Goal: Task Accomplishment & Management: Manage account settings

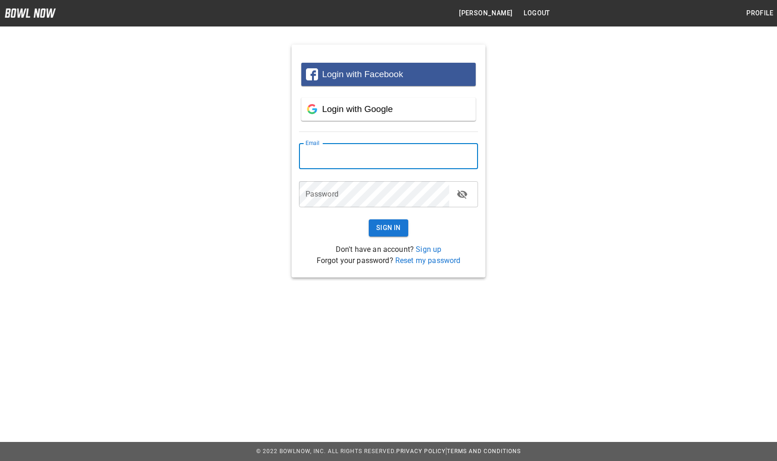
click at [411, 153] on input "email" at bounding box center [388, 156] width 179 height 26
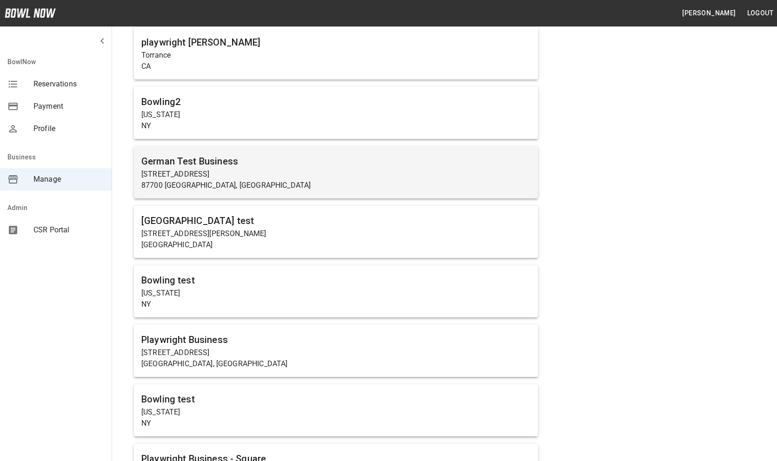
scroll to position [173, 0]
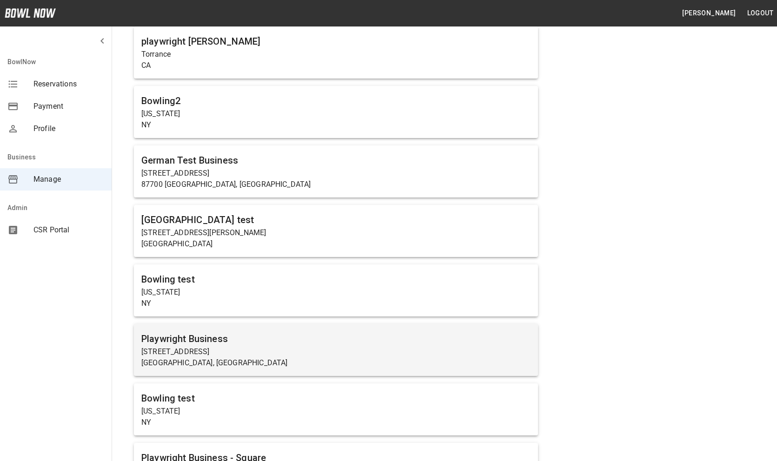
click at [244, 346] on h6 "Playwright Business" at bounding box center [335, 338] width 389 height 15
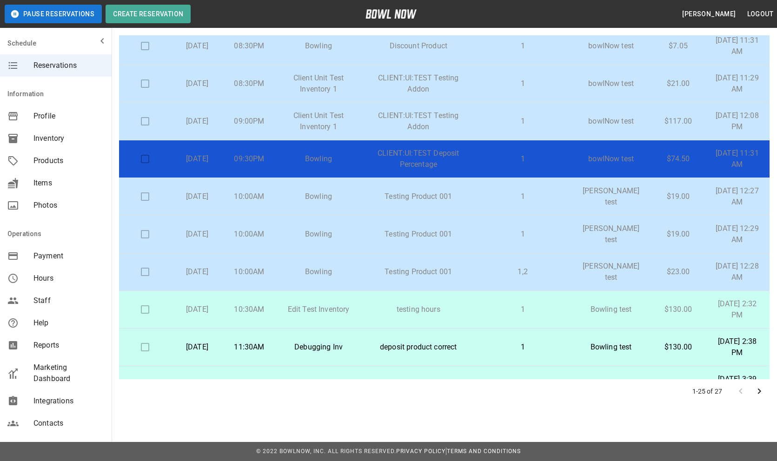
scroll to position [635, 0]
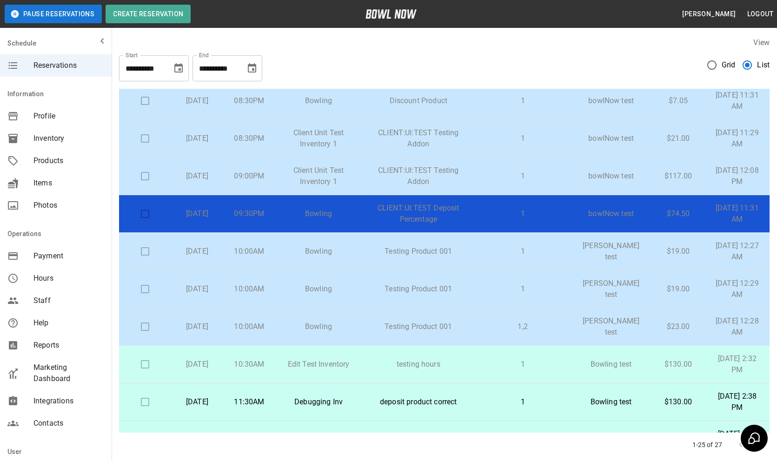
scroll to position [572, 0]
click at [489, 238] on td "1" at bounding box center [523, 251] width 96 height 38
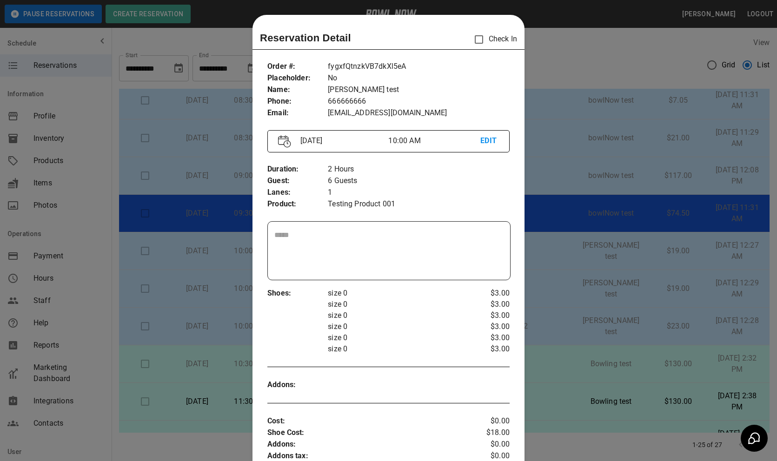
scroll to position [15, 0]
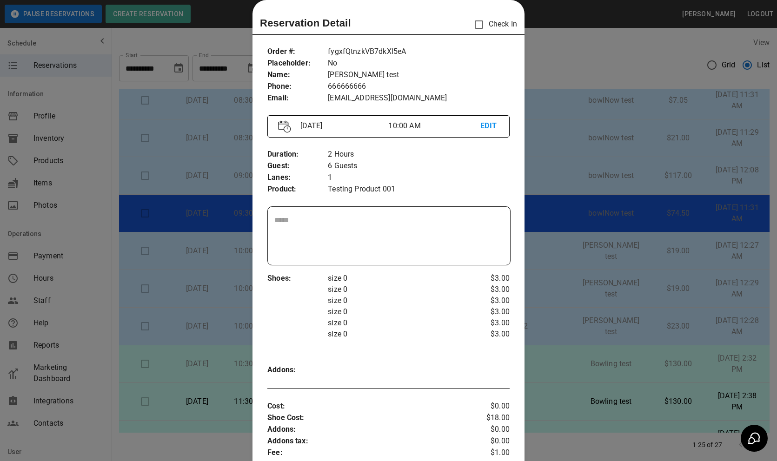
click at [371, 197] on div "Duration : Guest : Lanes : Product : 2 Hours 6 Guests 1 Testing Product 001" at bounding box center [388, 171] width 242 height 61
click at [371, 193] on p "Testing Product 001" at bounding box center [419, 190] width 182 height 12
copy p "Testing Product 001"
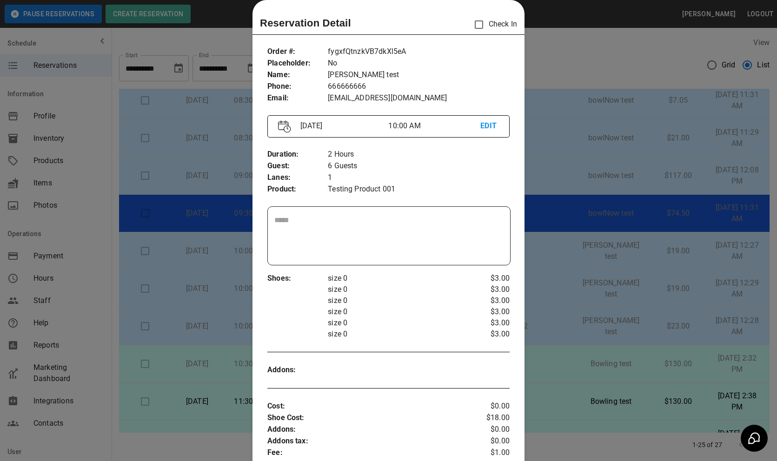
click at [727, 137] on div at bounding box center [388, 230] width 777 height 461
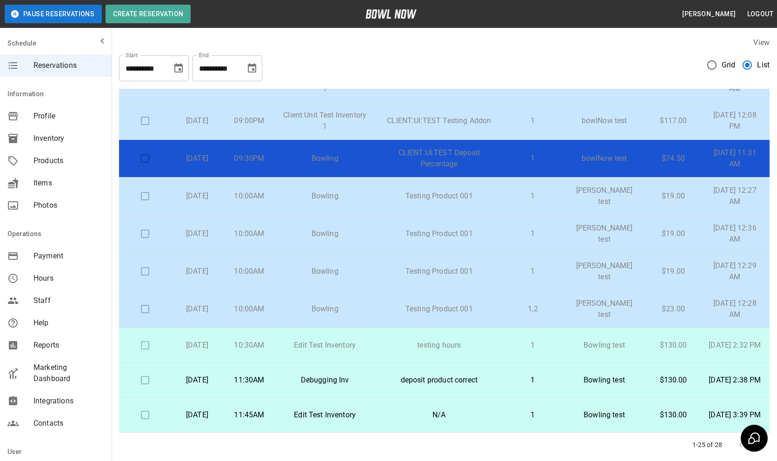
scroll to position [0, 0]
click at [512, 221] on td "1" at bounding box center [532, 234] width 58 height 38
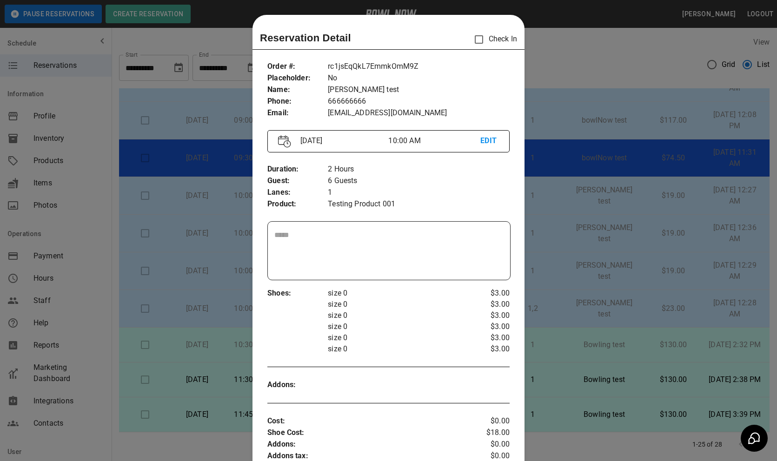
scroll to position [15, 0]
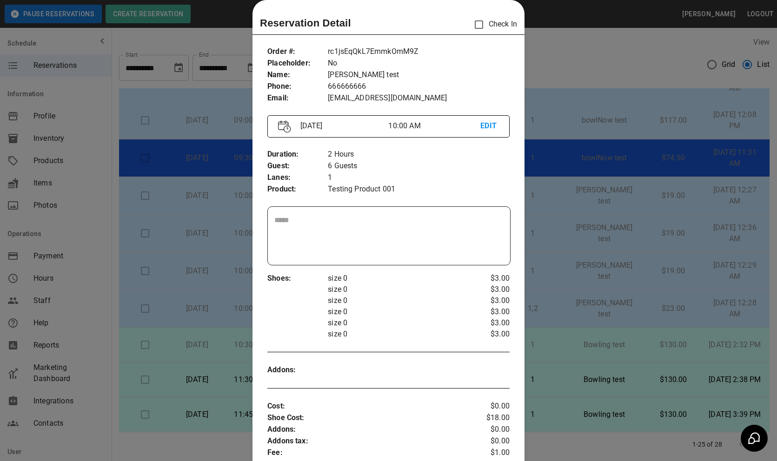
click at [562, 254] on div at bounding box center [388, 230] width 777 height 461
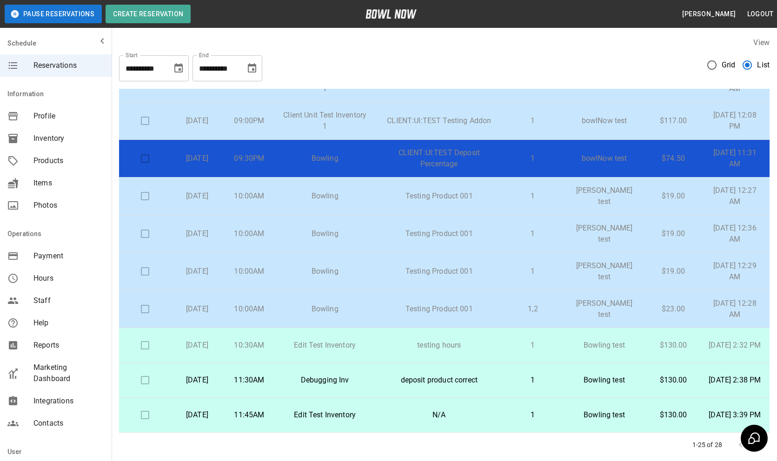
scroll to position [635, 0]
click at [554, 228] on p "1" at bounding box center [532, 233] width 43 height 11
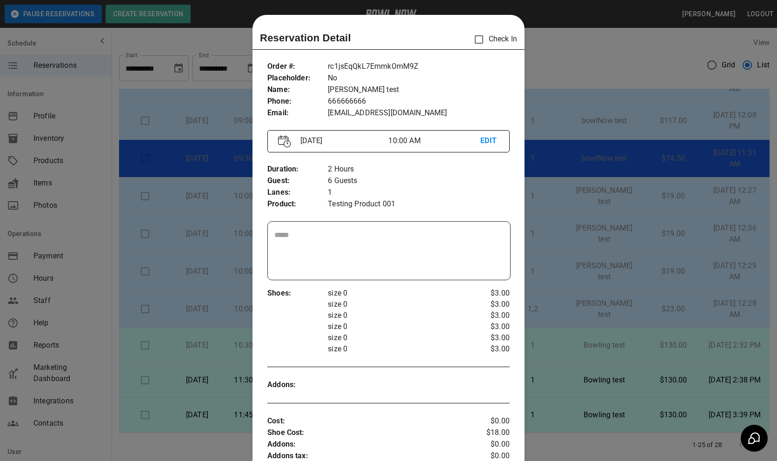
scroll to position [15, 0]
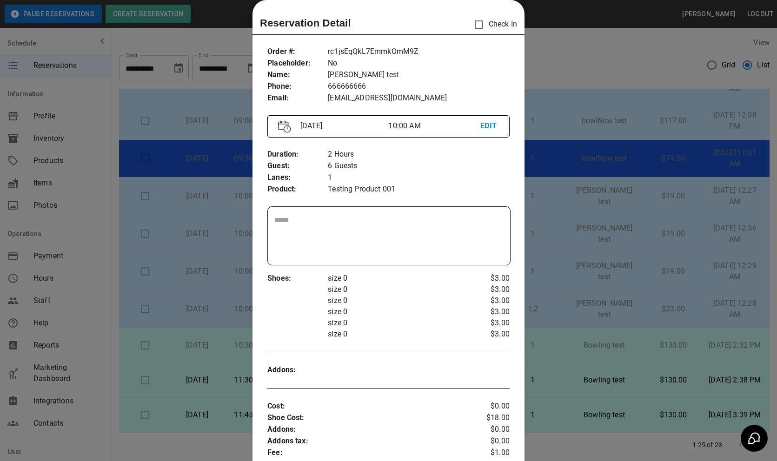
click at [555, 226] on div at bounding box center [388, 230] width 777 height 461
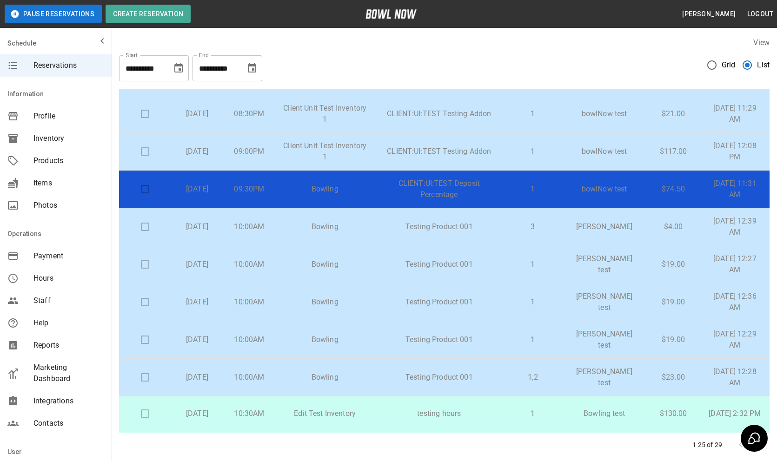
scroll to position [635, 0]
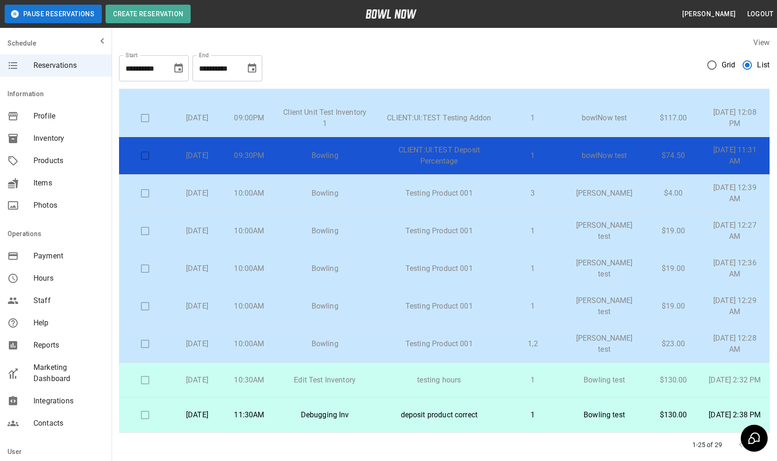
click at [540, 193] on p "3" at bounding box center [532, 193] width 43 height 11
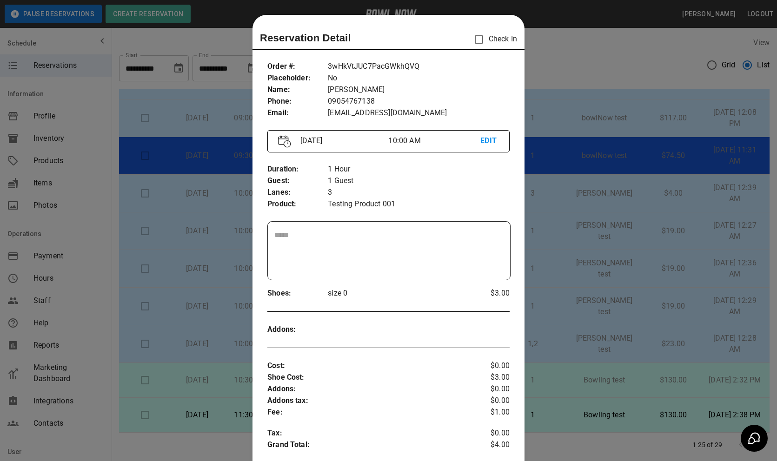
scroll to position [15, 0]
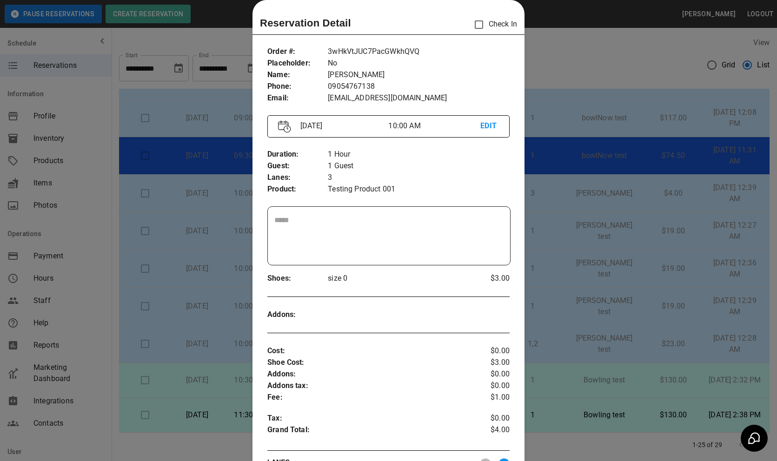
click at [551, 236] on div at bounding box center [388, 230] width 777 height 461
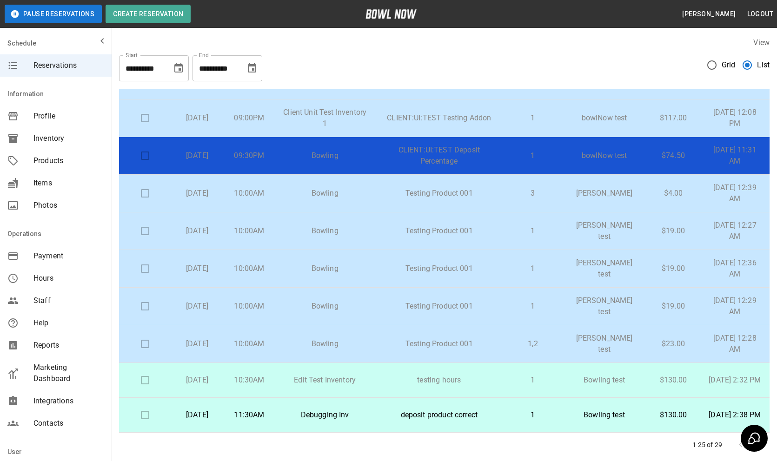
click at [532, 177] on td "3" at bounding box center [532, 194] width 58 height 38
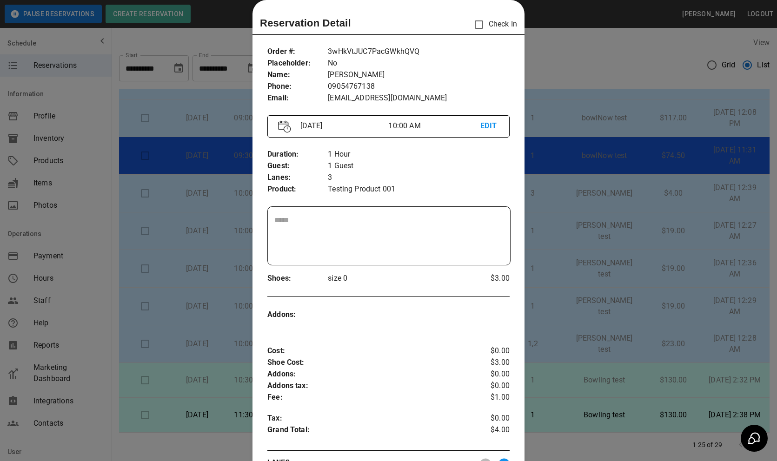
click at [632, 248] on div at bounding box center [388, 230] width 777 height 461
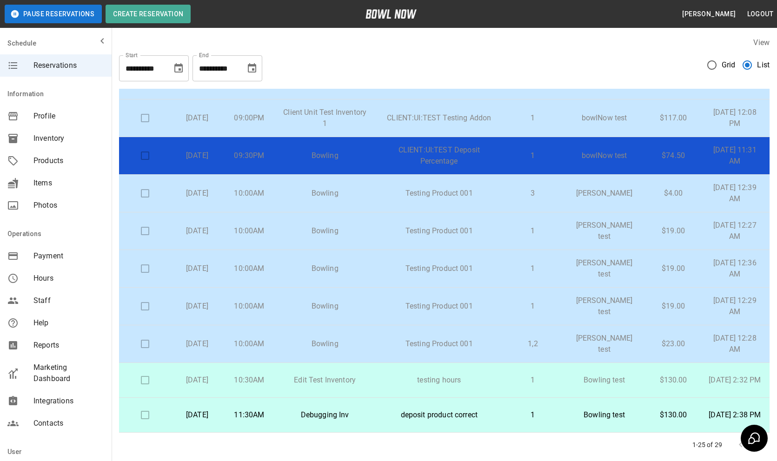
click at [733, 65] on span "Grid" at bounding box center [728, 64] width 14 height 11
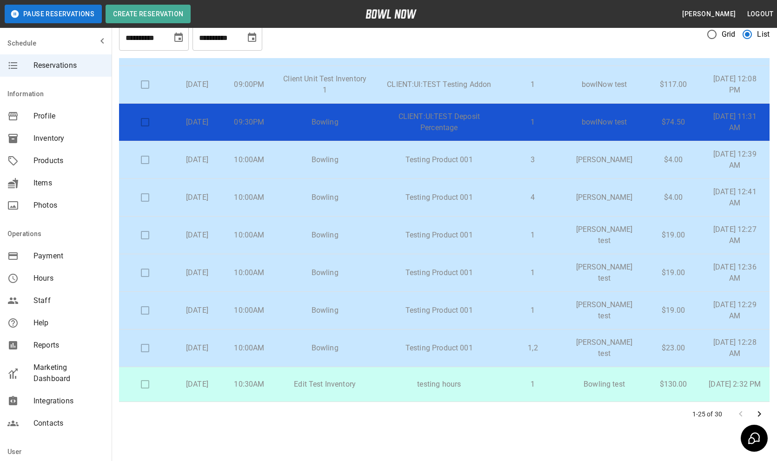
scroll to position [53, 0]
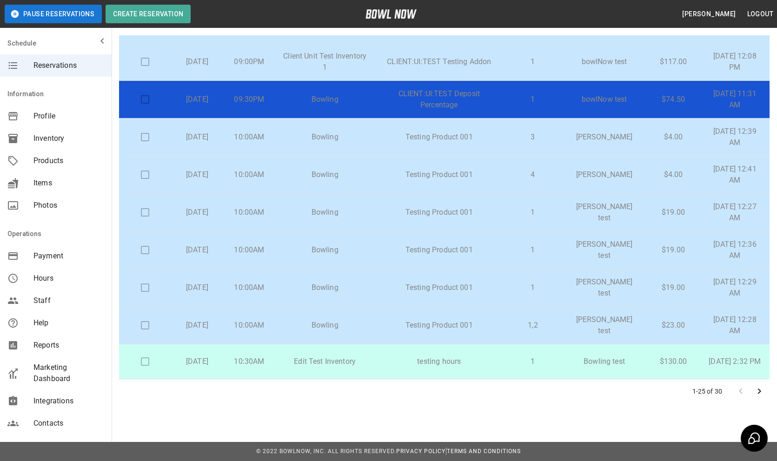
click at [534, 170] on p "4" at bounding box center [532, 174] width 43 height 11
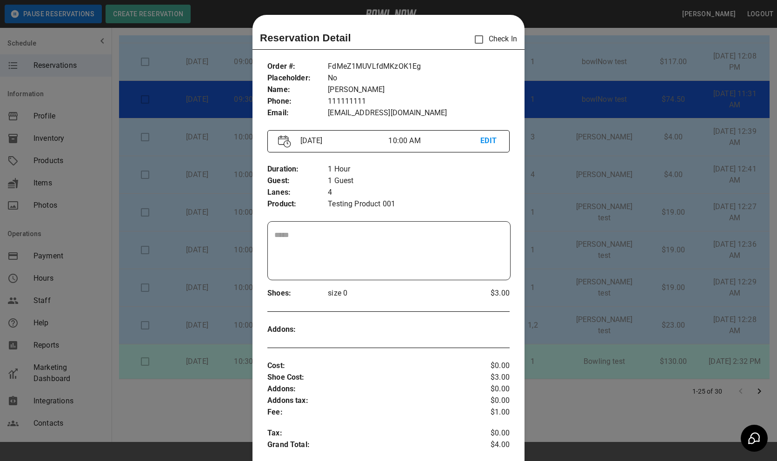
scroll to position [15, 0]
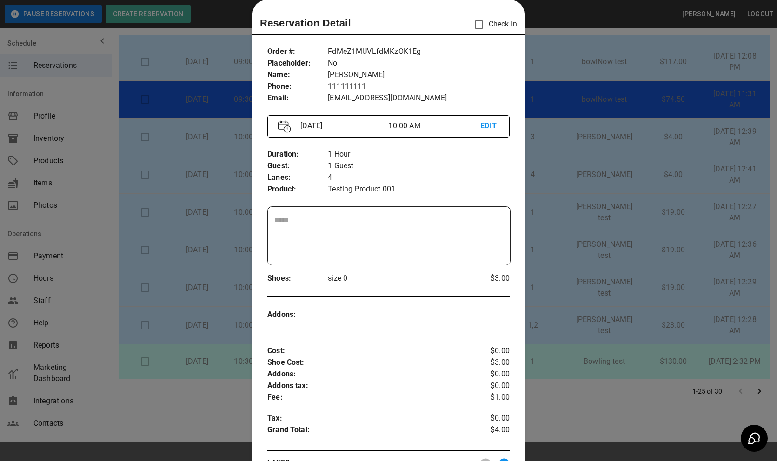
click at [534, 170] on div at bounding box center [388, 230] width 777 height 461
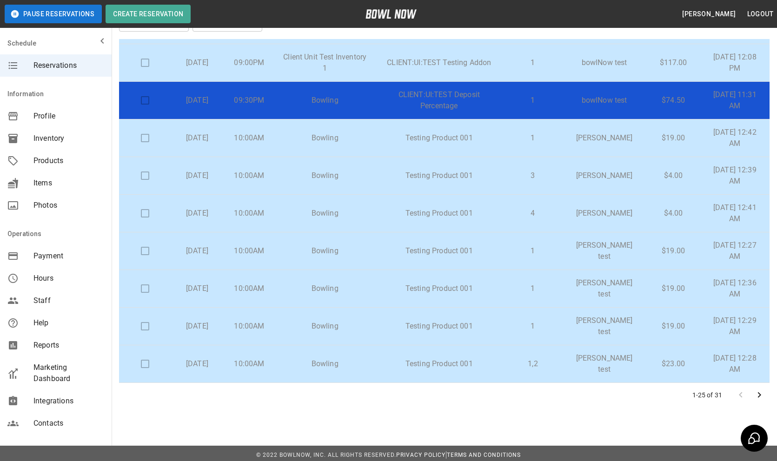
scroll to position [53, 0]
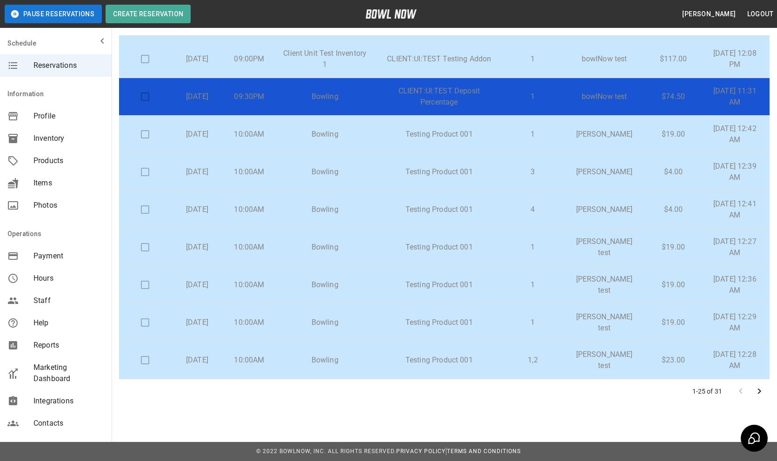
click at [559, 130] on td "1" at bounding box center [532, 135] width 58 height 38
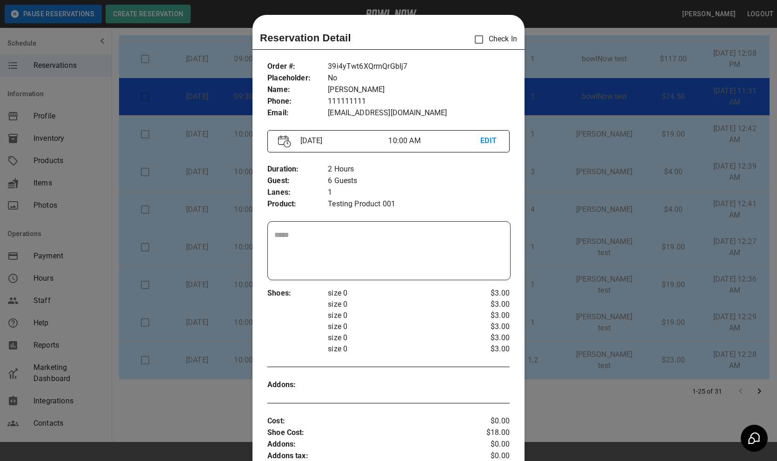
scroll to position [15, 0]
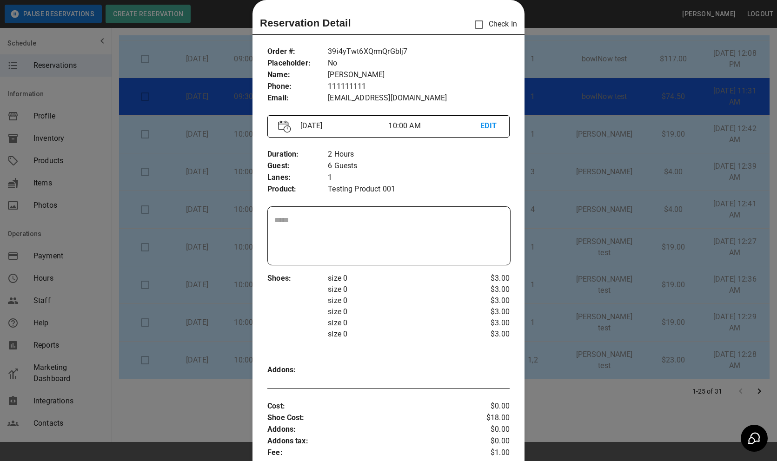
click at [559, 131] on div at bounding box center [388, 230] width 777 height 461
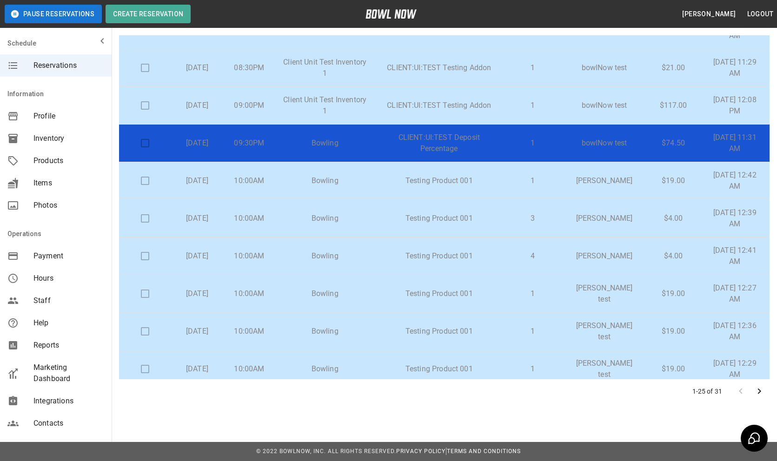
scroll to position [583, 0]
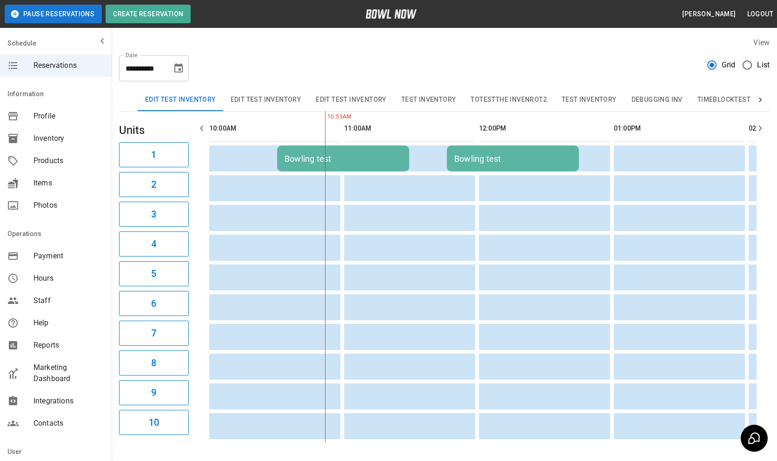
click at [760, 65] on span "List" at bounding box center [763, 64] width 13 height 11
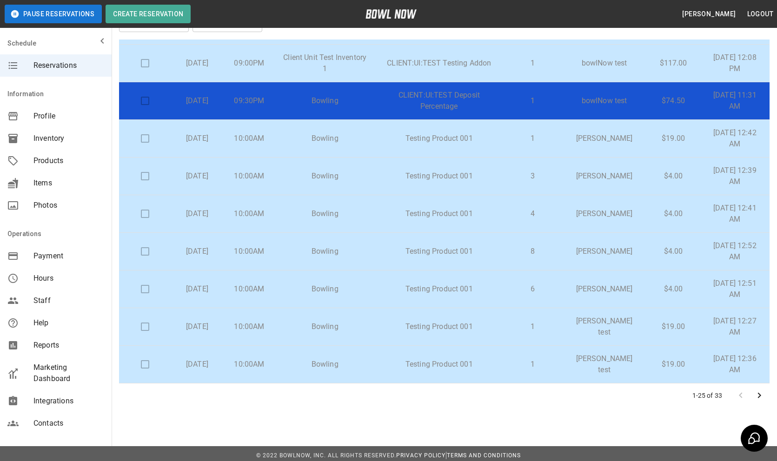
scroll to position [53, 0]
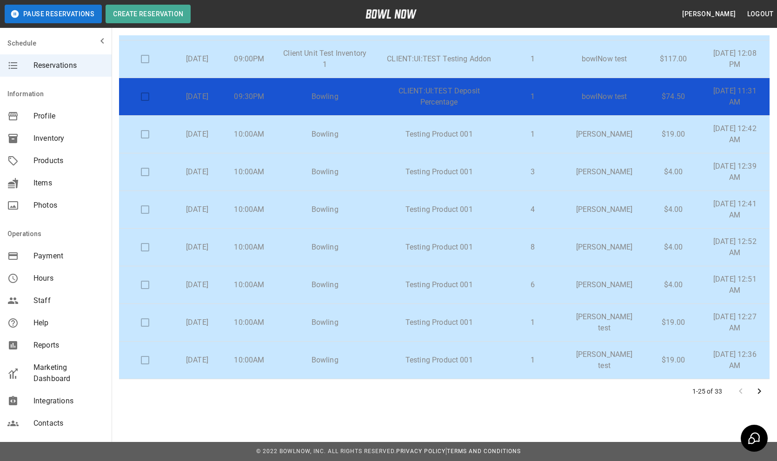
click at [543, 242] on p "8" at bounding box center [532, 247] width 43 height 11
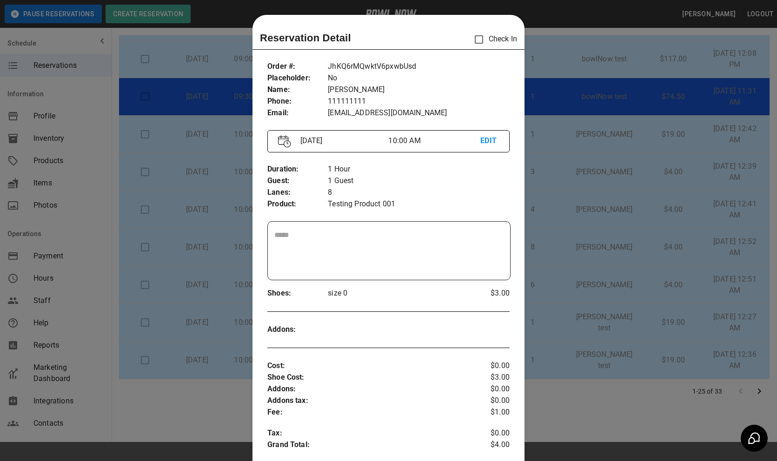
scroll to position [15, 0]
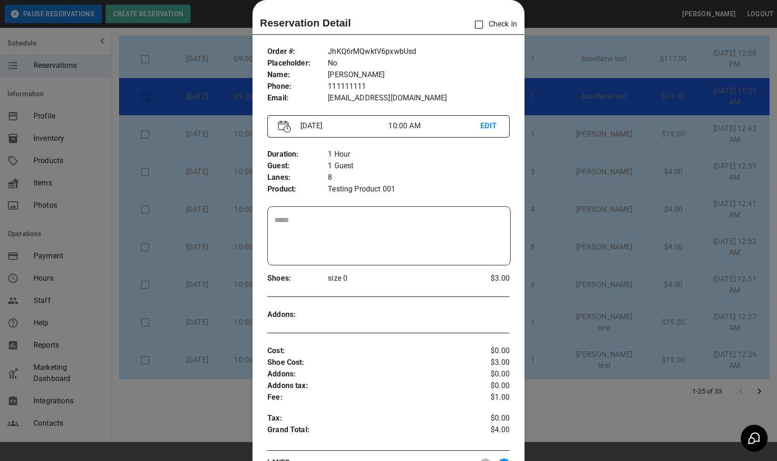
click at [573, 223] on div at bounding box center [388, 230] width 777 height 461
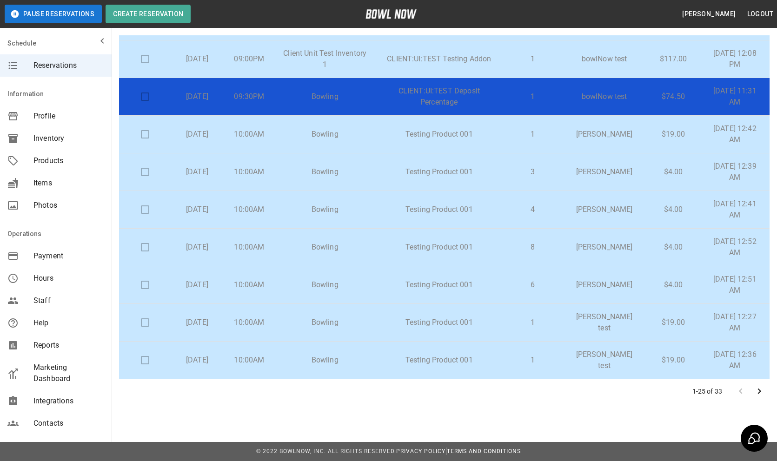
click at [434, 212] on p "Testing Product 001" at bounding box center [439, 209] width 114 height 11
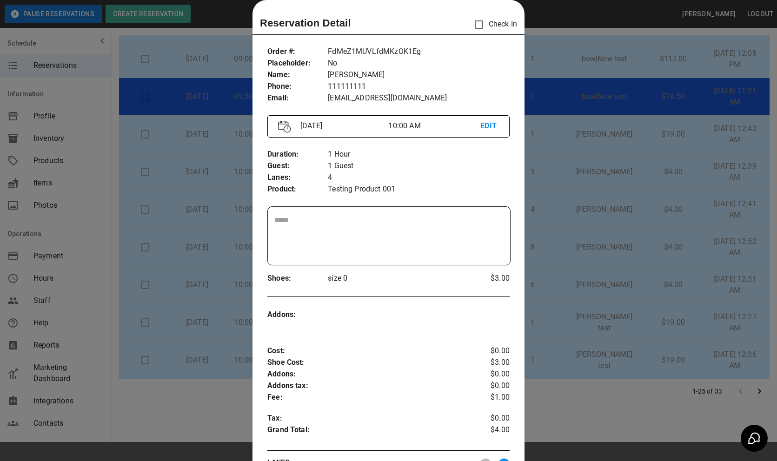
click at [570, 200] on div at bounding box center [388, 230] width 777 height 461
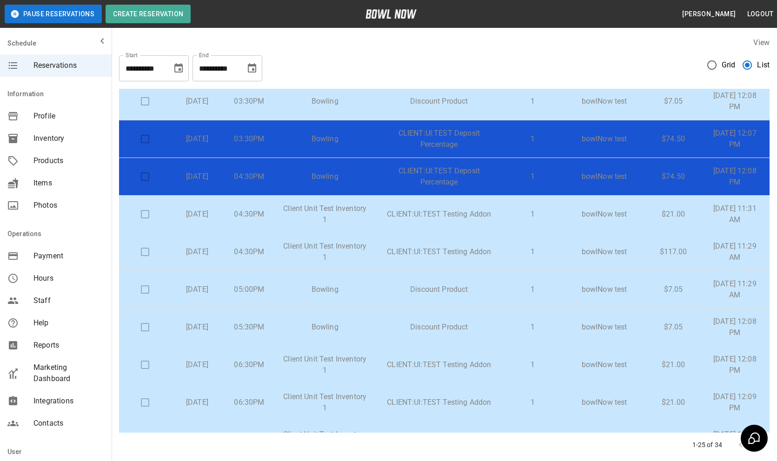
scroll to position [0, 0]
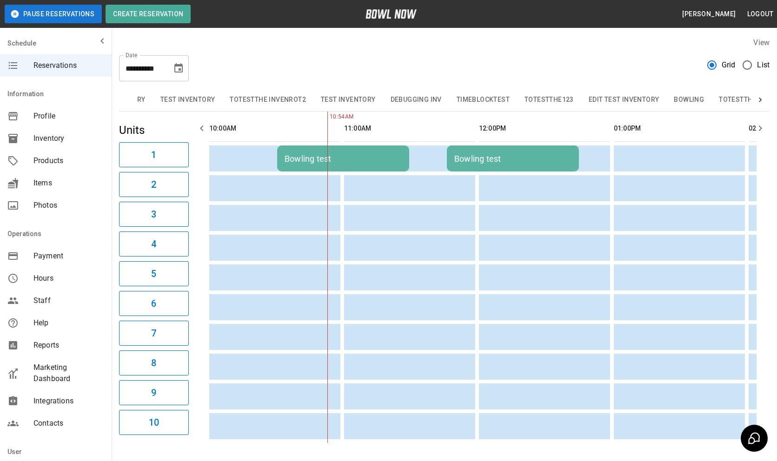
scroll to position [0, 389]
click at [307, 92] on button "TimeBlockTest" at bounding box center [336, 100] width 68 height 22
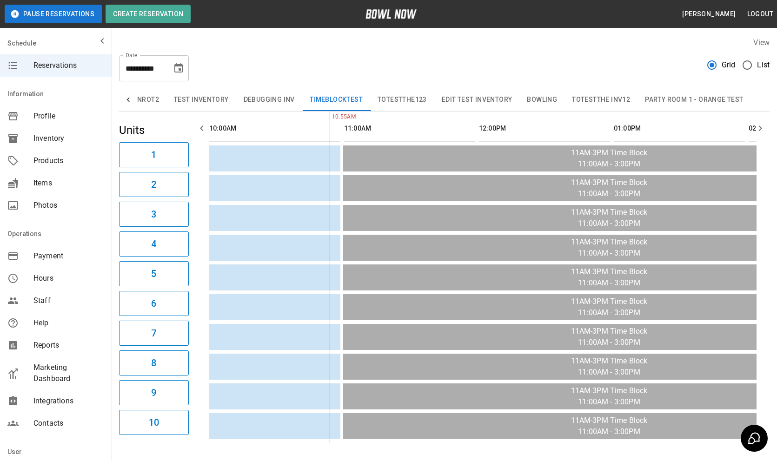
click at [271, 101] on button "Debugging Inv" at bounding box center [269, 100] width 66 height 22
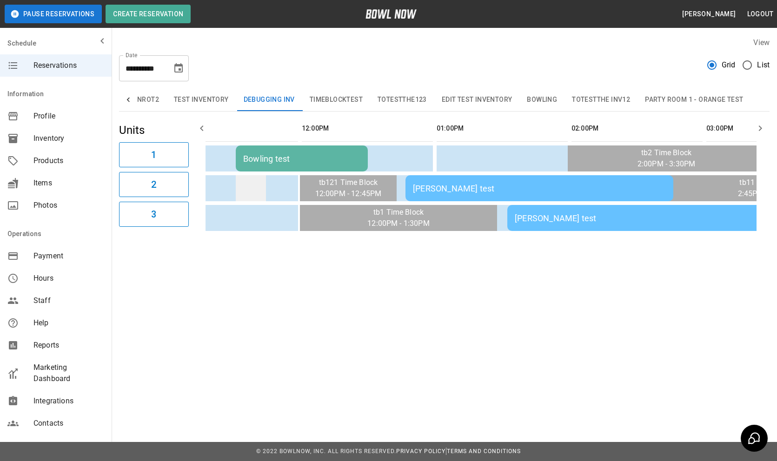
scroll to position [0, 0]
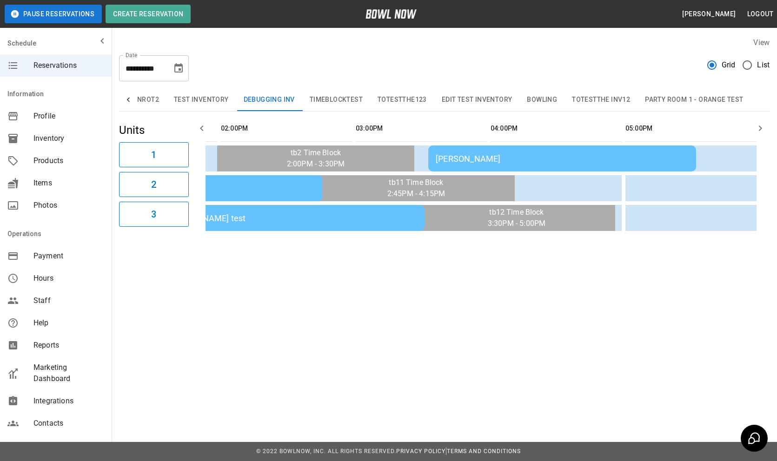
click at [507, 156] on div "[PERSON_NAME]" at bounding box center [562, 159] width 253 height 10
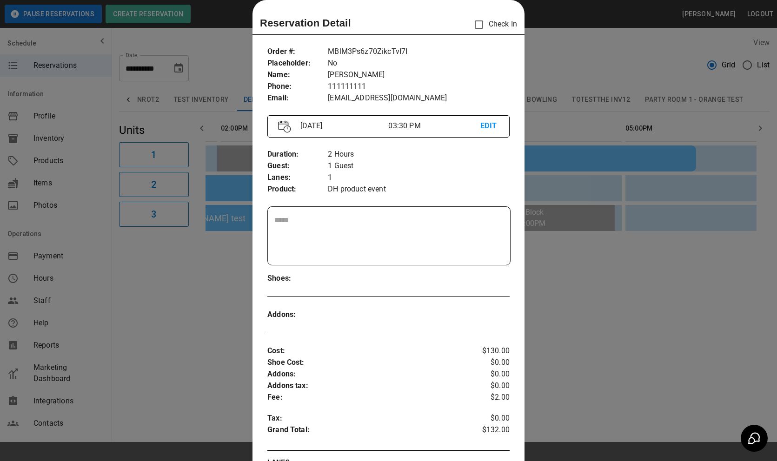
click at [568, 186] on div at bounding box center [388, 230] width 777 height 461
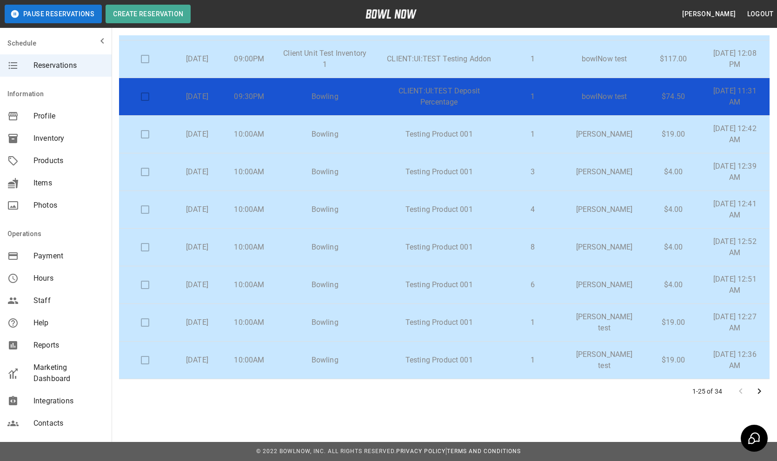
click at [764, 387] on icon "Go to next page" at bounding box center [758, 391] width 11 height 11
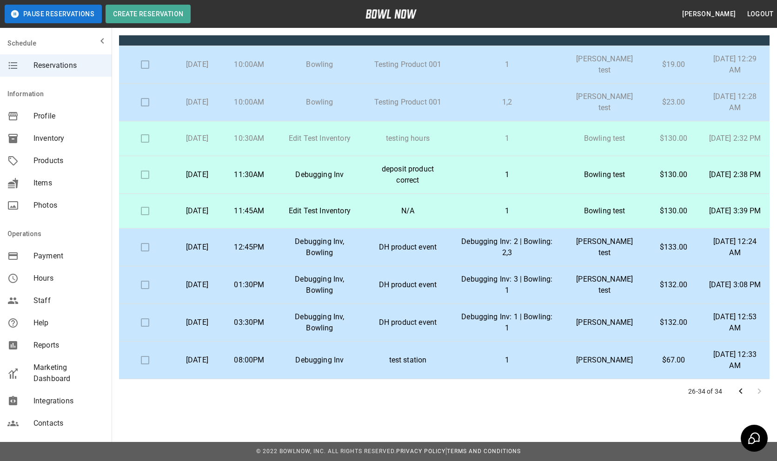
click at [489, 283] on p "Debugging Inv: 3 | Bowling: 1" at bounding box center [507, 285] width 96 height 22
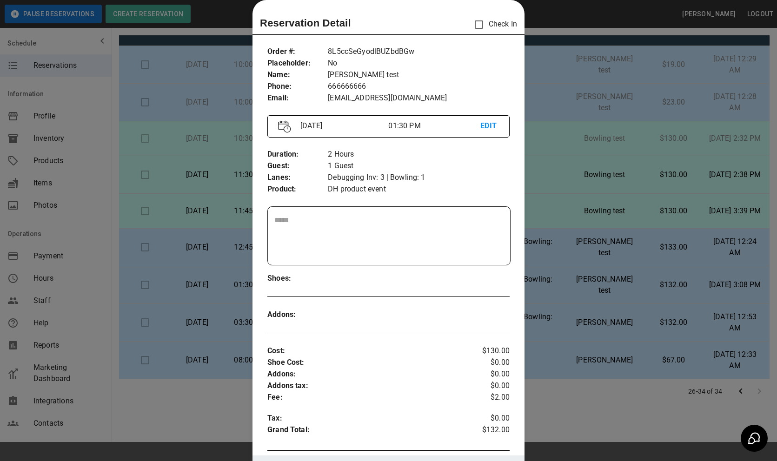
scroll to position [111, 0]
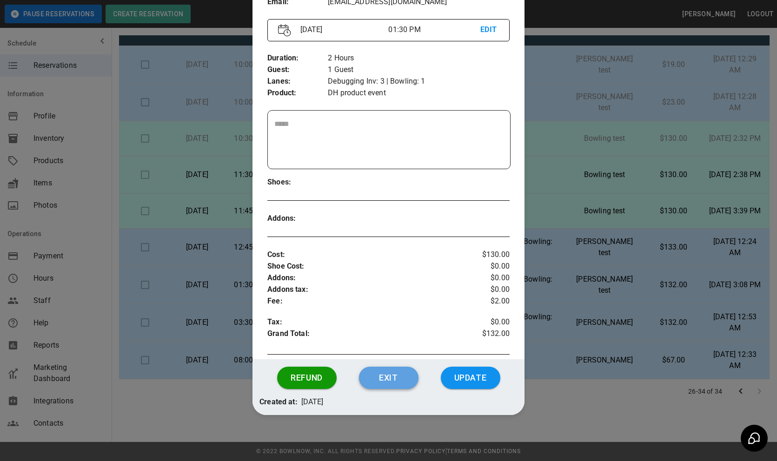
click at [406, 375] on button "Exit" at bounding box center [388, 378] width 59 height 22
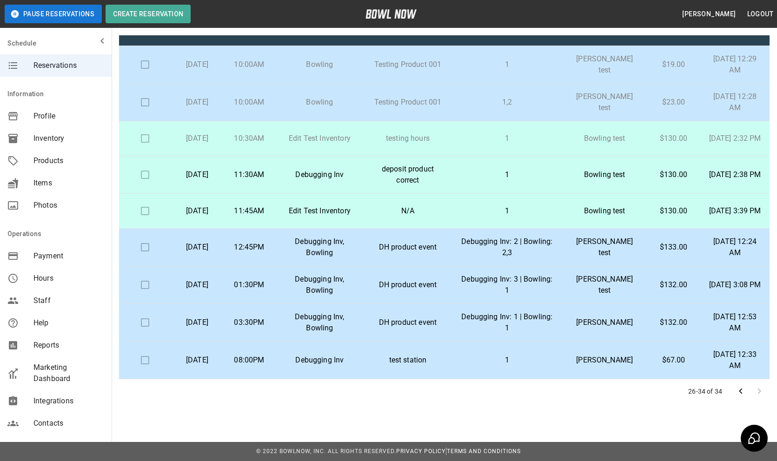
click at [505, 284] on p "Debugging Inv: 3 | Bowling: 1" at bounding box center [507, 285] width 96 height 22
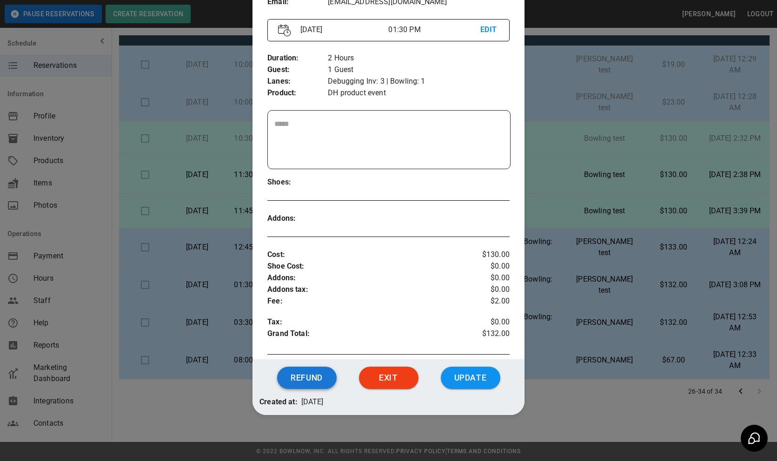
click at [290, 378] on button "Refund" at bounding box center [306, 378] width 59 height 22
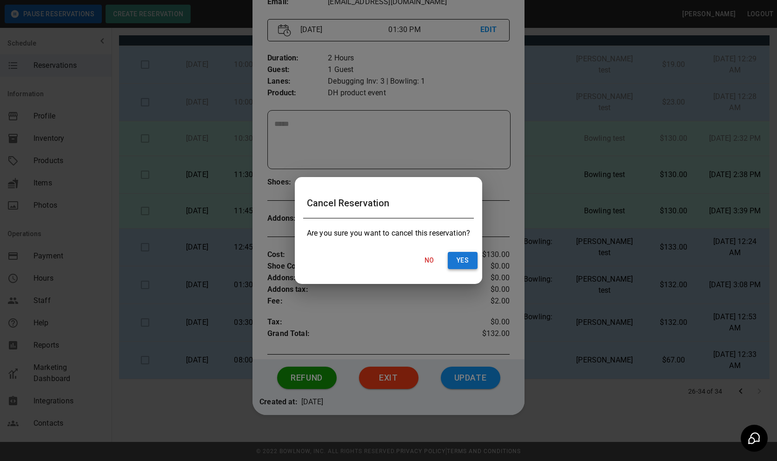
click at [471, 261] on button "Yes" at bounding box center [463, 260] width 30 height 17
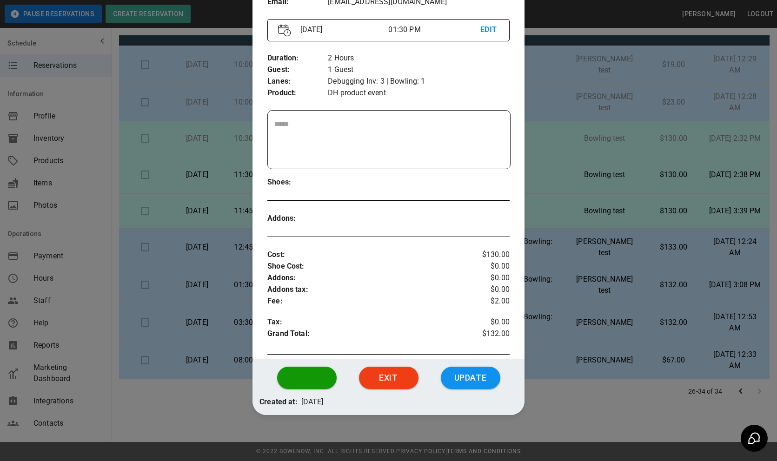
scroll to position [65, 0]
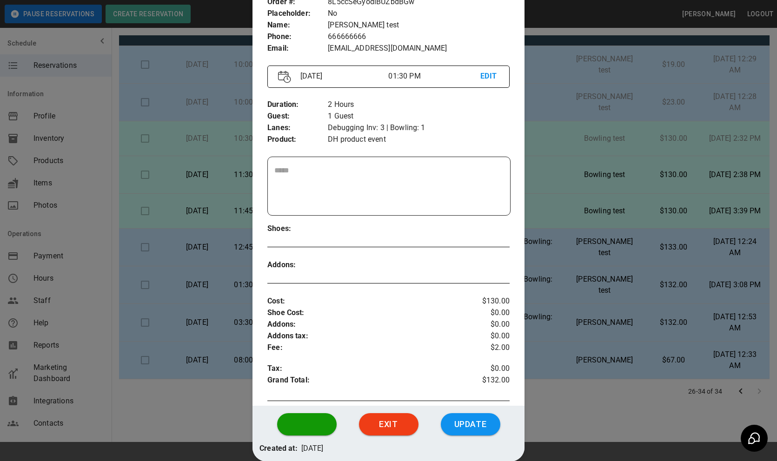
click at [578, 398] on div at bounding box center [388, 230] width 777 height 461
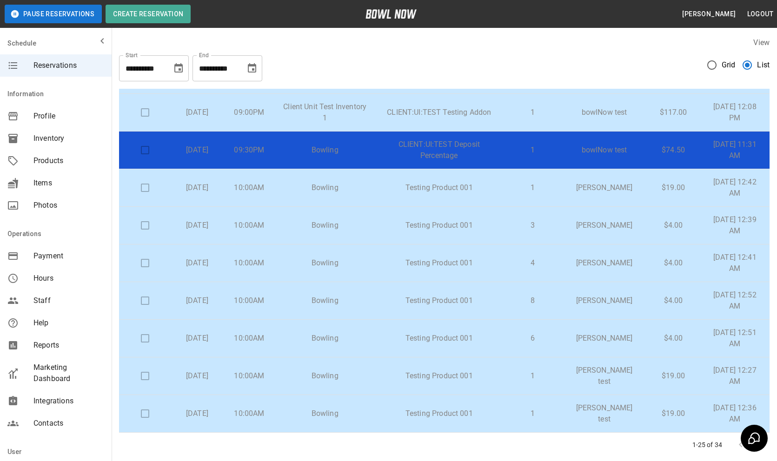
scroll to position [53, 0]
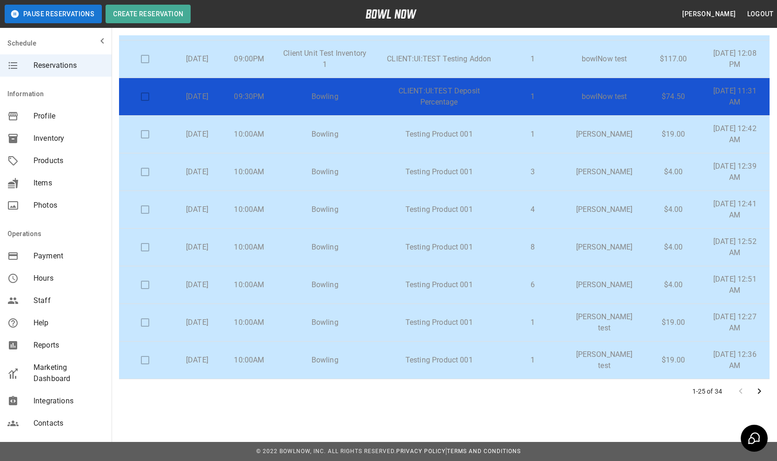
click at [759, 390] on icon "Go to next page" at bounding box center [759, 392] width 3 height 6
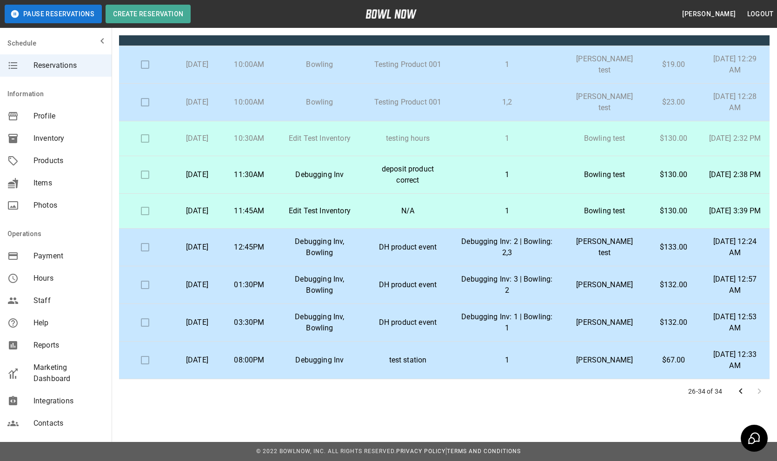
click at [533, 291] on p "Debugging Inv: 3 | Bowling: 2" at bounding box center [507, 285] width 96 height 22
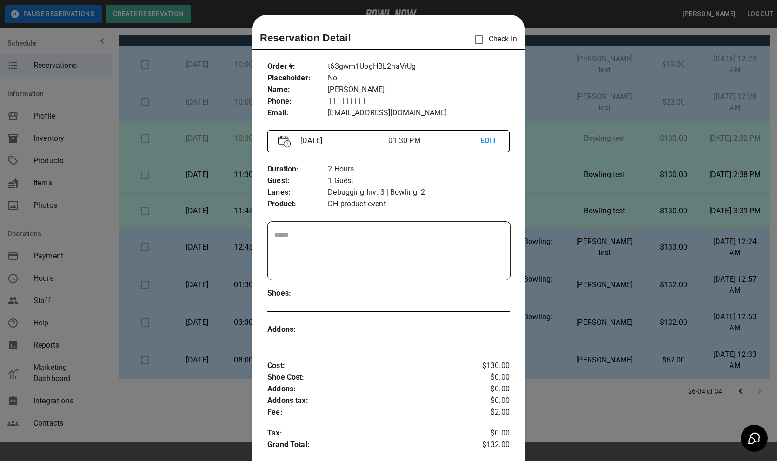
scroll to position [15, 0]
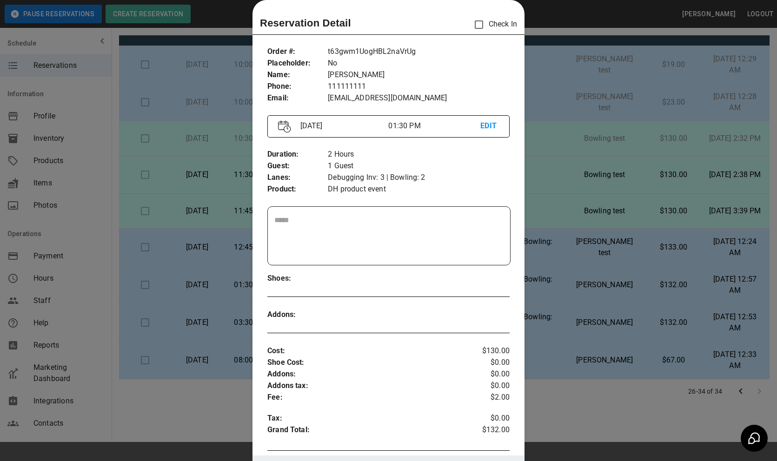
click at [533, 291] on div at bounding box center [388, 230] width 777 height 461
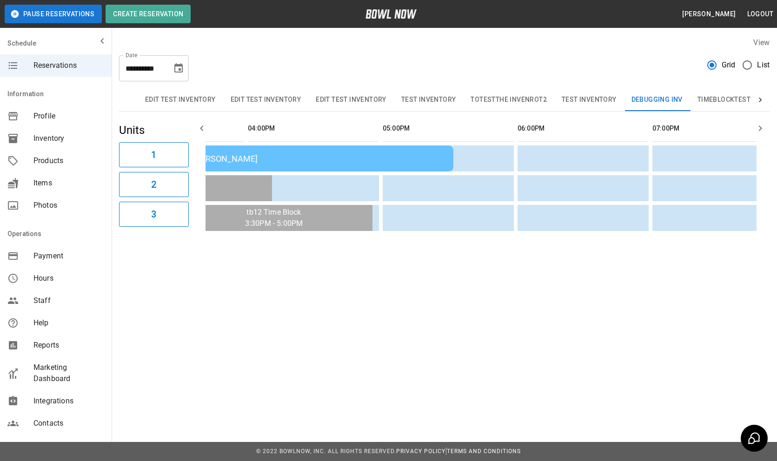
scroll to position [0, 854]
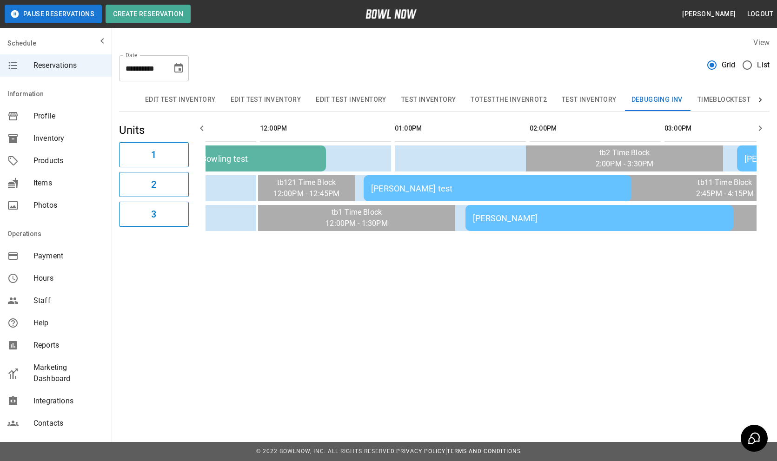
click at [547, 194] on td "[PERSON_NAME] test" at bounding box center [497, 188] width 268 height 26
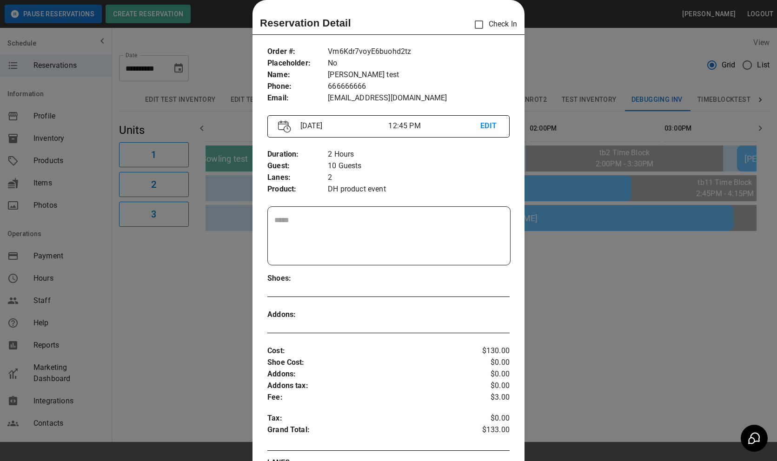
click at [469, 189] on p "DH product event" at bounding box center [419, 190] width 182 height 12
click at [612, 212] on div at bounding box center [388, 230] width 777 height 461
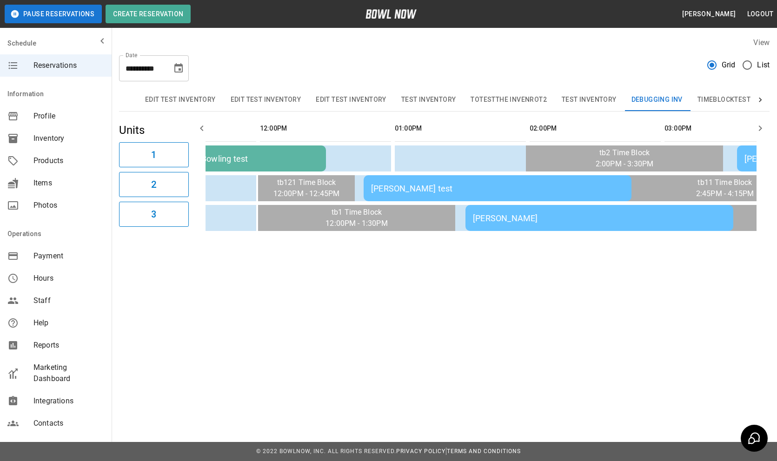
click at [596, 223] on td "[PERSON_NAME]" at bounding box center [599, 218] width 268 height 26
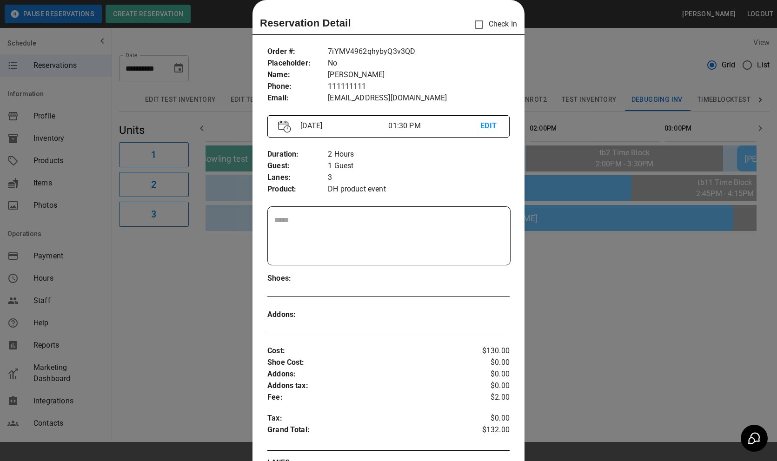
click at [593, 242] on div at bounding box center [388, 230] width 777 height 461
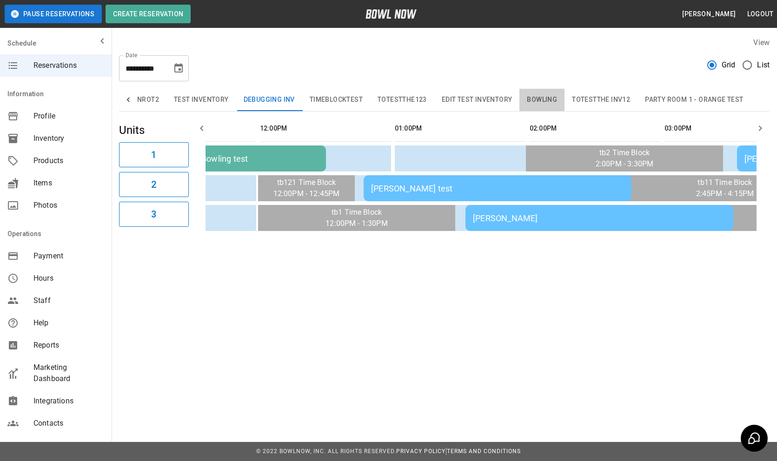
click at [554, 97] on button "Bowling" at bounding box center [541, 100] width 45 height 22
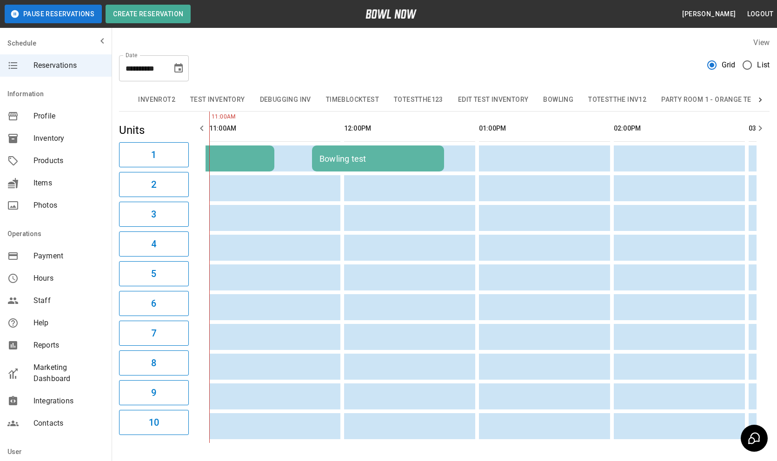
scroll to position [0, 389]
click at [534, 99] on button "Bowling" at bounding box center [541, 100] width 45 height 22
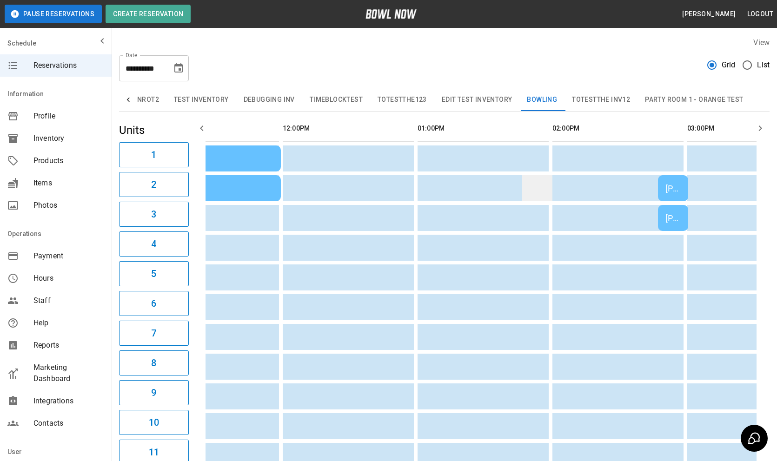
scroll to position [0, 0]
click at [671, 183] on td "[PERSON_NAME] test" at bounding box center [672, 188] width 30 height 26
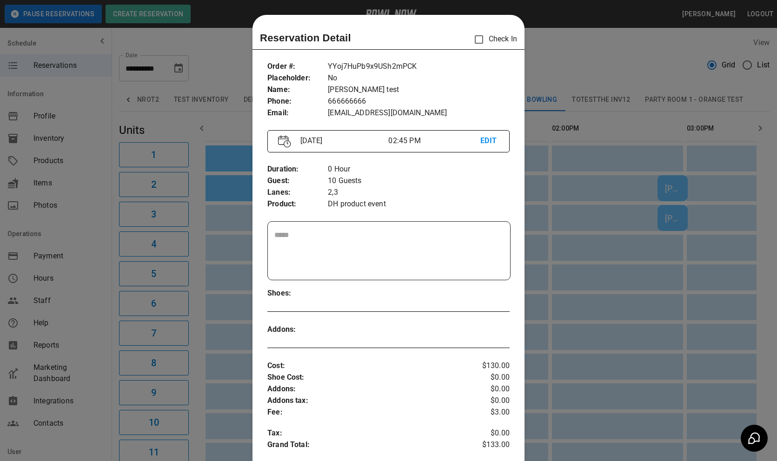
scroll to position [15, 0]
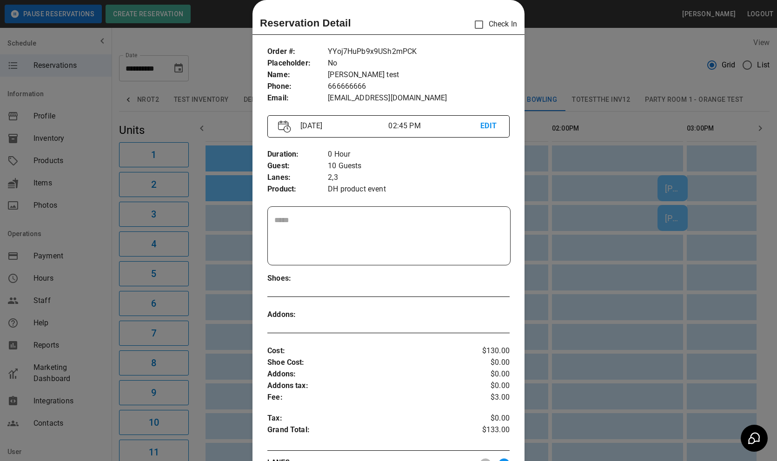
click at [482, 168] on p "10 Guests" at bounding box center [419, 166] width 182 height 12
click at [606, 308] on div at bounding box center [388, 230] width 777 height 461
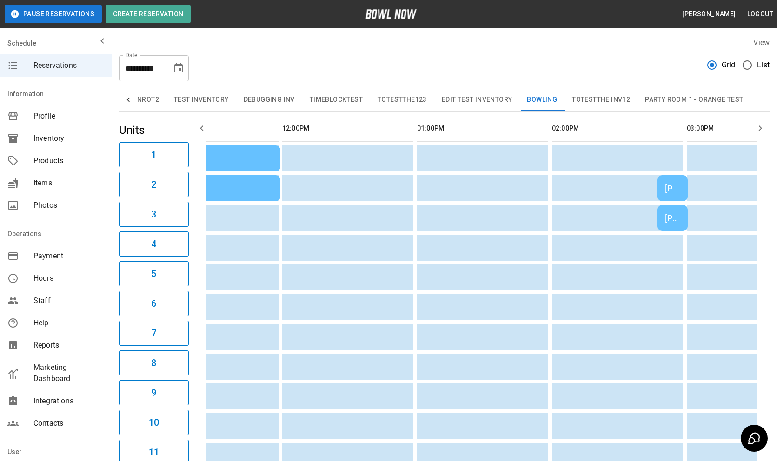
click at [670, 214] on div "[PERSON_NAME] test" at bounding box center [672, 218] width 15 height 10
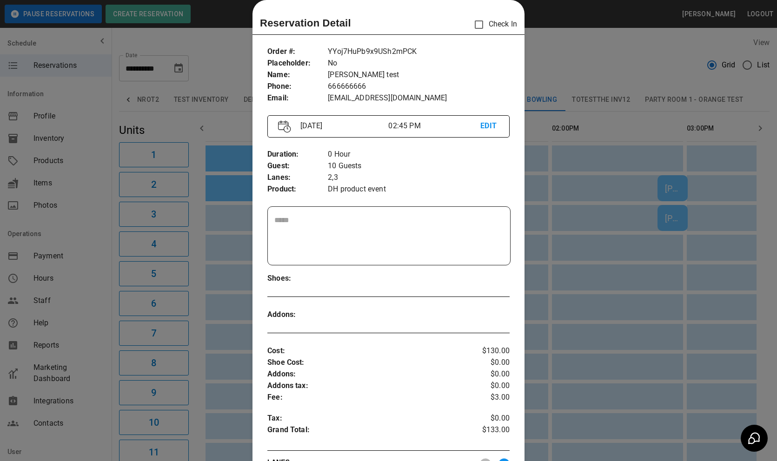
click at [602, 263] on div at bounding box center [388, 230] width 777 height 461
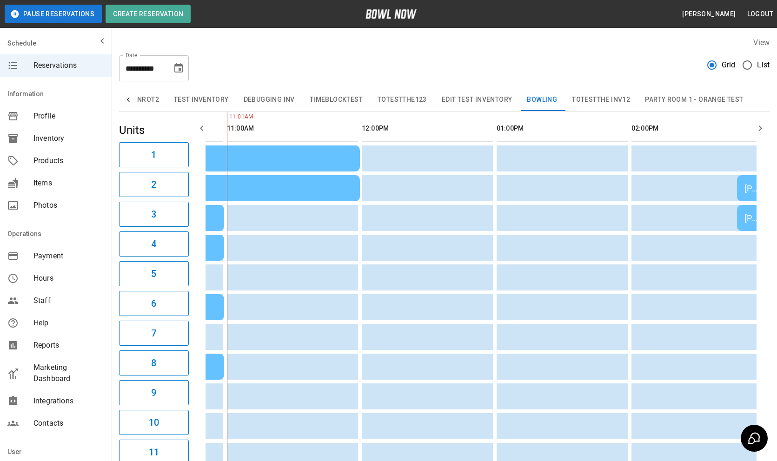
scroll to position [0, 105]
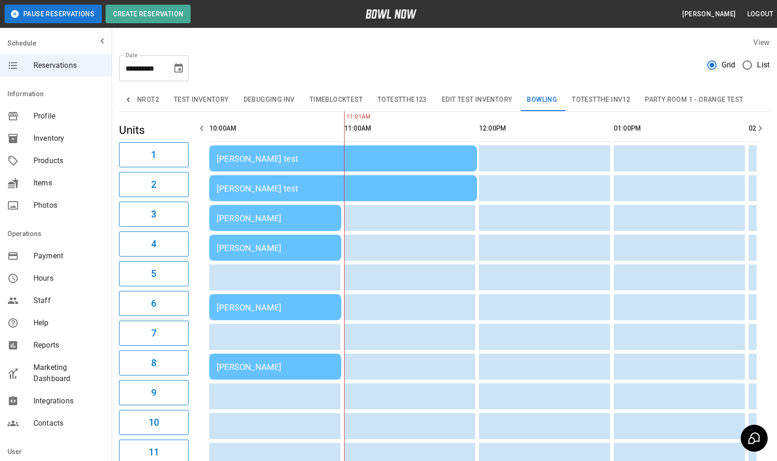
click at [327, 191] on div "[PERSON_NAME] test" at bounding box center [343, 189] width 253 height 10
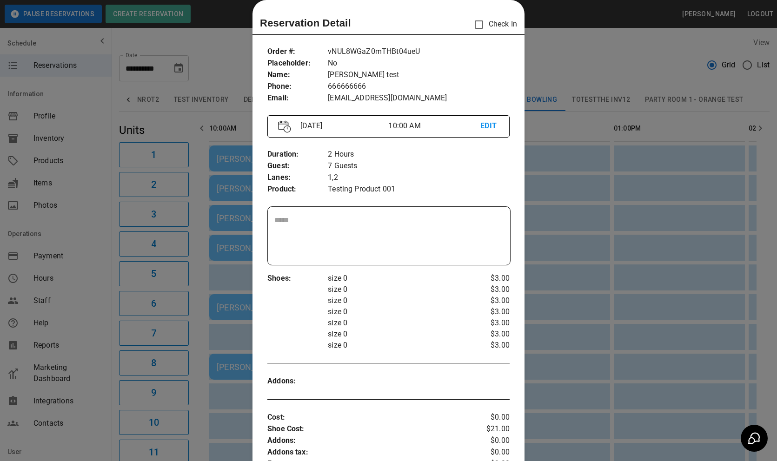
click at [560, 209] on div at bounding box center [388, 230] width 777 height 461
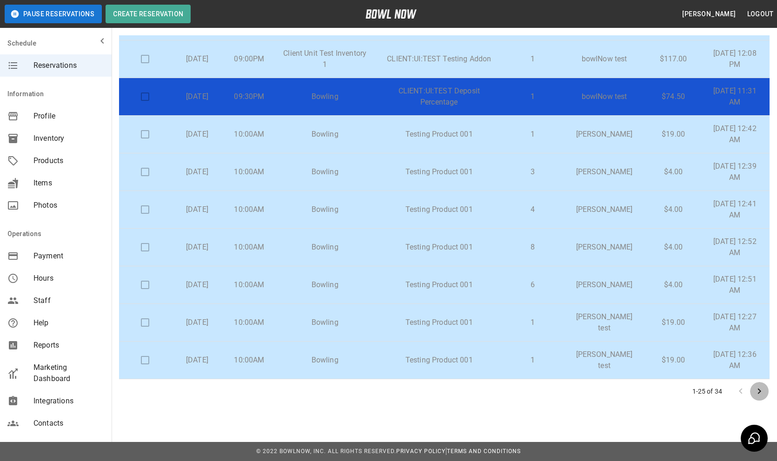
click at [761, 387] on icon "Go to next page" at bounding box center [758, 391] width 11 height 11
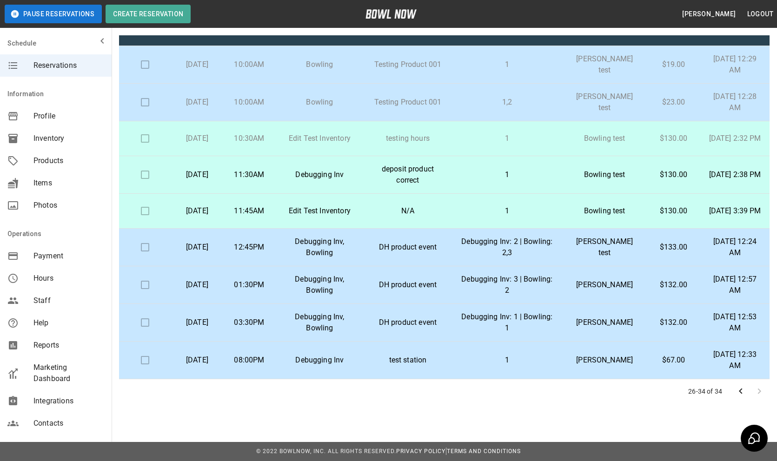
click at [509, 289] on p "Debugging Inv: 3 | Bowling: 2" at bounding box center [507, 285] width 96 height 22
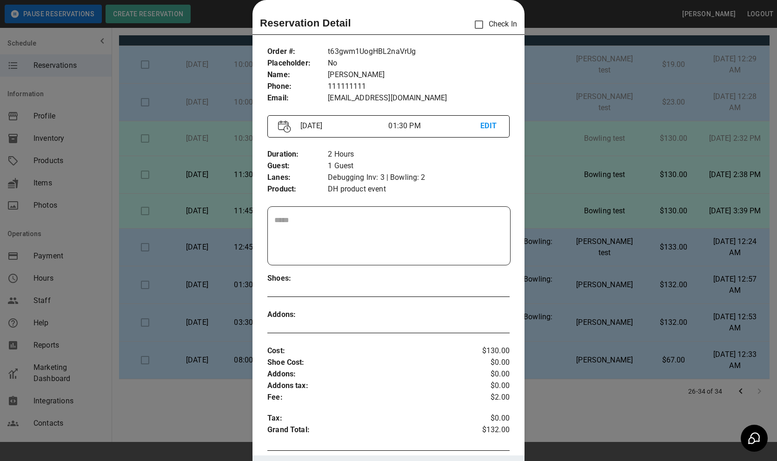
click at [618, 261] on div at bounding box center [388, 230] width 777 height 461
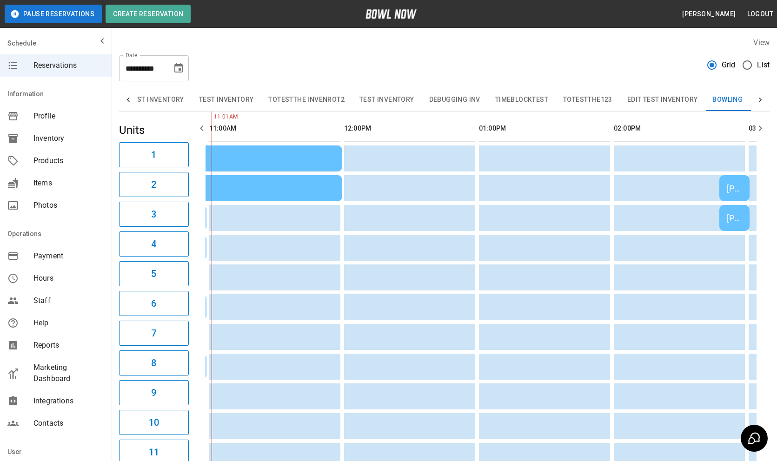
click at [725, 100] on button "Bowling" at bounding box center [727, 100] width 45 height 22
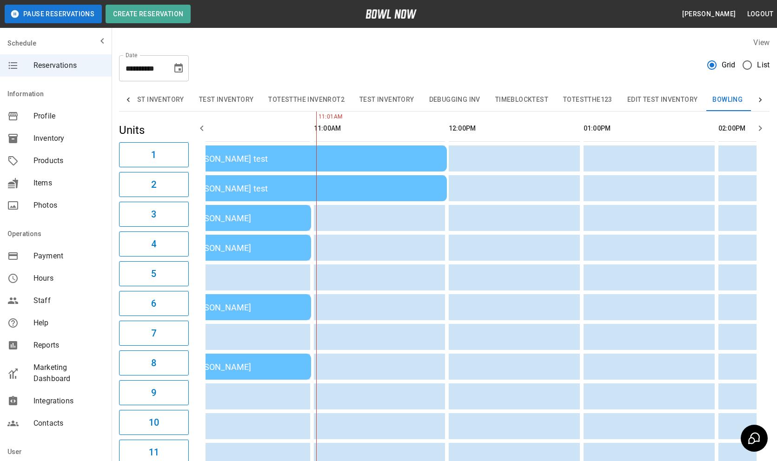
click at [336, 185] on div "[PERSON_NAME] test" at bounding box center [312, 189] width 253 height 10
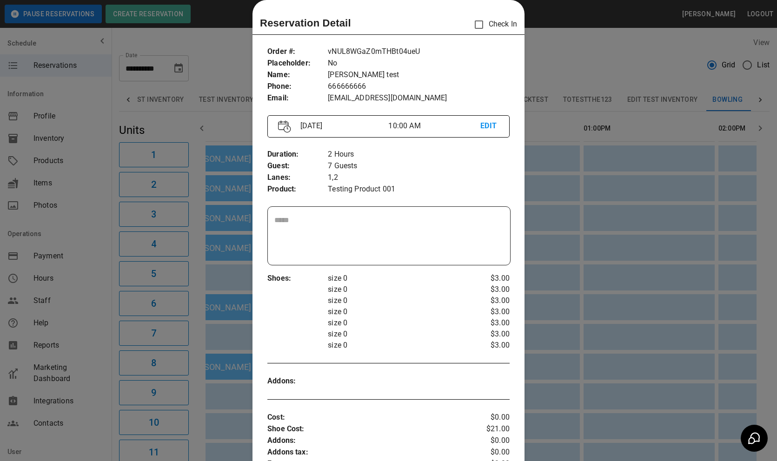
click at [531, 211] on div at bounding box center [388, 230] width 777 height 461
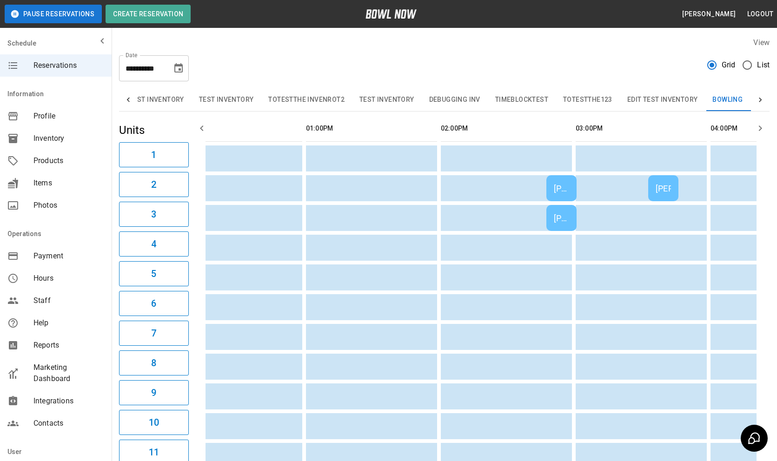
click at [555, 195] on td "[PERSON_NAME] test" at bounding box center [561, 188] width 30 height 26
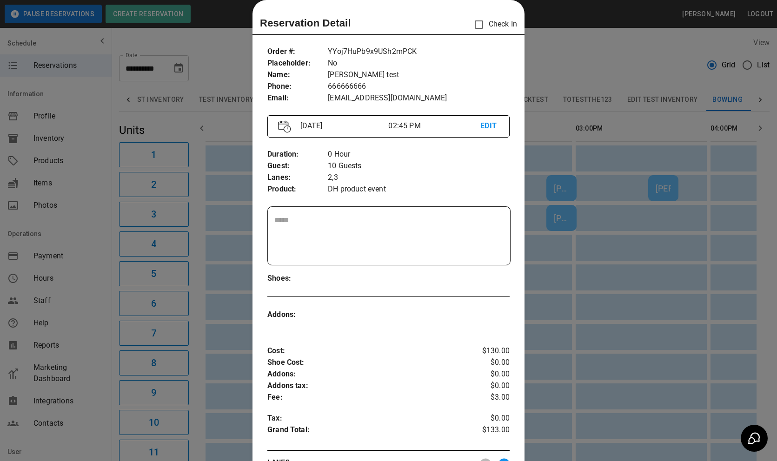
click at [608, 265] on div at bounding box center [388, 230] width 777 height 461
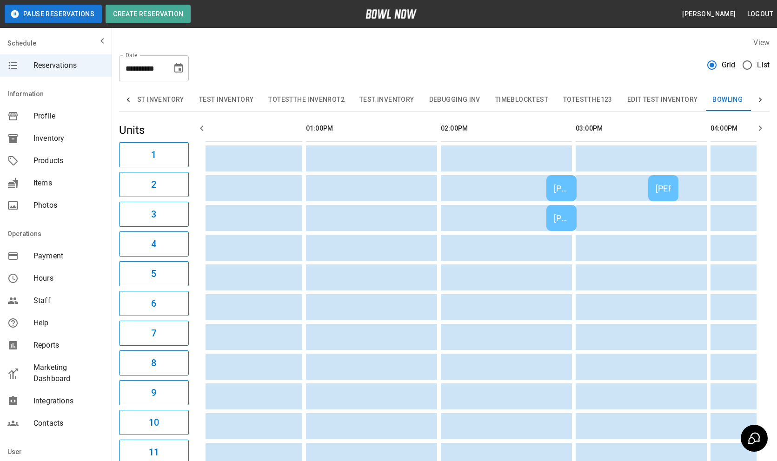
click at [659, 198] on td "[PERSON_NAME]" at bounding box center [663, 188] width 30 height 26
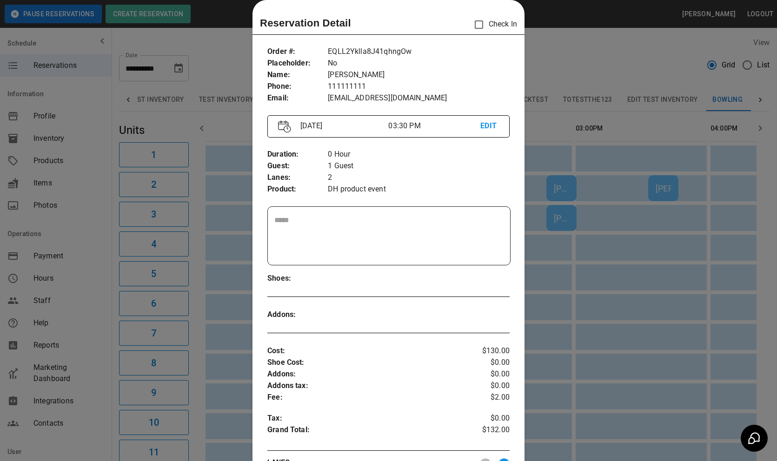
click at [654, 264] on div at bounding box center [388, 230] width 777 height 461
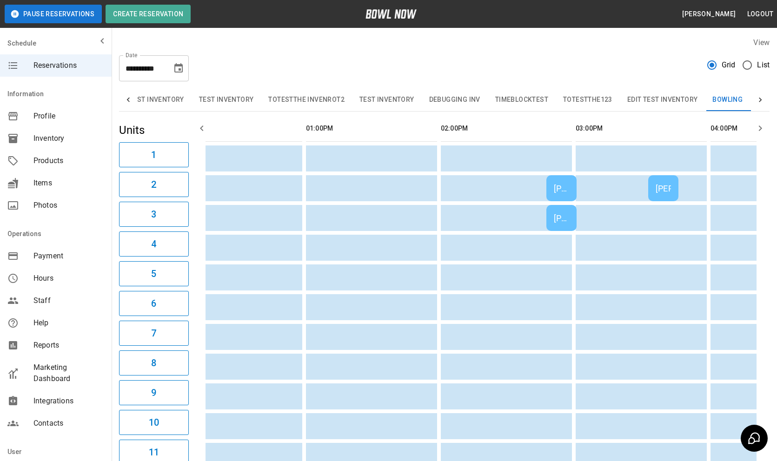
click at [663, 191] on div "[PERSON_NAME]" at bounding box center [662, 189] width 15 height 10
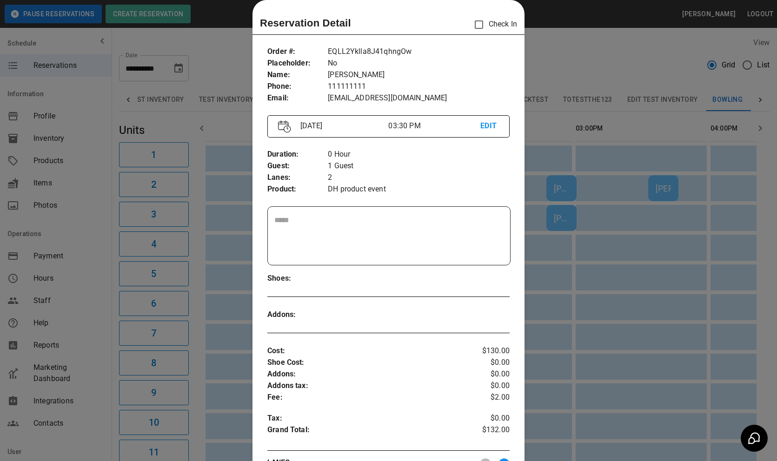
click at [645, 263] on div at bounding box center [388, 230] width 777 height 461
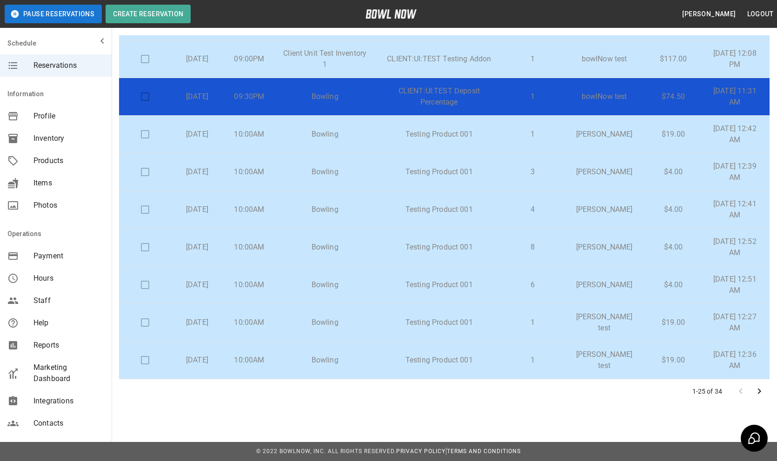
click at [765, 390] on button "Go to next page" at bounding box center [759, 391] width 19 height 19
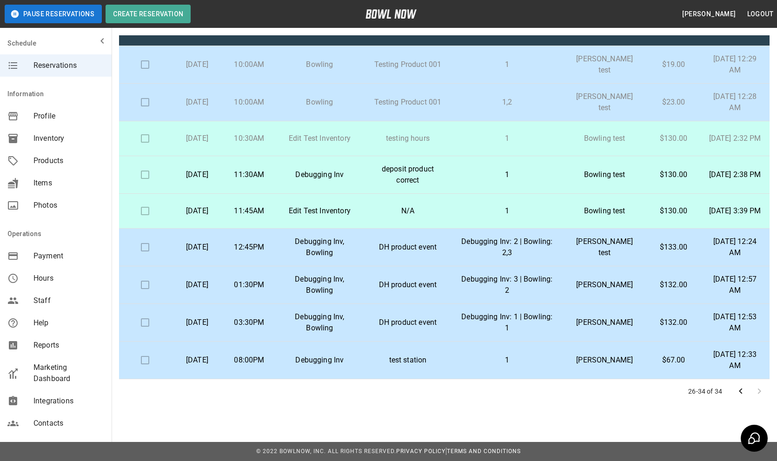
click at [475, 286] on p "Debugging Inv: 3 | Bowling: 2" at bounding box center [507, 285] width 96 height 22
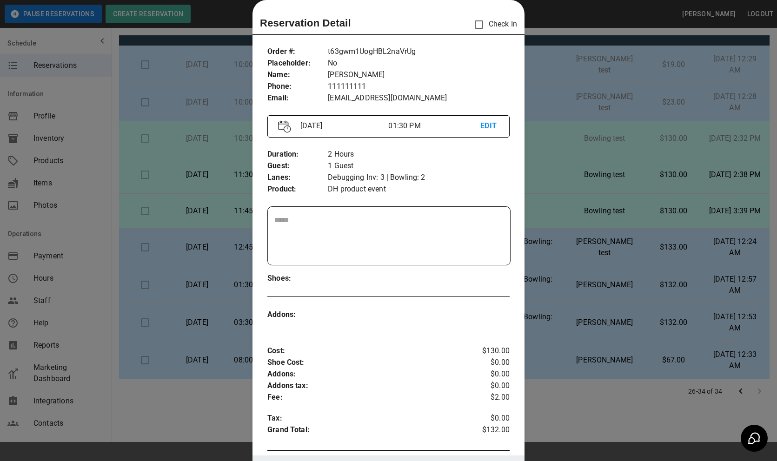
click at [386, 58] on p "No" at bounding box center [419, 64] width 182 height 12
click at [385, 50] on p "t63gwm1UogHBL2naVrUg" at bounding box center [419, 52] width 182 height 12
copy p "t63gwm1UogHBL2naVrUg"
click at [580, 174] on div at bounding box center [388, 230] width 777 height 461
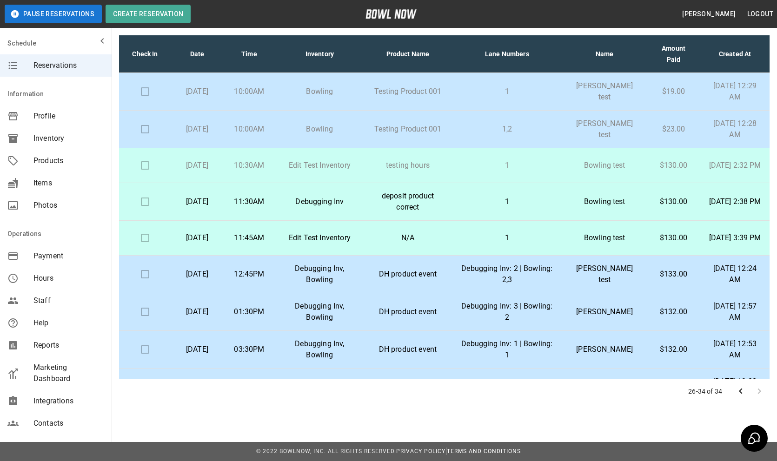
scroll to position [0, 0]
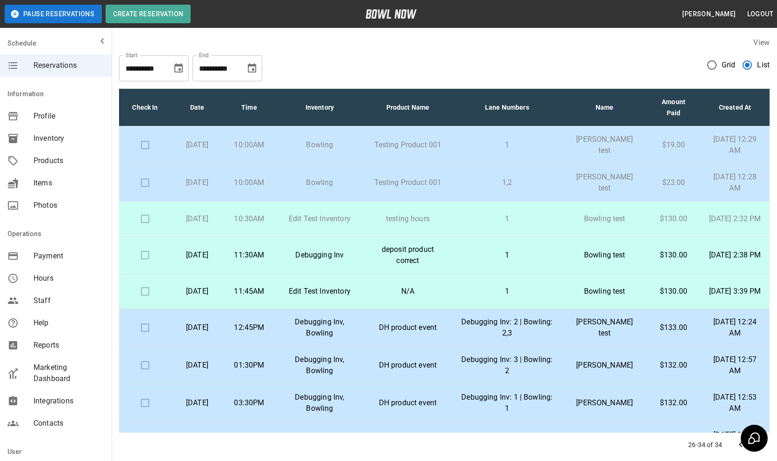
click at [724, 65] on span "Grid" at bounding box center [728, 64] width 14 height 11
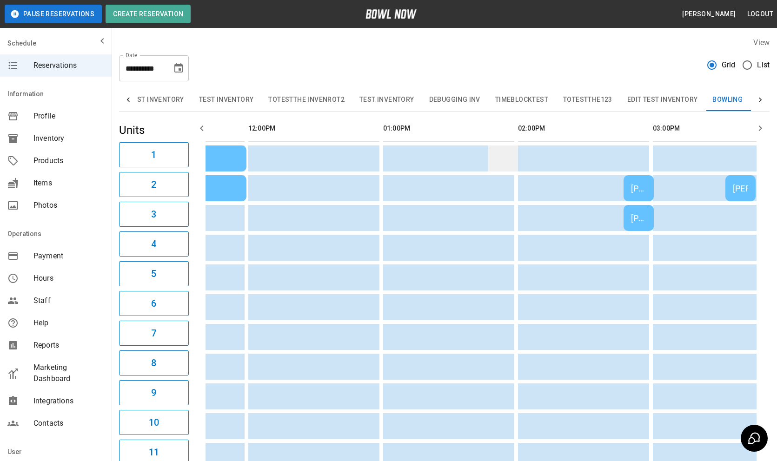
scroll to position [0, 231]
click at [643, 187] on div "[PERSON_NAME] test" at bounding box center [637, 189] width 15 height 10
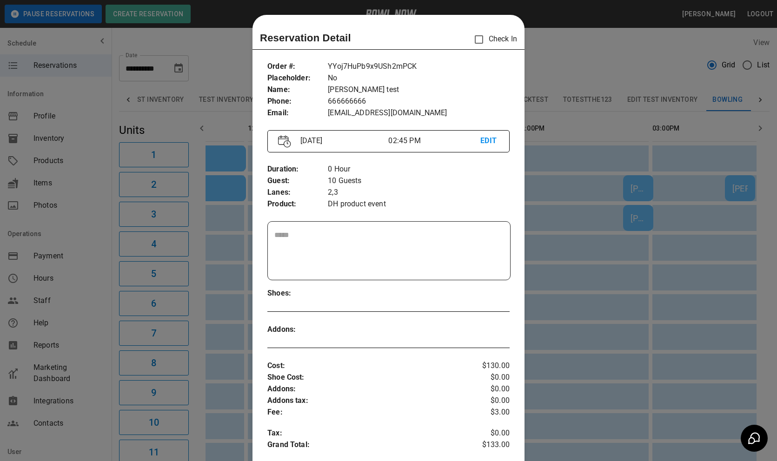
scroll to position [15, 0]
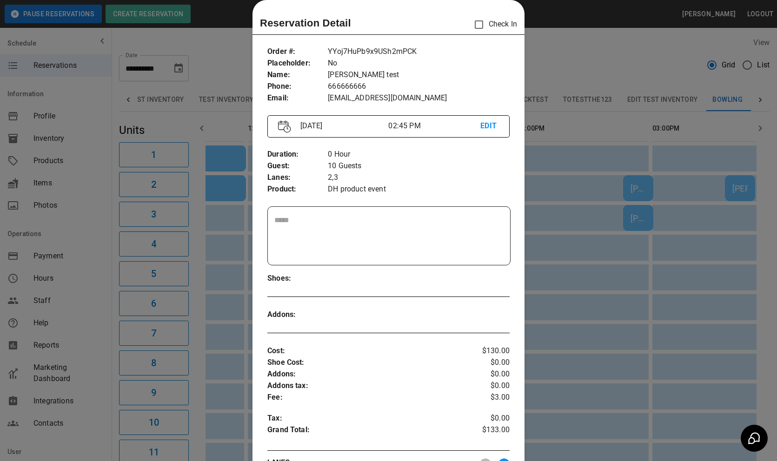
click at [643, 186] on div at bounding box center [388, 230] width 777 height 461
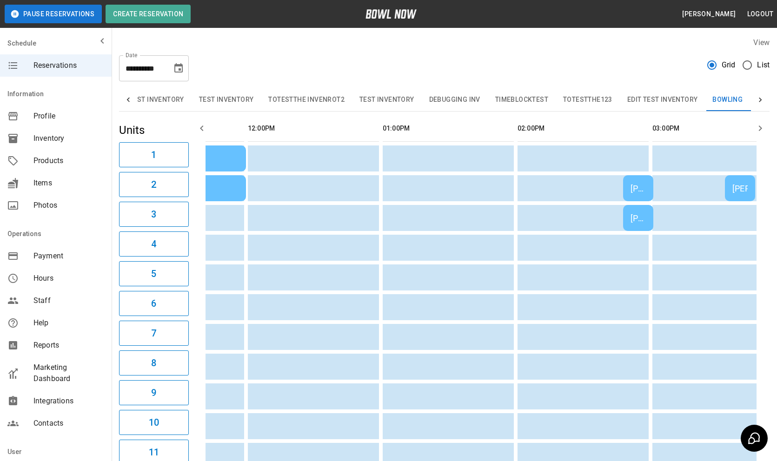
click at [643, 186] on div "[PERSON_NAME] test" at bounding box center [637, 189] width 15 height 10
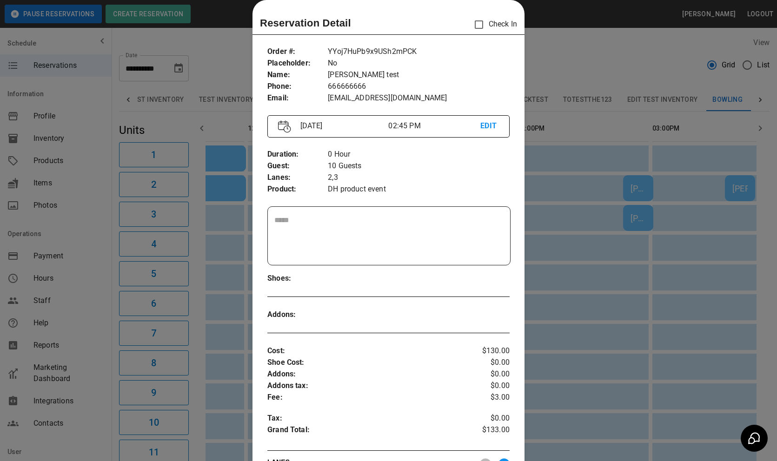
click at [642, 187] on div at bounding box center [388, 230] width 777 height 461
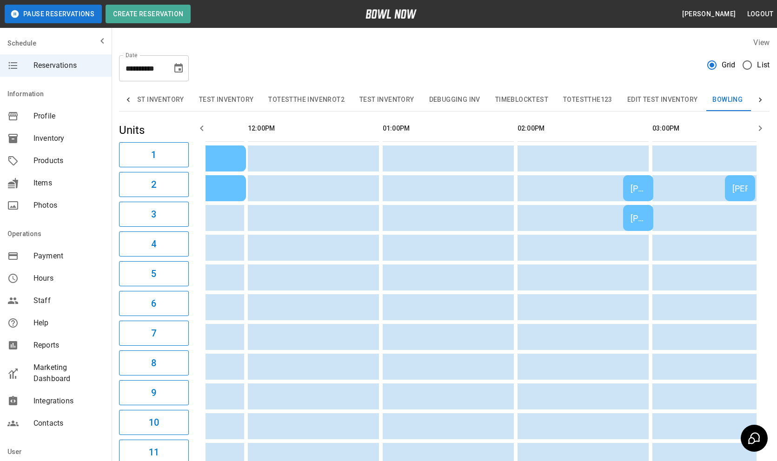
click at [640, 221] on div "[PERSON_NAME] test" at bounding box center [637, 218] width 15 height 10
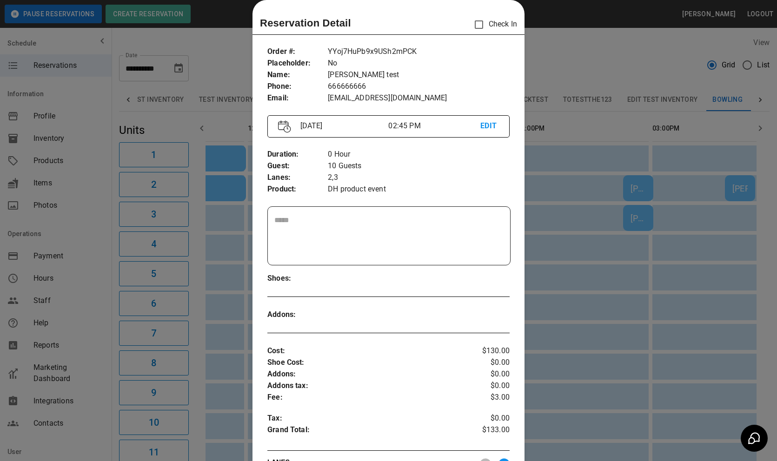
click at [640, 221] on div at bounding box center [388, 230] width 777 height 461
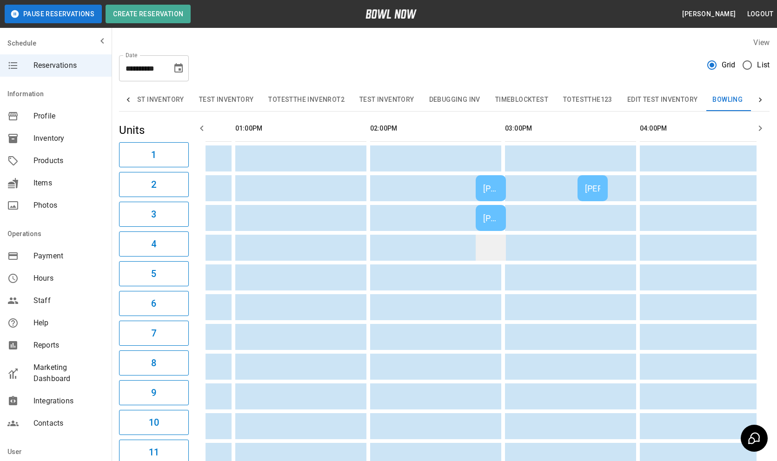
scroll to position [0, 383]
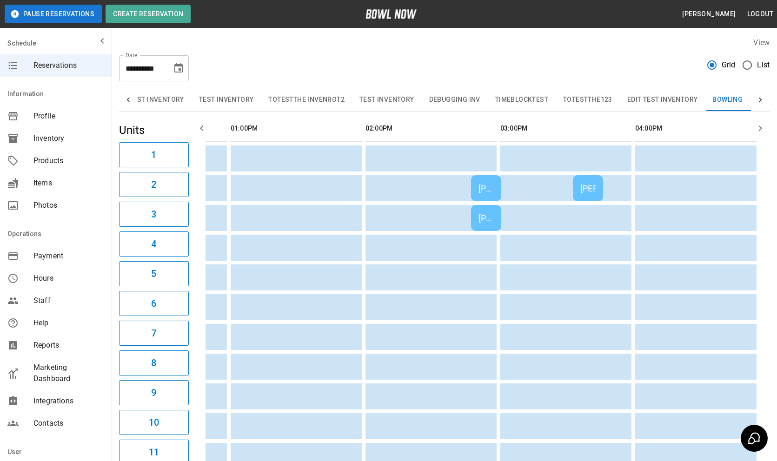
click at [584, 182] on td "[PERSON_NAME]" at bounding box center [588, 188] width 30 height 26
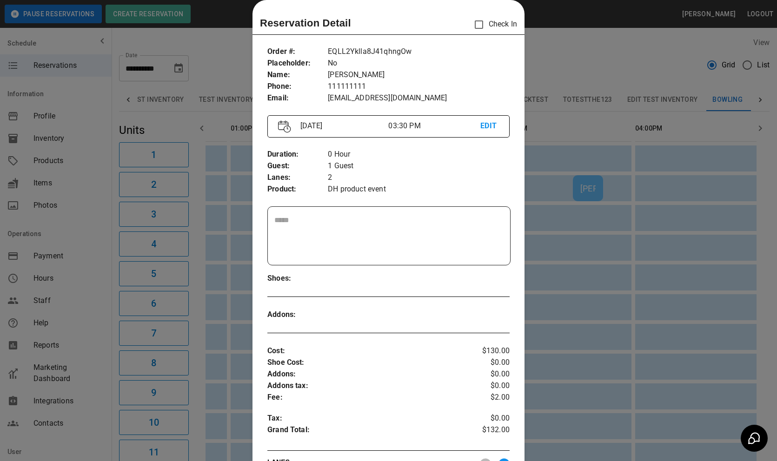
click at [584, 183] on div at bounding box center [388, 230] width 777 height 461
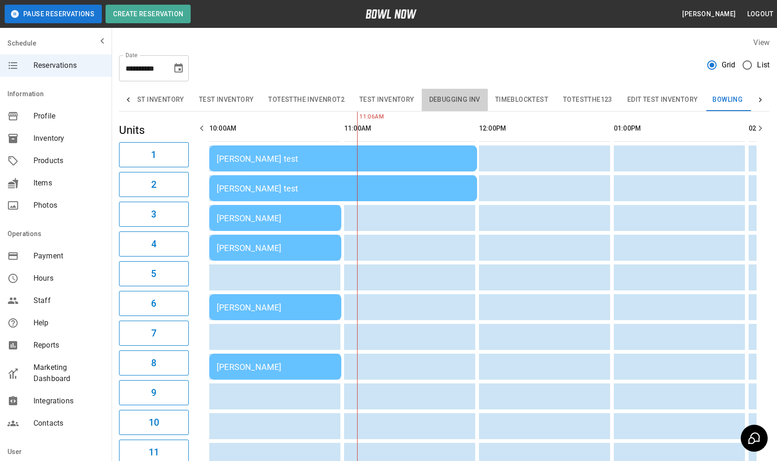
click at [461, 96] on button "Debugging Inv" at bounding box center [455, 100] width 66 height 22
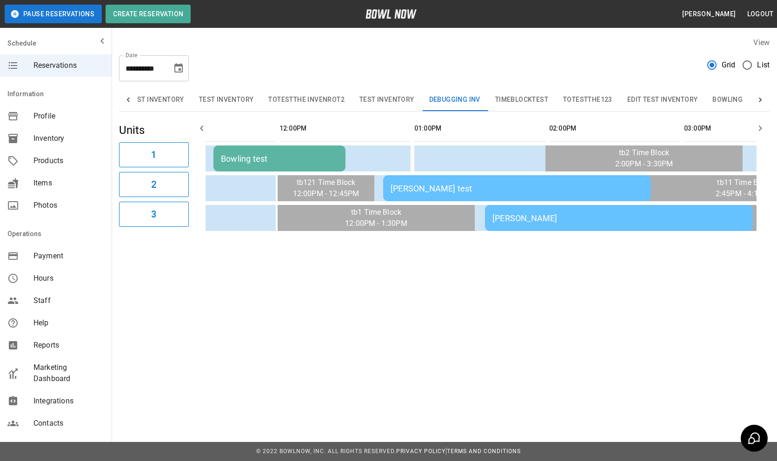
click at [588, 180] on td "[PERSON_NAME] test" at bounding box center [517, 188] width 268 height 26
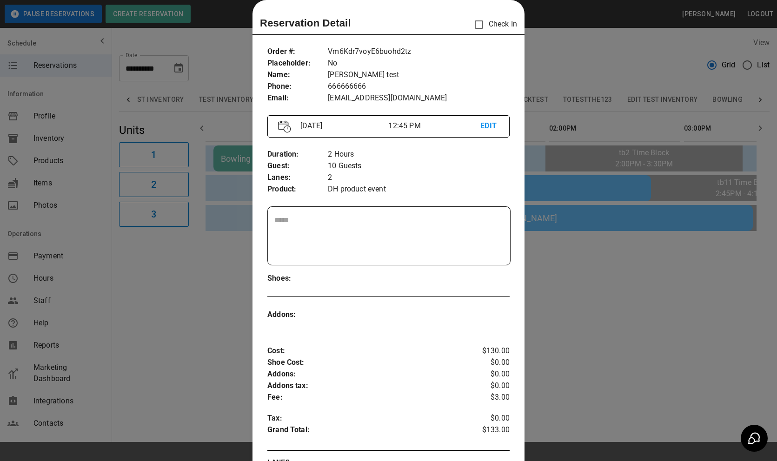
click at [586, 215] on div at bounding box center [388, 230] width 777 height 461
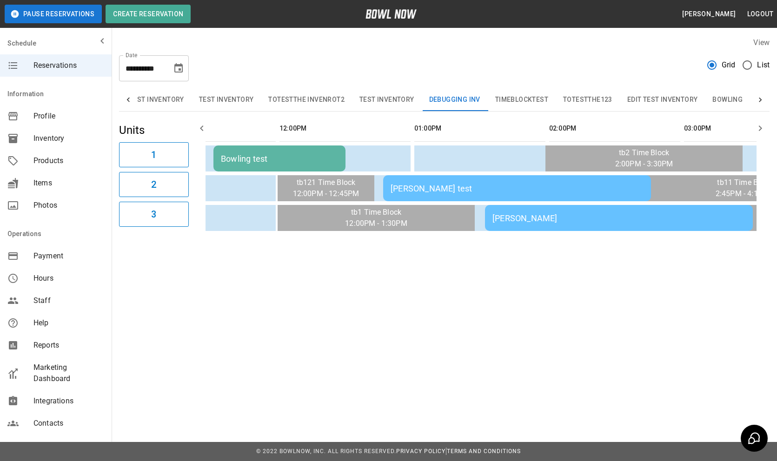
click at [586, 215] on div "[PERSON_NAME]" at bounding box center [618, 218] width 253 height 10
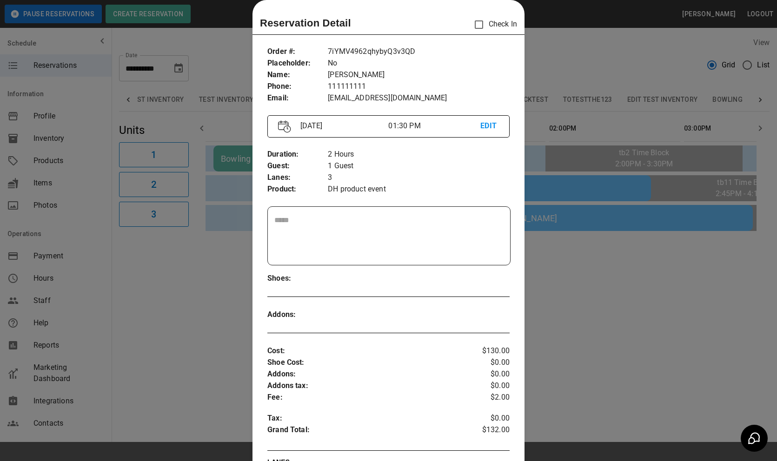
click at [585, 215] on div at bounding box center [388, 230] width 777 height 461
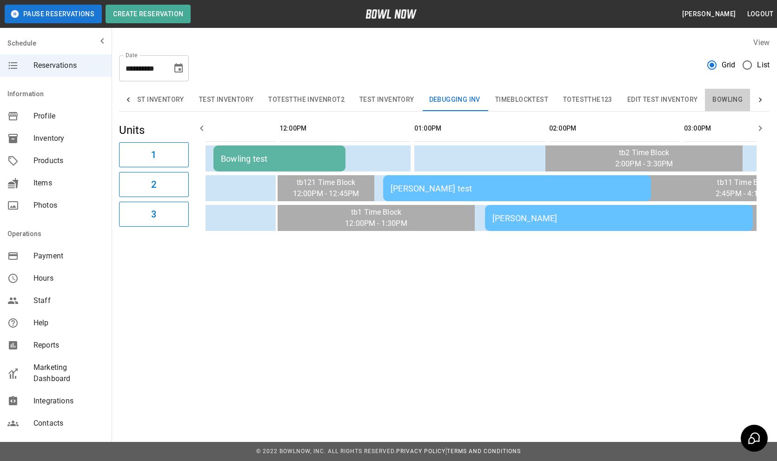
click at [731, 100] on button "Bowling" at bounding box center [727, 100] width 45 height 22
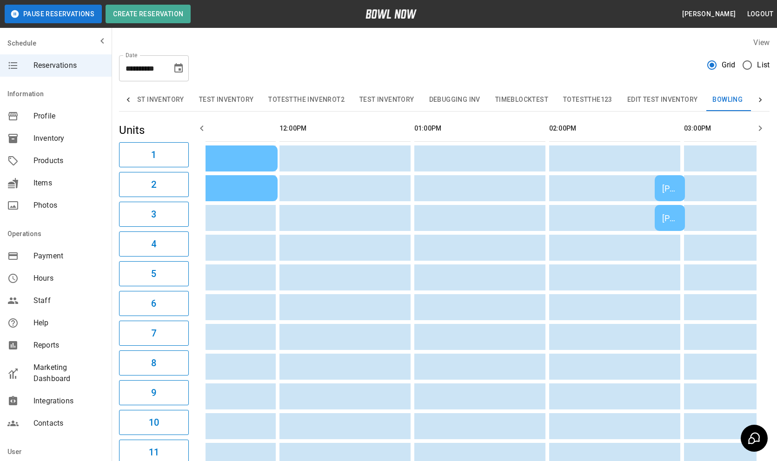
click at [681, 192] on td "[PERSON_NAME] test" at bounding box center [669, 188] width 30 height 26
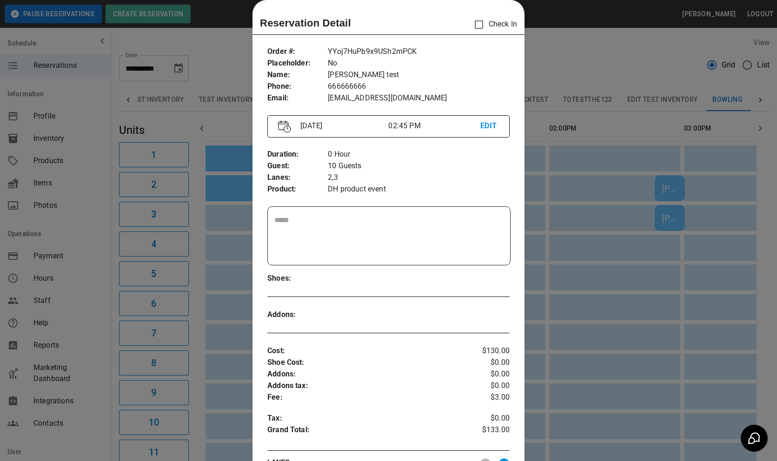
click at [681, 192] on div at bounding box center [388, 230] width 777 height 461
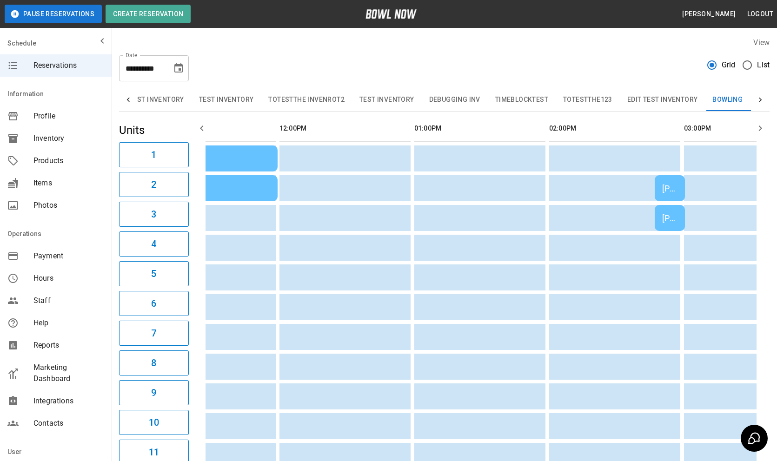
click at [678, 213] on td "[PERSON_NAME] test" at bounding box center [669, 218] width 30 height 26
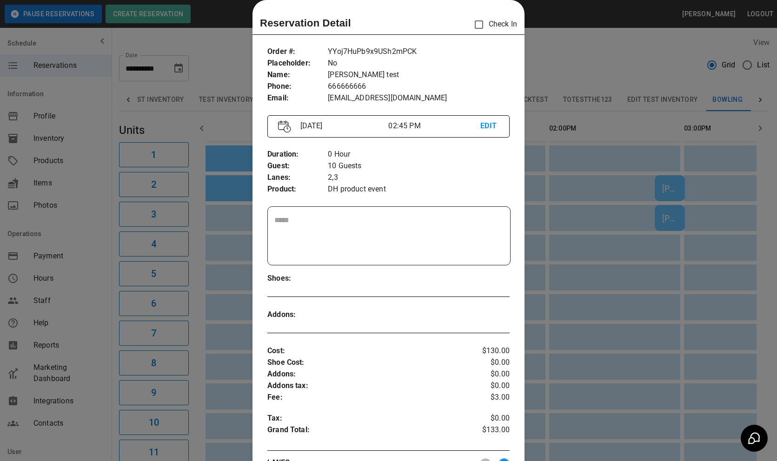
click at [678, 213] on div at bounding box center [388, 230] width 777 height 461
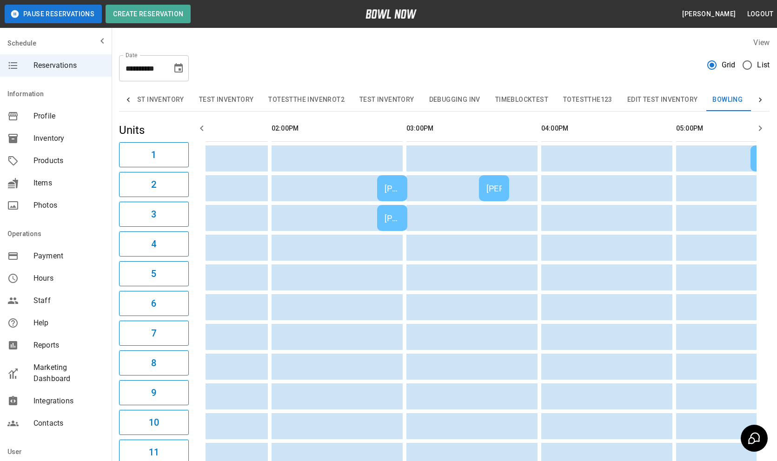
click at [496, 186] on div "[PERSON_NAME]" at bounding box center [493, 189] width 15 height 10
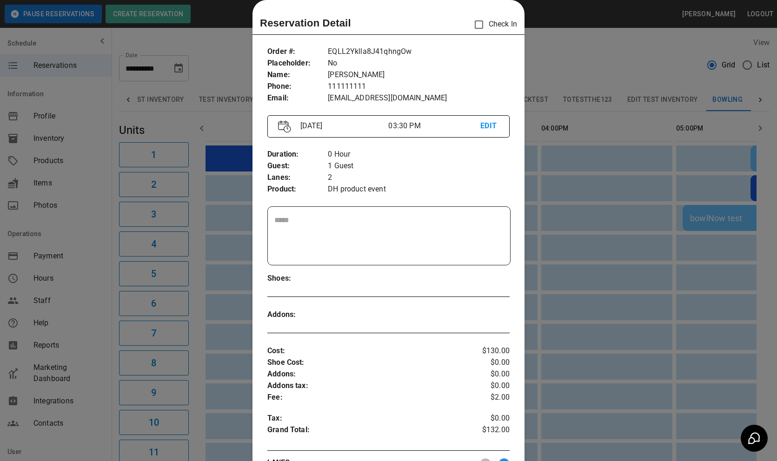
click at [557, 190] on div at bounding box center [388, 230] width 777 height 461
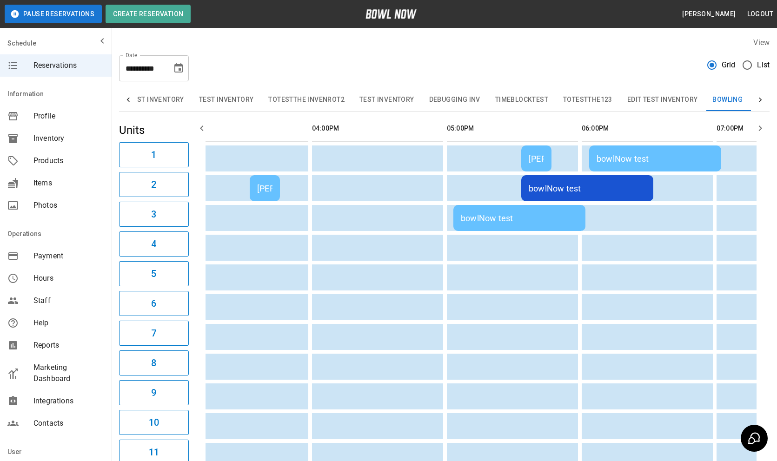
scroll to position [0, 776]
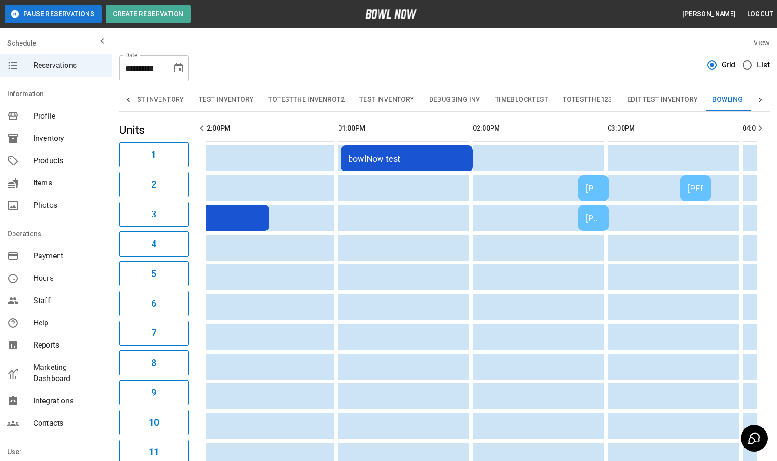
click at [598, 192] on div "[PERSON_NAME] test" at bounding box center [593, 189] width 15 height 10
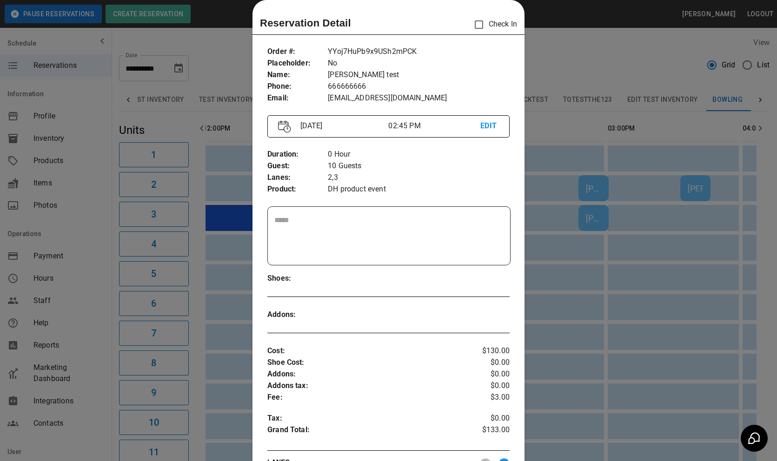
click at [596, 197] on div at bounding box center [388, 230] width 777 height 461
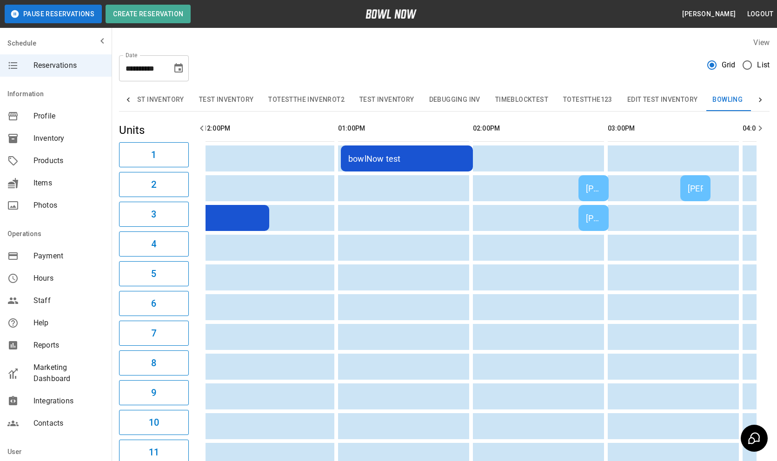
click at [594, 218] on div "[PERSON_NAME] test" at bounding box center [593, 218] width 15 height 10
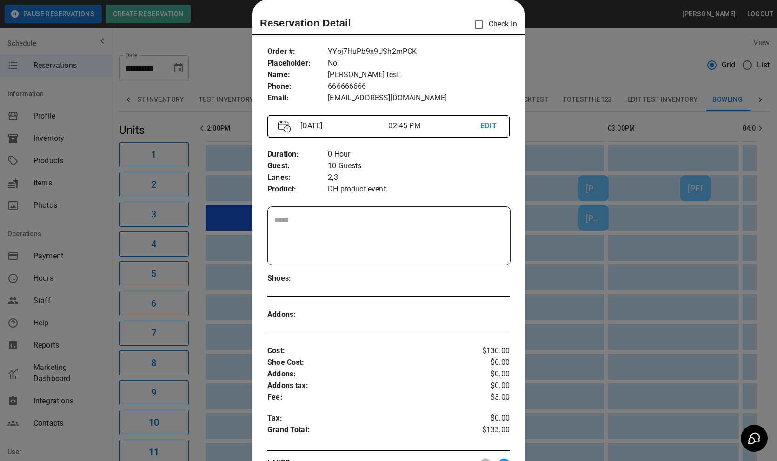
click at [593, 255] on div at bounding box center [388, 230] width 777 height 461
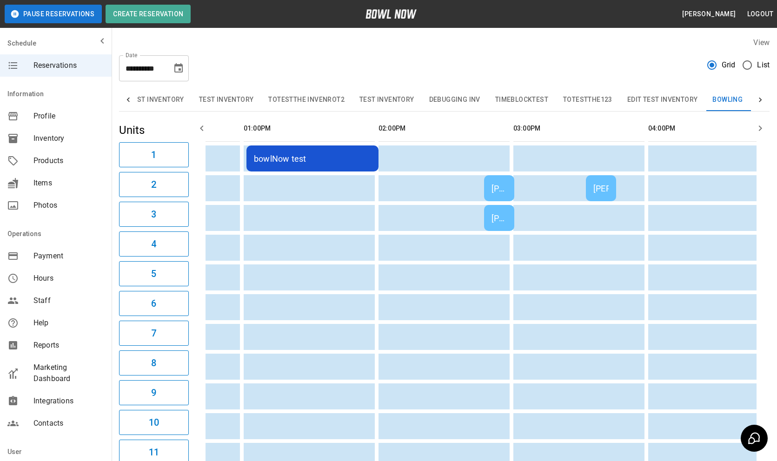
scroll to position [0, 312]
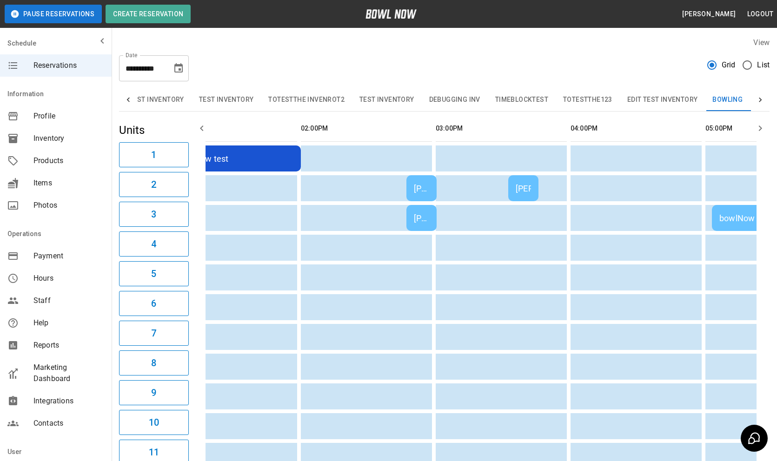
click at [412, 192] on td "[PERSON_NAME] test" at bounding box center [421, 188] width 30 height 26
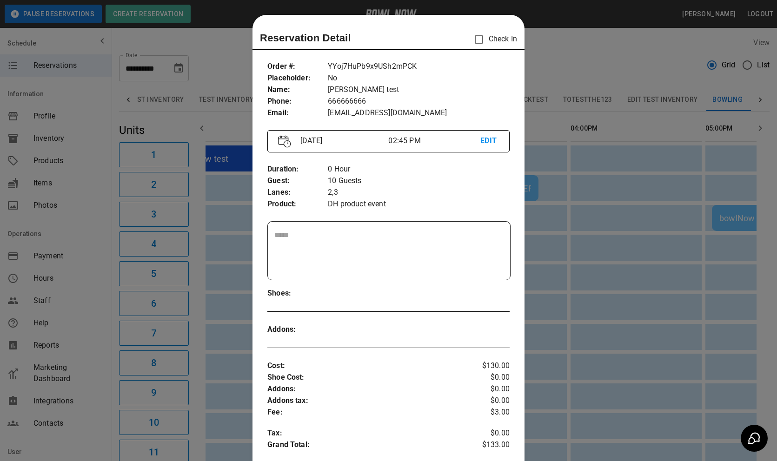
scroll to position [15, 0]
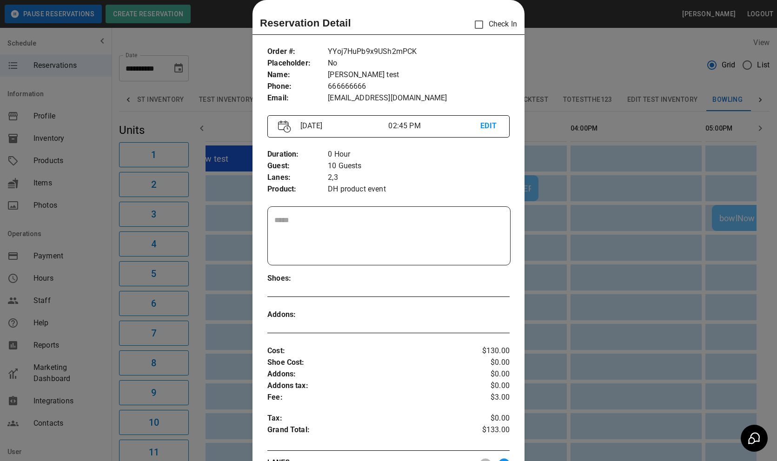
click at [639, 240] on div at bounding box center [388, 230] width 777 height 461
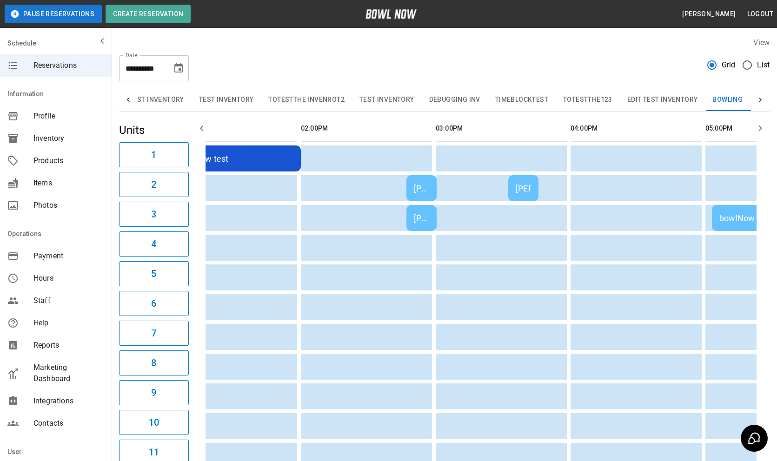
click at [530, 185] on div "[PERSON_NAME]" at bounding box center [522, 189] width 15 height 10
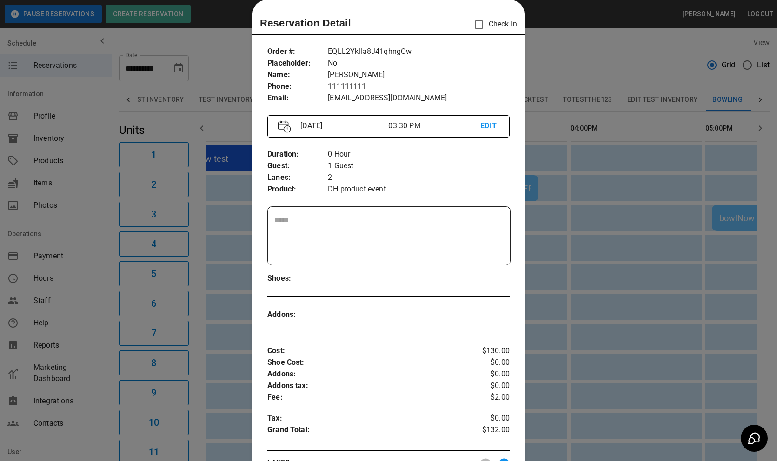
click at [549, 246] on div at bounding box center [388, 230] width 777 height 461
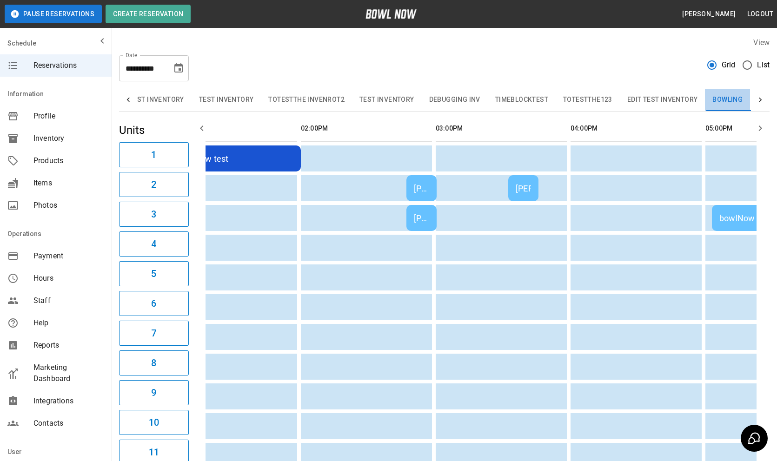
click at [718, 101] on button "Bowling" at bounding box center [727, 100] width 45 height 22
click at [423, 197] on td "[PERSON_NAME] test" at bounding box center [421, 188] width 30 height 26
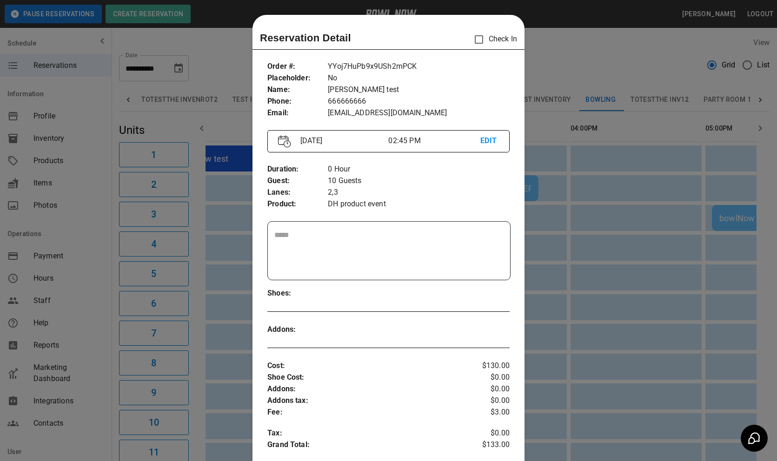
scroll to position [15, 0]
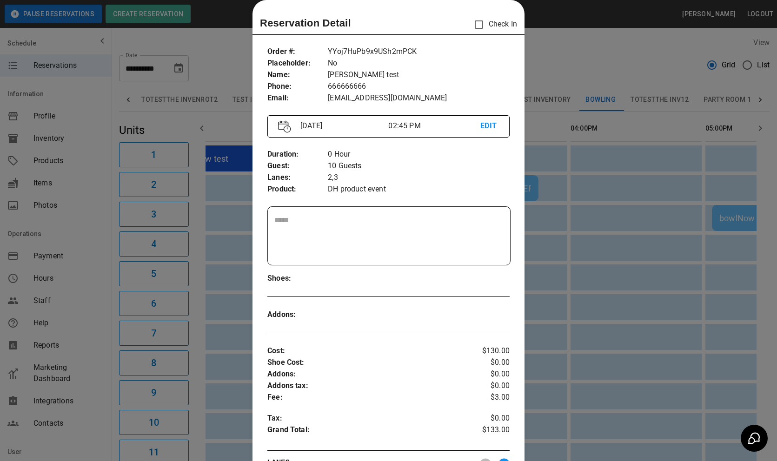
click at [625, 284] on div at bounding box center [388, 230] width 777 height 461
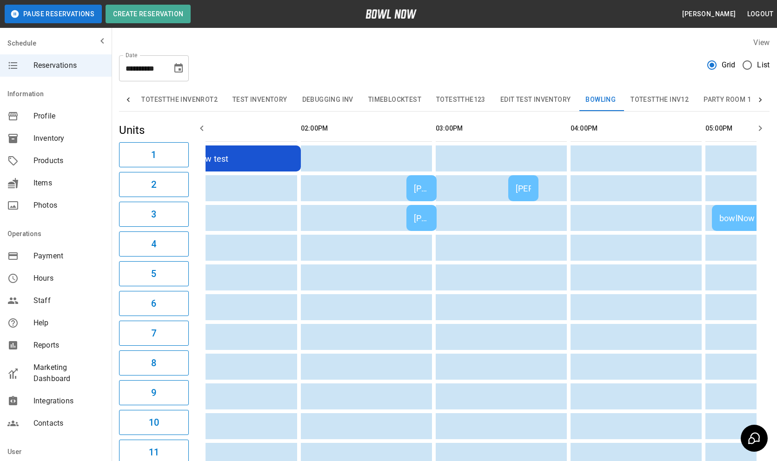
click at [744, 216] on div "bowlNow test" at bounding box center [777, 218] width 117 height 10
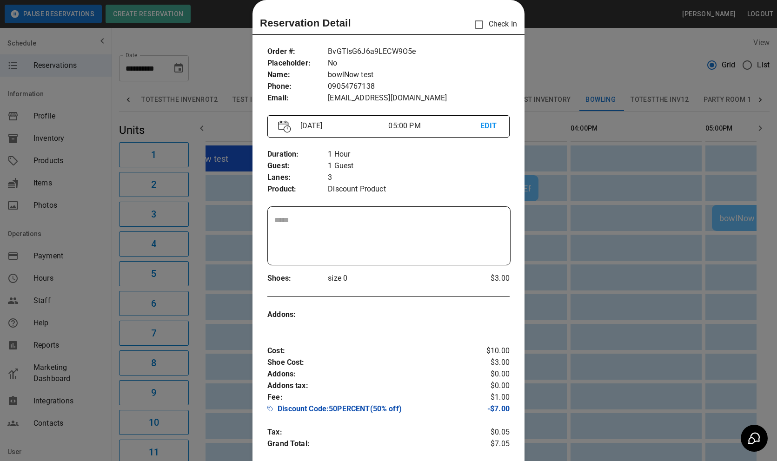
click at [642, 282] on div at bounding box center [388, 230] width 777 height 461
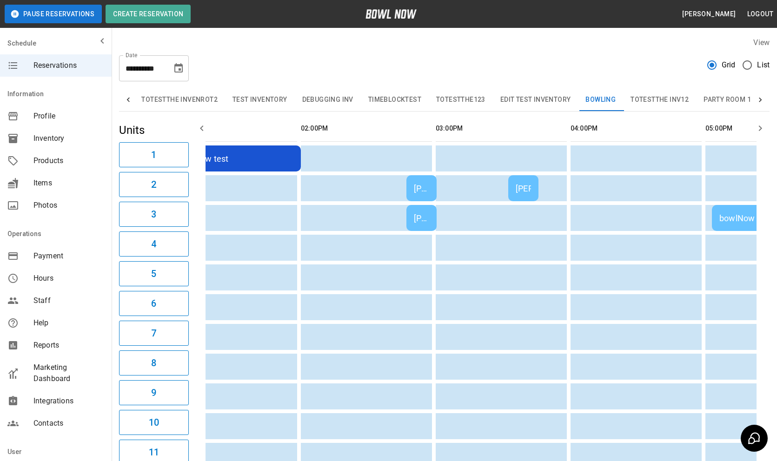
click at [295, 92] on button "Debugging Inv" at bounding box center [328, 100] width 66 height 22
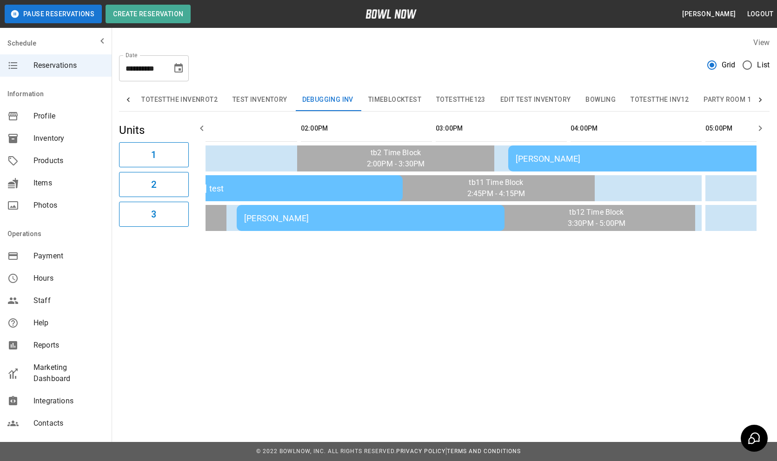
click at [368, 184] on div "[PERSON_NAME] test" at bounding box center [268, 189] width 253 height 10
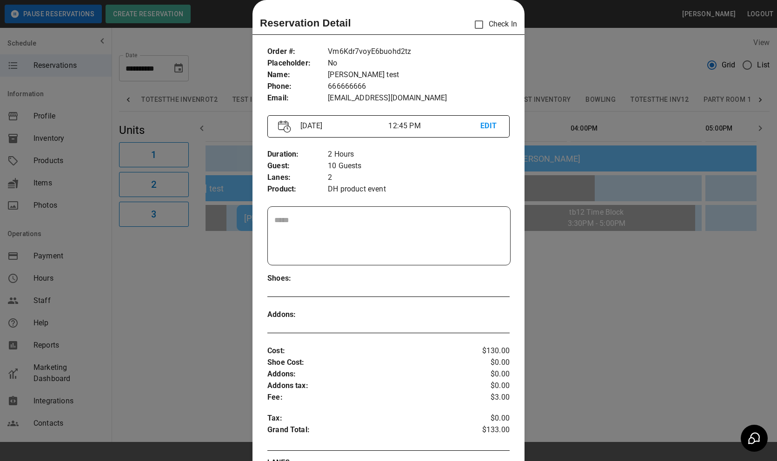
click at [626, 258] on div at bounding box center [388, 230] width 777 height 461
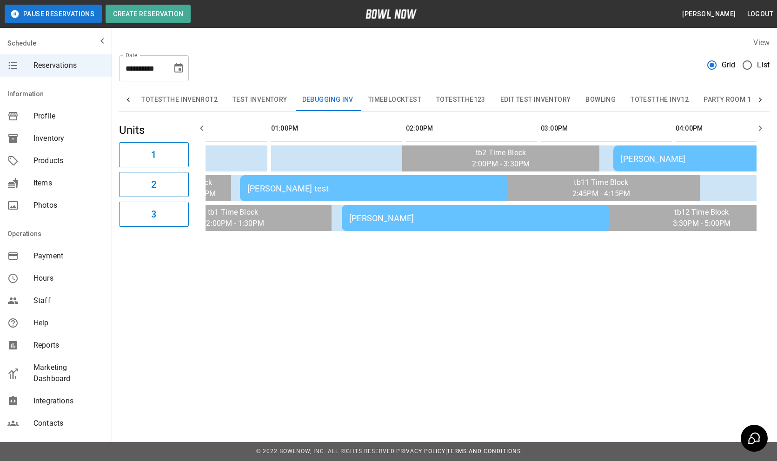
scroll to position [0, 334]
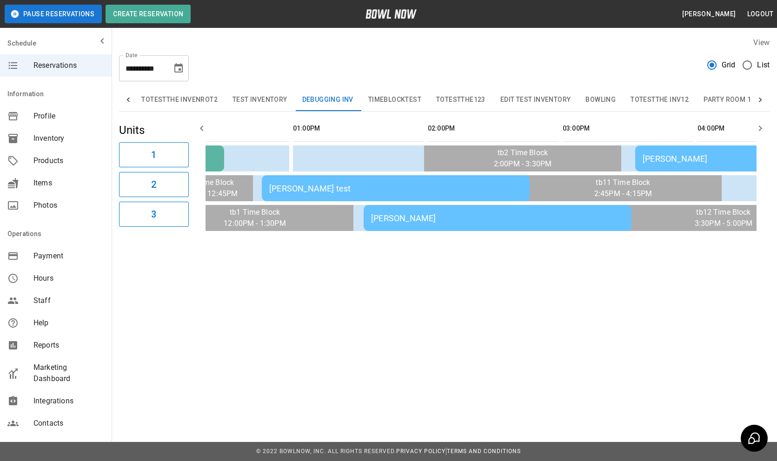
click at [479, 210] on td "[PERSON_NAME]" at bounding box center [497, 218] width 268 height 26
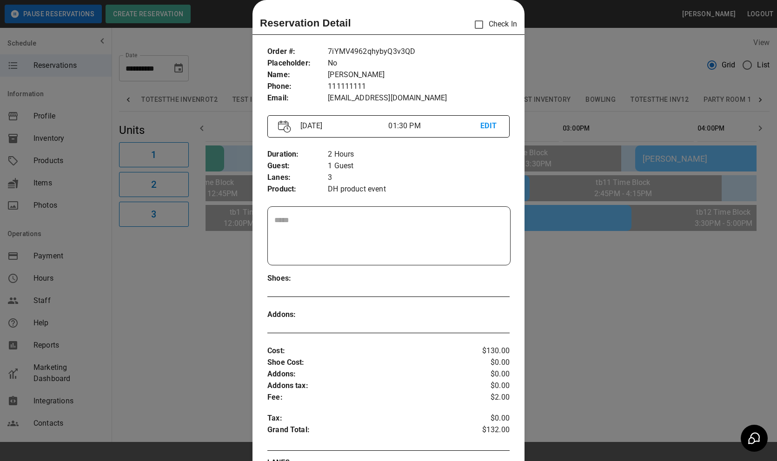
click at [608, 285] on div at bounding box center [388, 230] width 777 height 461
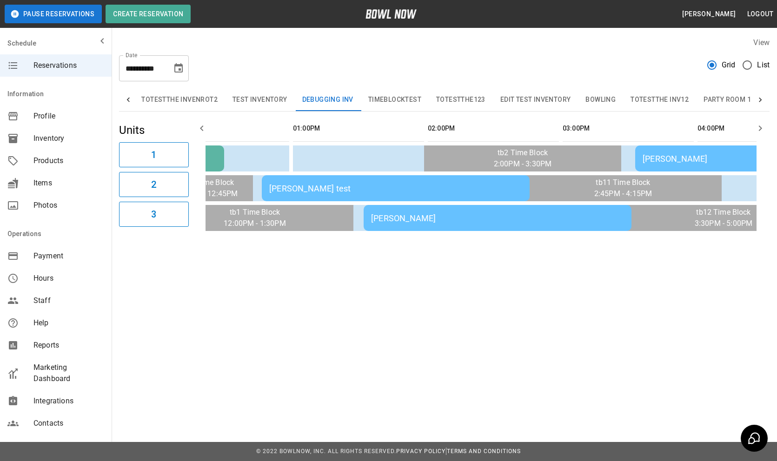
click at [663, 153] on td "[PERSON_NAME]" at bounding box center [769, 158] width 268 height 26
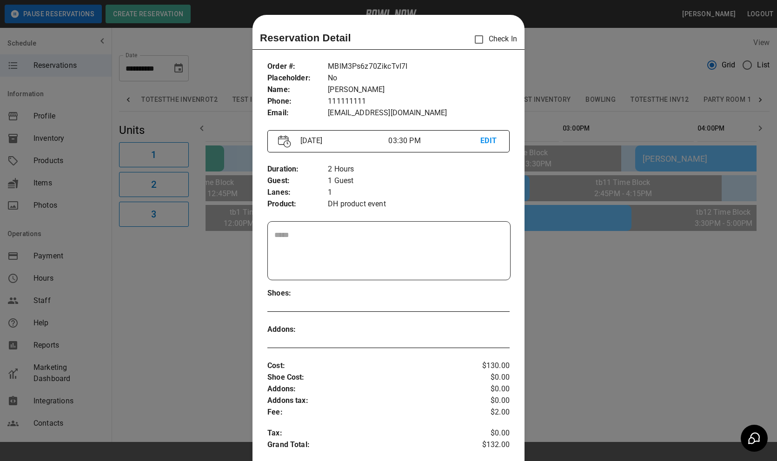
scroll to position [15, 0]
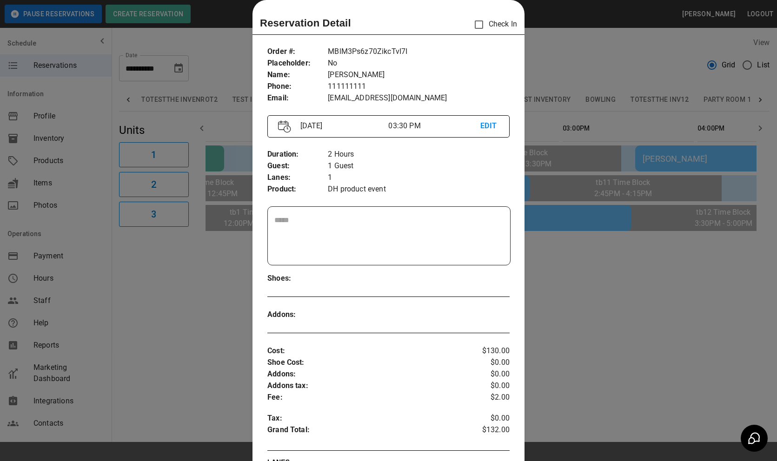
click at [631, 272] on div at bounding box center [388, 230] width 777 height 461
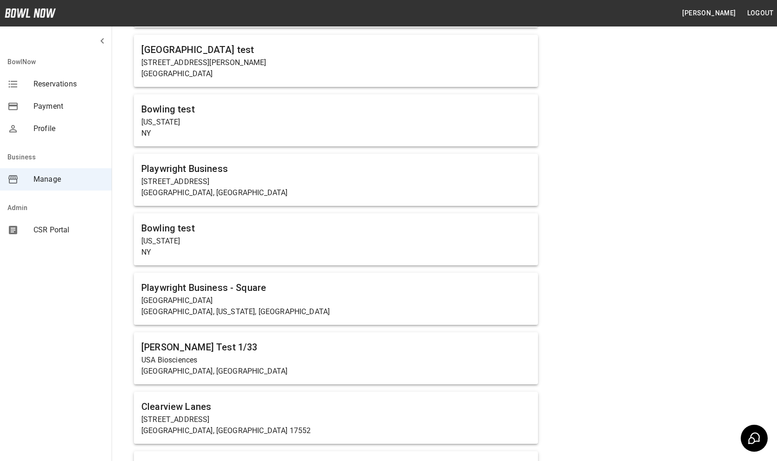
scroll to position [0, 0]
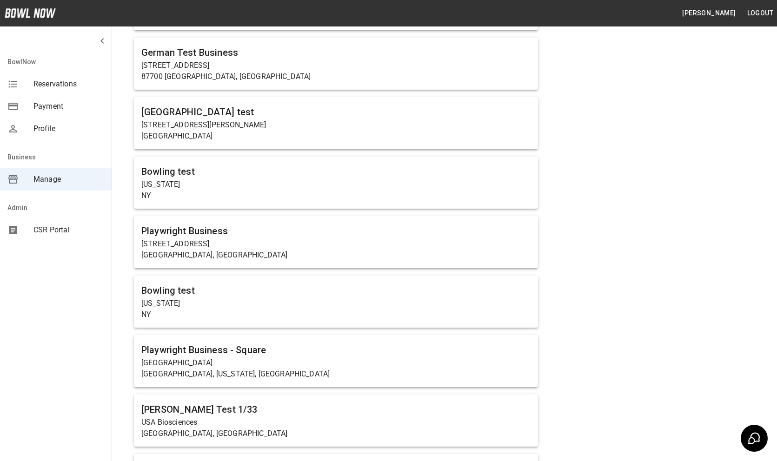
scroll to position [285, 0]
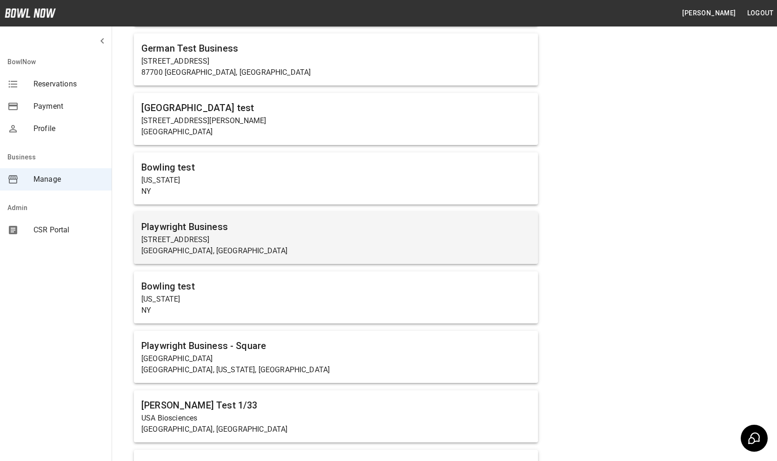
click at [188, 238] on p "[STREET_ADDRESS]" at bounding box center [335, 239] width 389 height 11
click at [189, 238] on p "[STREET_ADDRESS]" at bounding box center [335, 239] width 389 height 11
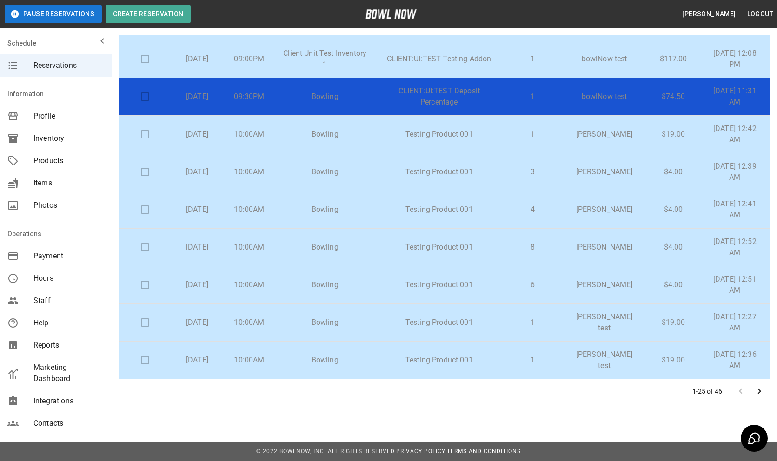
click at [760, 391] on icon "Go to next page" at bounding box center [759, 392] width 3 height 6
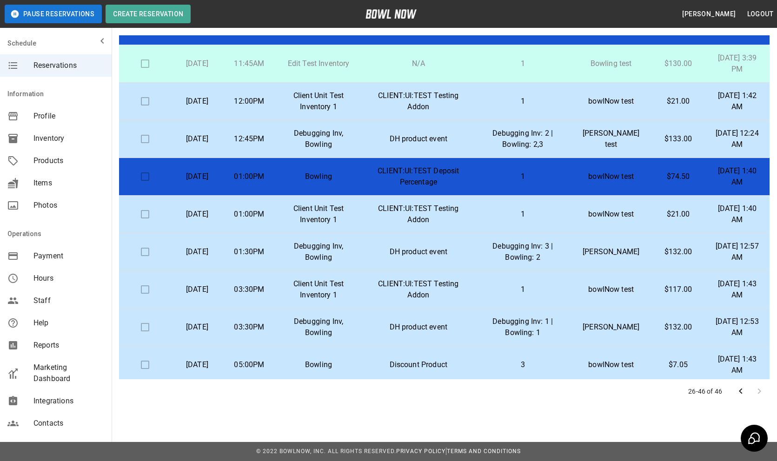
click at [513, 254] on p "Debugging Inv: 3 | Bowling: 2" at bounding box center [522, 252] width 81 height 22
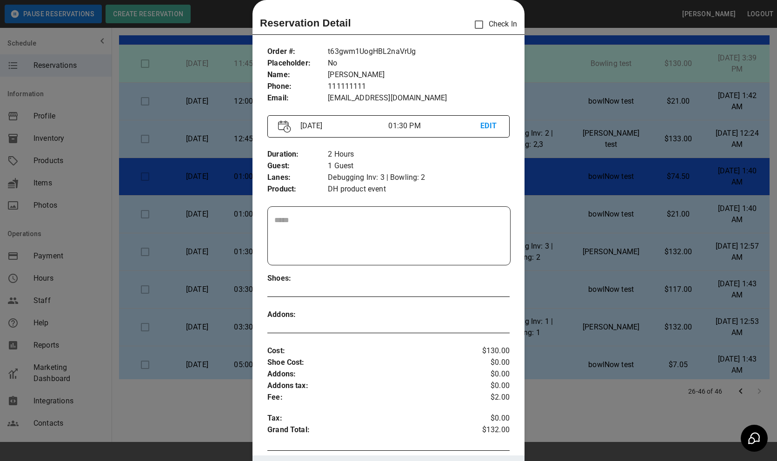
click at [365, 188] on p "DH product event" at bounding box center [419, 190] width 182 height 12
click at [367, 180] on p "Debugging Inv: 3 | Bowling: 2" at bounding box center [419, 178] width 182 height 12
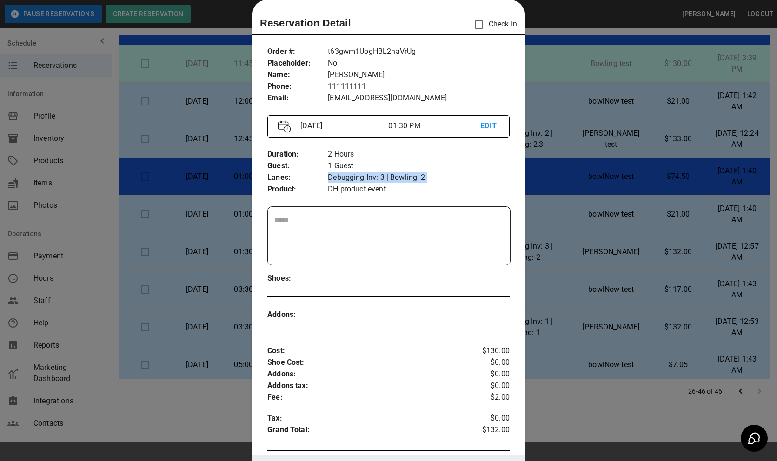
click at [367, 180] on p "Debugging Inv: 3 | Bowling: 2" at bounding box center [419, 178] width 182 height 12
click at [608, 271] on div at bounding box center [388, 230] width 777 height 461
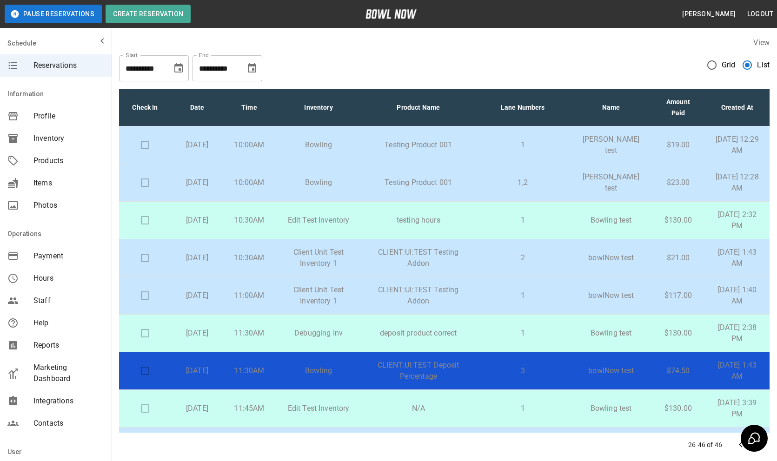
click at [731, 62] on span "Grid" at bounding box center [728, 64] width 14 height 11
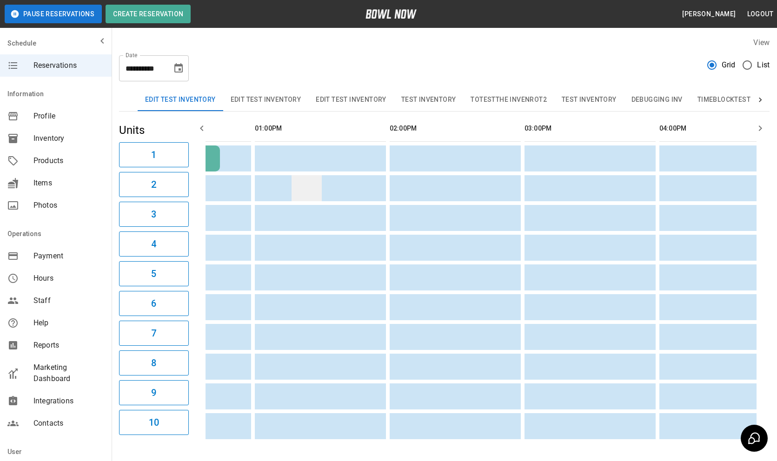
scroll to position [0, 713]
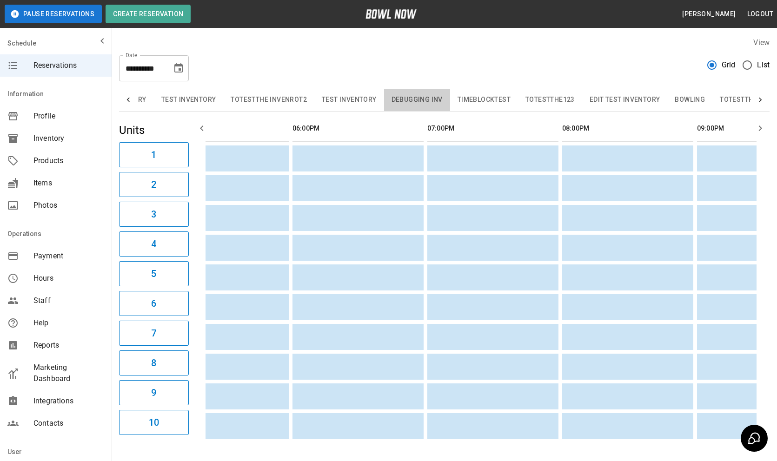
click at [434, 95] on button "Debugging Inv" at bounding box center [417, 100] width 66 height 22
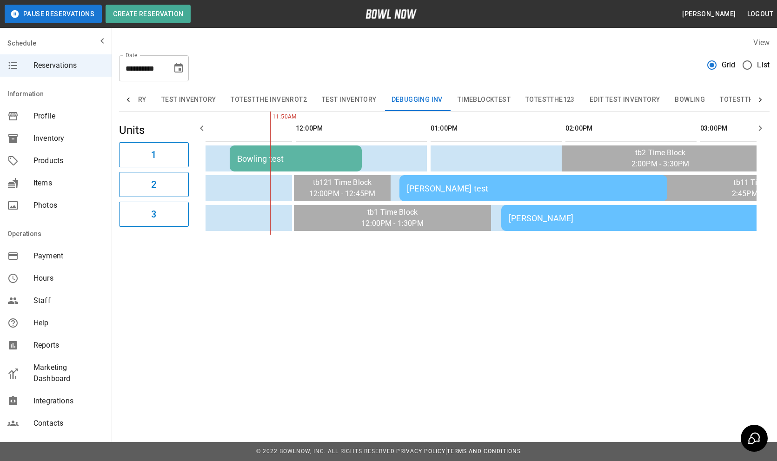
click at [522, 219] on div "[PERSON_NAME]" at bounding box center [635, 218] width 253 height 10
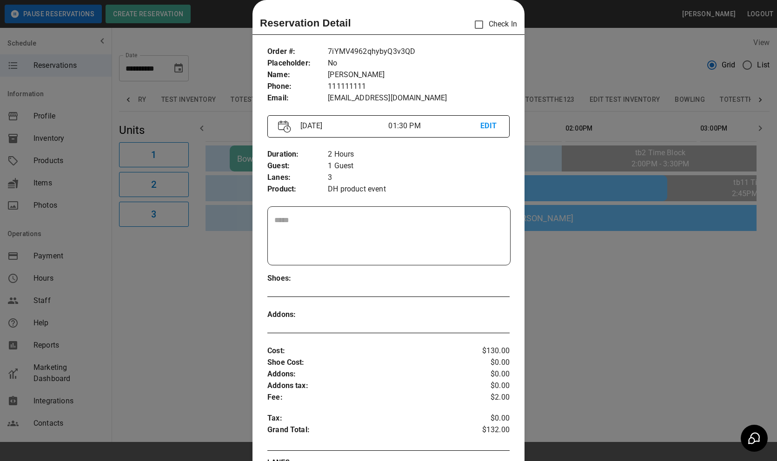
click at [648, 272] on div at bounding box center [388, 230] width 777 height 461
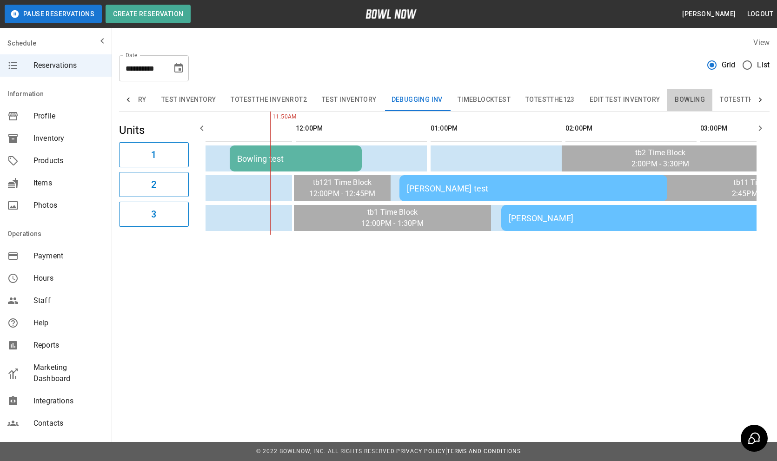
click at [694, 95] on button "Bowling" at bounding box center [689, 100] width 45 height 22
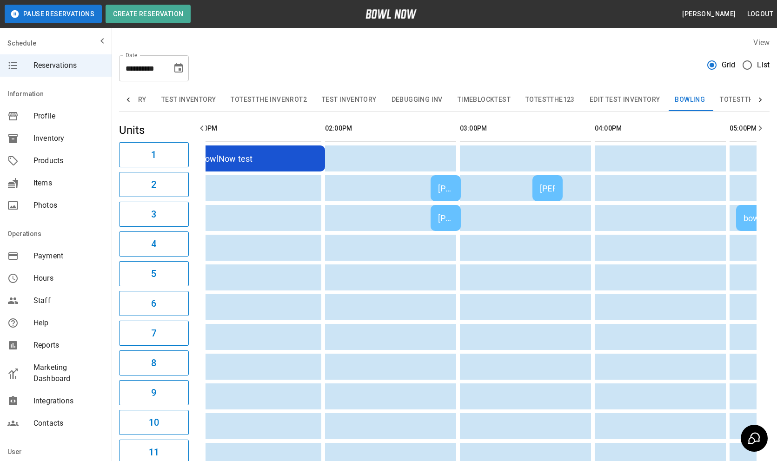
click at [444, 193] on td "[PERSON_NAME] test" at bounding box center [445, 188] width 30 height 26
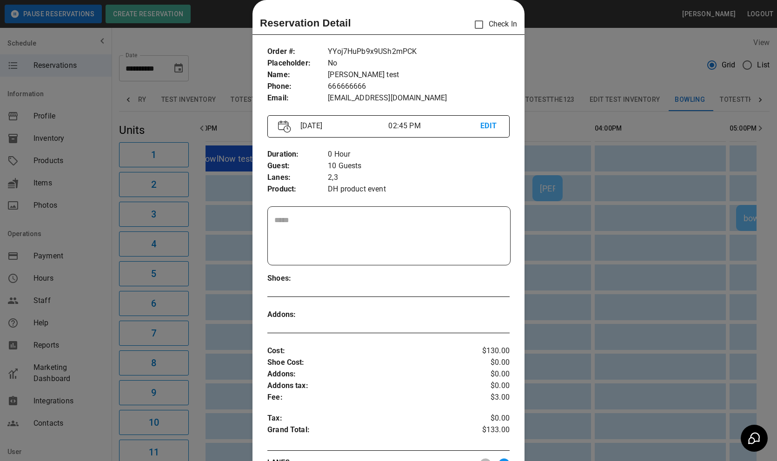
click at [681, 313] on div at bounding box center [388, 230] width 777 height 461
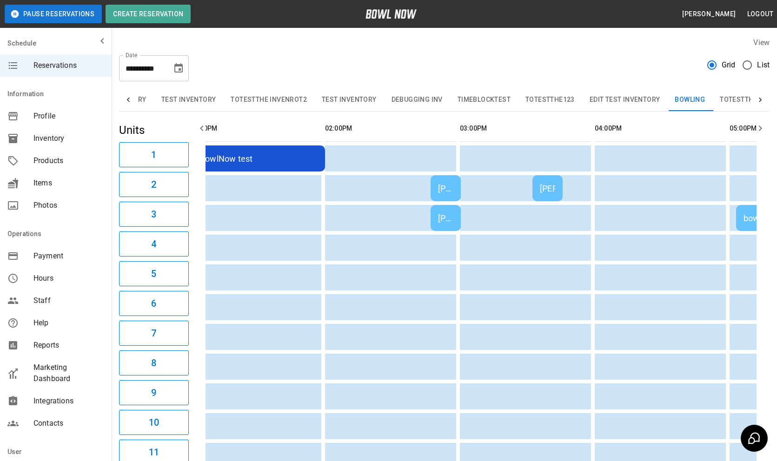
click at [553, 187] on div "[PERSON_NAME]" at bounding box center [547, 189] width 15 height 10
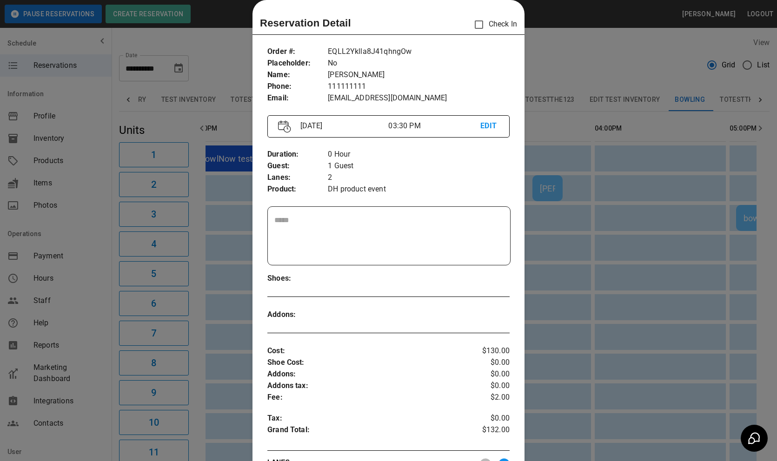
click at [687, 65] on div at bounding box center [388, 230] width 777 height 461
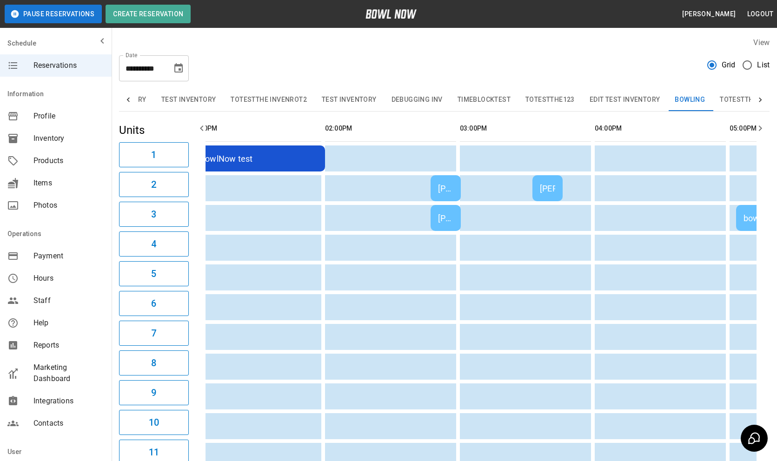
click at [55, 136] on span "Inventory" at bounding box center [68, 138] width 71 height 11
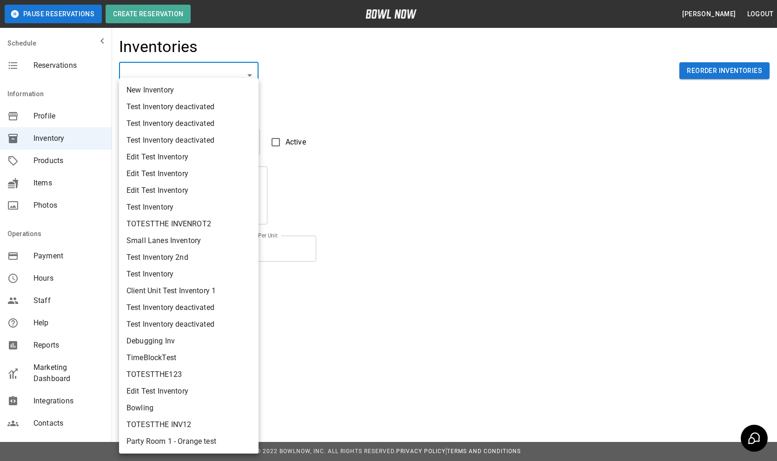
click at [179, 70] on body "Pause Reservations Create Reservation [PERSON_NAME] Logout Schedule Reservation…" at bounding box center [388, 230] width 777 height 461
click at [159, 341] on li "Debugging Inv" at bounding box center [188, 341] width 139 height 17
type input "**********"
type textarea "**********"
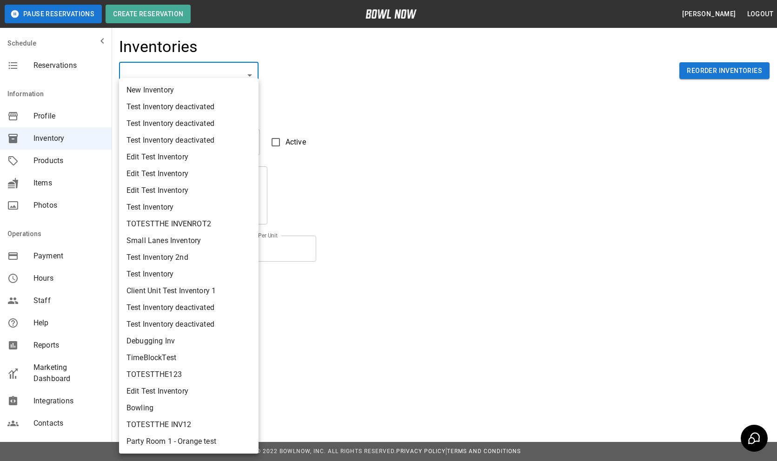
type textarea "*"
type textarea "**"
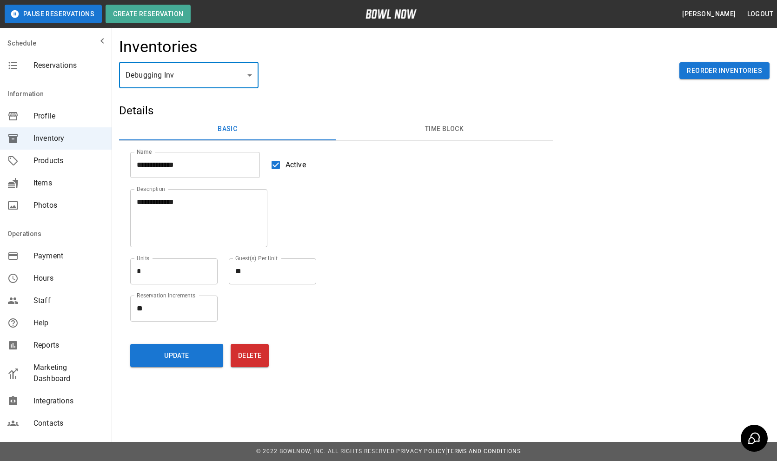
click at [215, 76] on body "**********" at bounding box center [388, 230] width 777 height 461
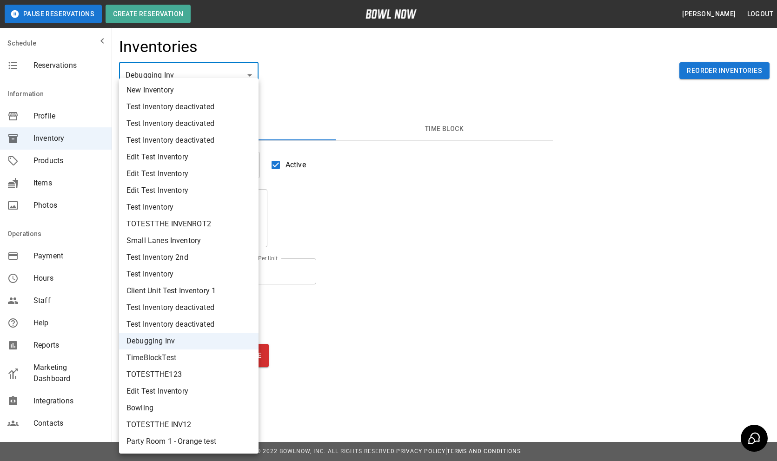
click at [437, 293] on div at bounding box center [388, 230] width 777 height 461
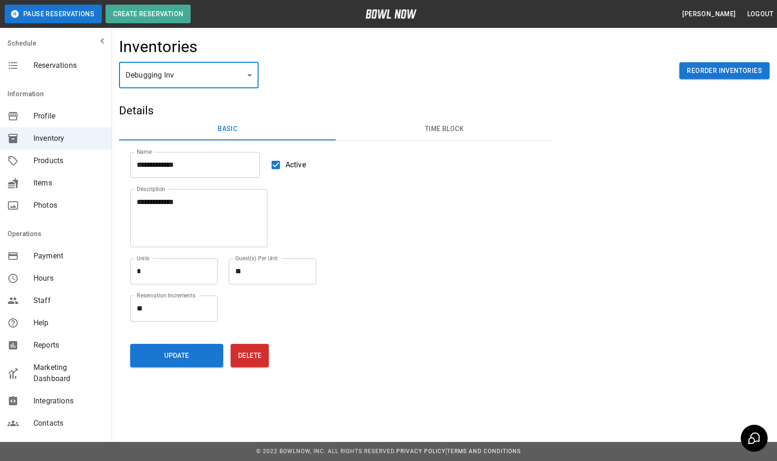
click at [57, 158] on span "Products" at bounding box center [68, 160] width 71 height 11
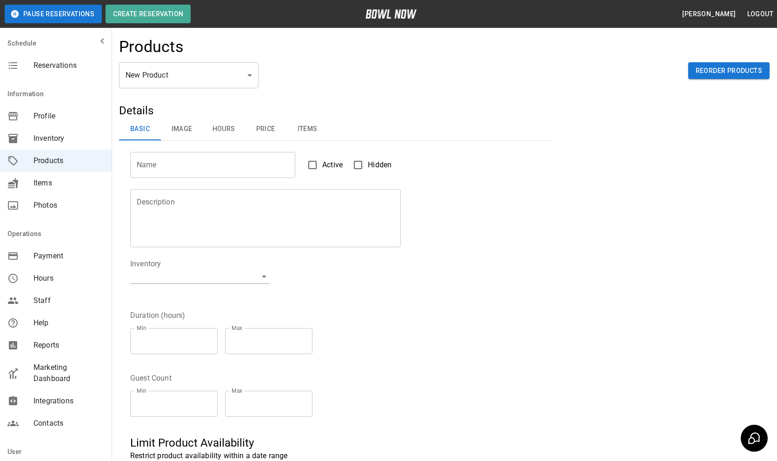
click at [193, 79] on body "Pause Reservations Create Reservation [PERSON_NAME] Logout Schedule Reservation…" at bounding box center [388, 299] width 777 height 599
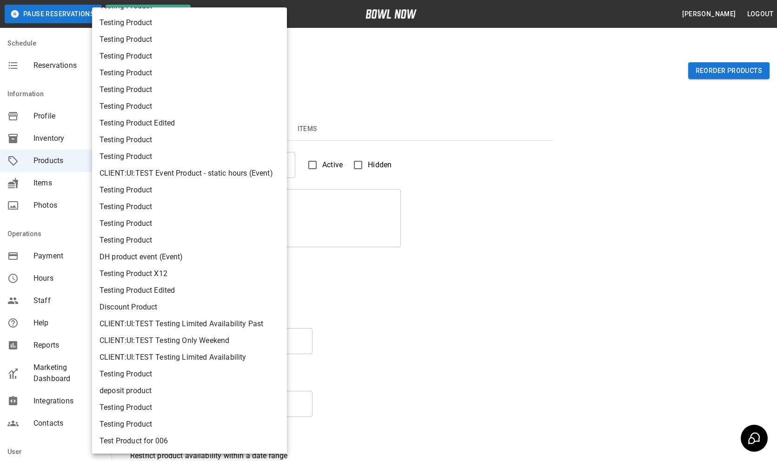
scroll to position [477, 0]
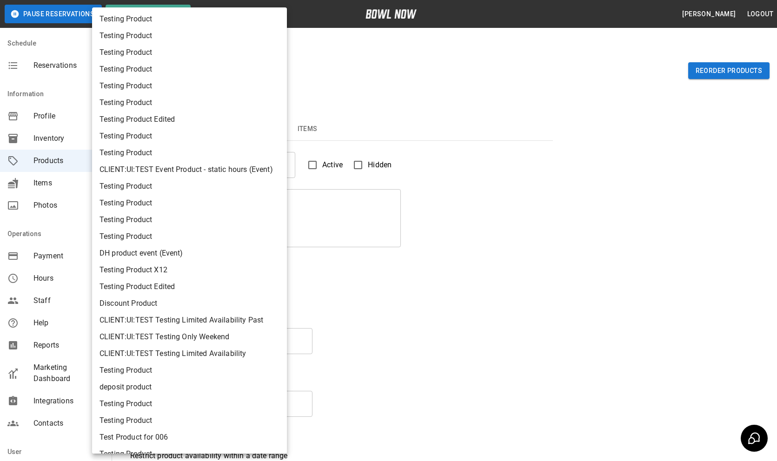
click at [177, 251] on li "DH product event (Event)" at bounding box center [189, 253] width 195 height 17
type input "**"
type input "**********"
type textarea "****"
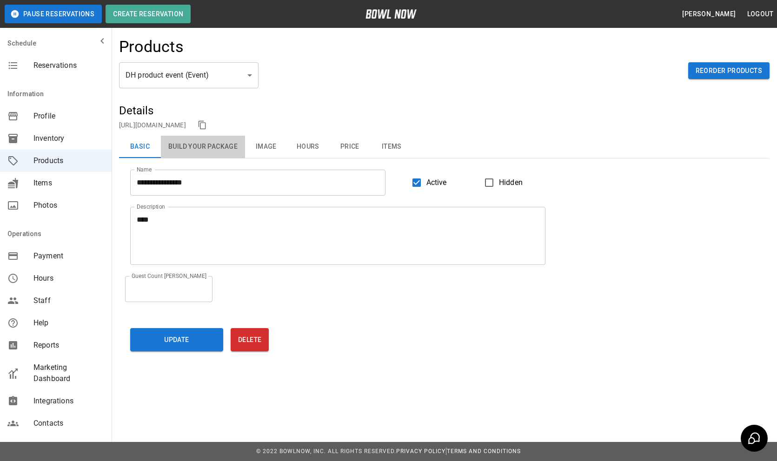
click at [229, 148] on button "Build Your Package" at bounding box center [203, 147] width 84 height 22
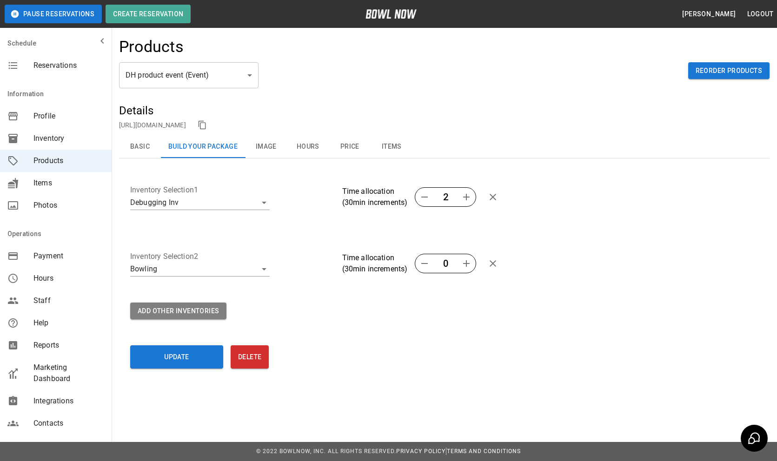
click at [469, 264] on icon "button" at bounding box center [466, 263] width 11 height 11
click at [456, 298] on div "Add Other Inventories" at bounding box center [438, 305] width 639 height 28
click at [466, 262] on icon "button" at bounding box center [466, 263] width 11 height 11
click at [466, 261] on icon "button" at bounding box center [466, 263] width 11 height 11
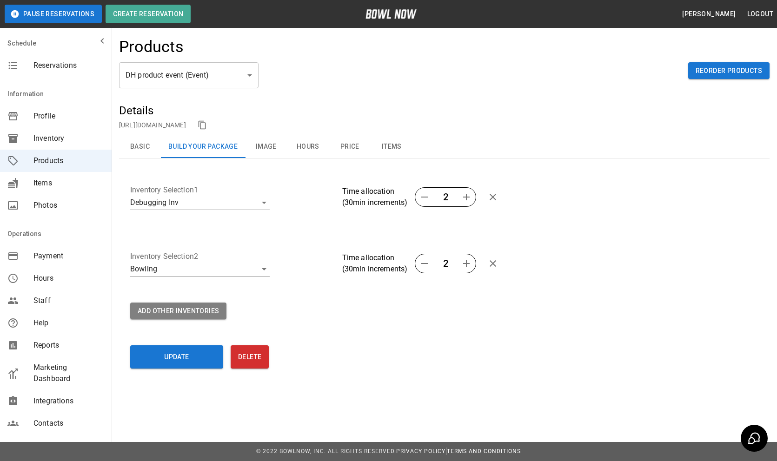
click at [460, 295] on div "Add Other Inventories" at bounding box center [438, 305] width 639 height 28
click at [424, 261] on icon "button" at bounding box center [424, 263] width 11 height 11
click at [313, 148] on button "Hours" at bounding box center [308, 147] width 42 height 22
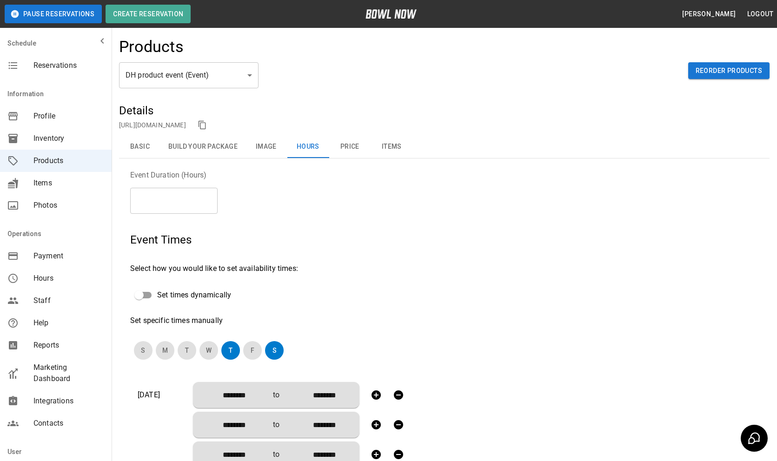
click at [231, 150] on button "Build Your Package" at bounding box center [203, 147] width 84 height 22
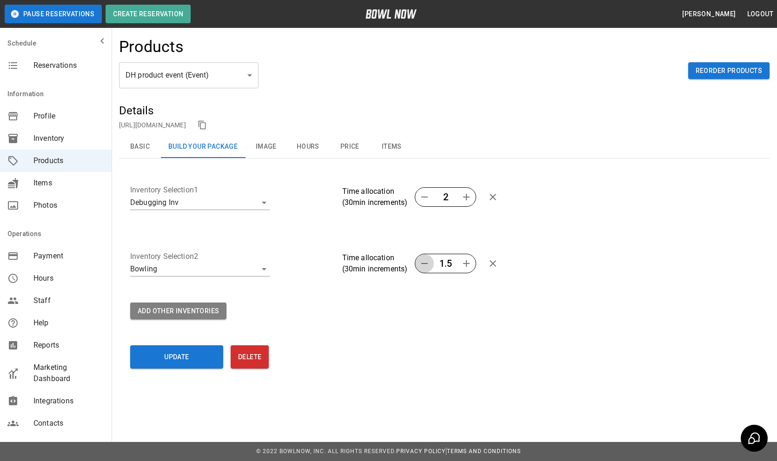
click at [423, 260] on icon "button" at bounding box center [424, 263] width 11 height 11
type input "*"
type input "********"
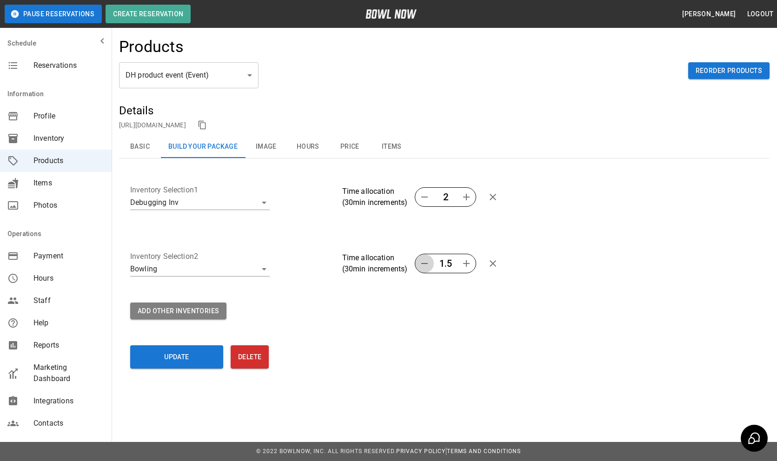
type input "********"
click at [298, 144] on button "Hours" at bounding box center [308, 147] width 42 height 22
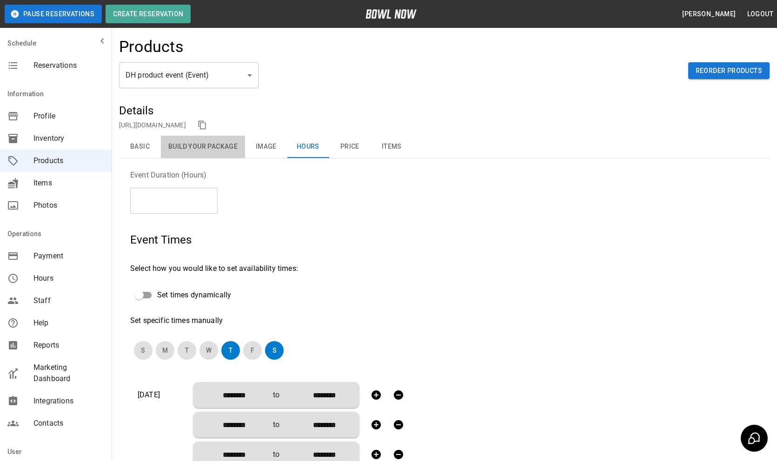
click at [218, 150] on button "Build Your Package" at bounding box center [203, 147] width 84 height 22
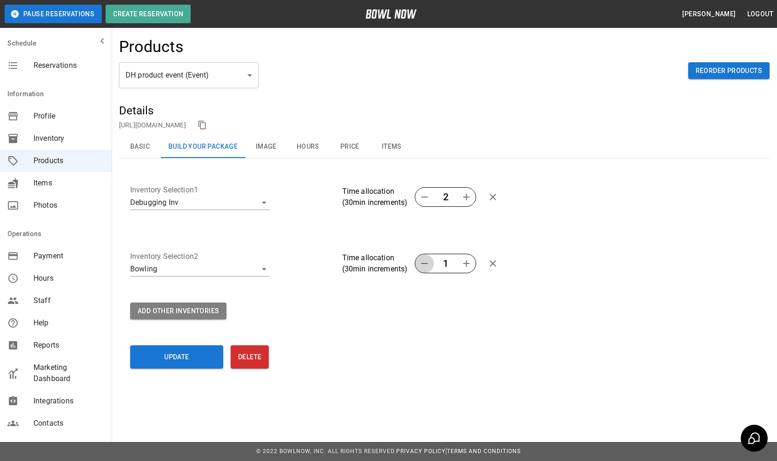
click at [423, 261] on icon "button" at bounding box center [424, 263] width 11 height 11
type input "***"
type input "********"
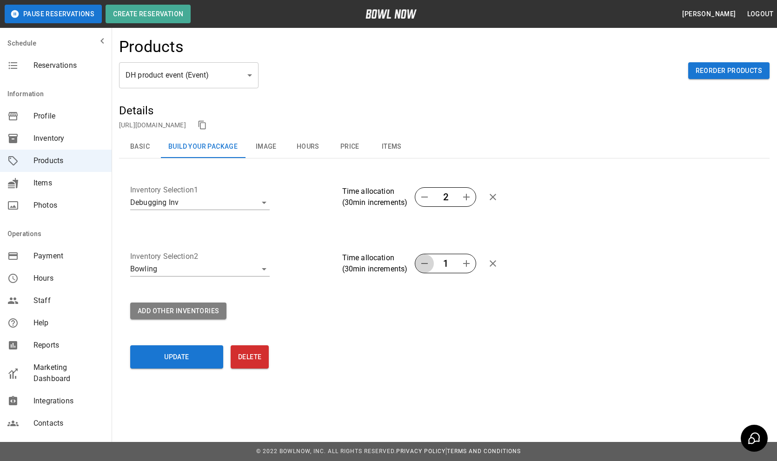
type input "********"
click at [309, 145] on button "Hours" at bounding box center [308, 147] width 42 height 22
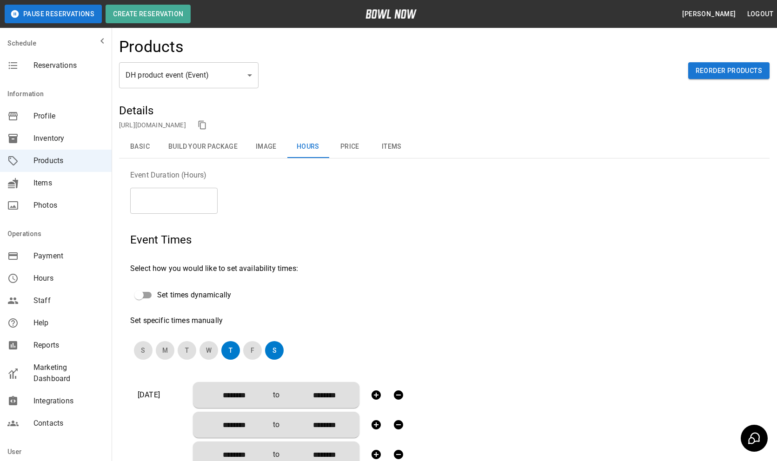
click at [367, 231] on div "Event Duration (Hours) *** ​ Event Times Select how you would like to set avail…" at bounding box center [292, 446] width 325 height 553
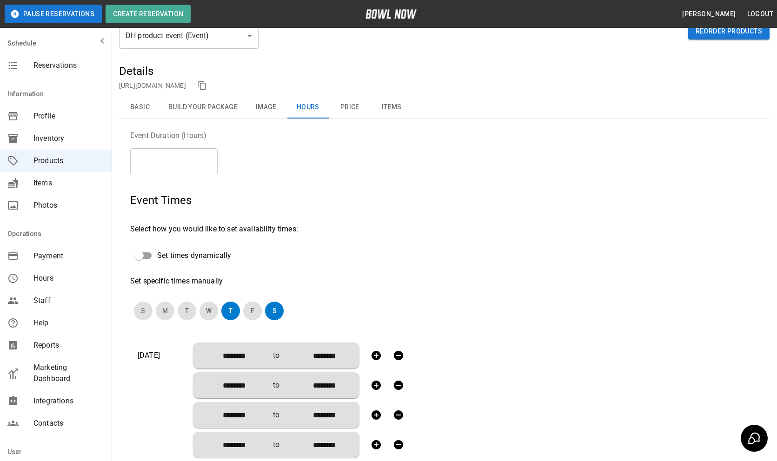
scroll to position [0, 0]
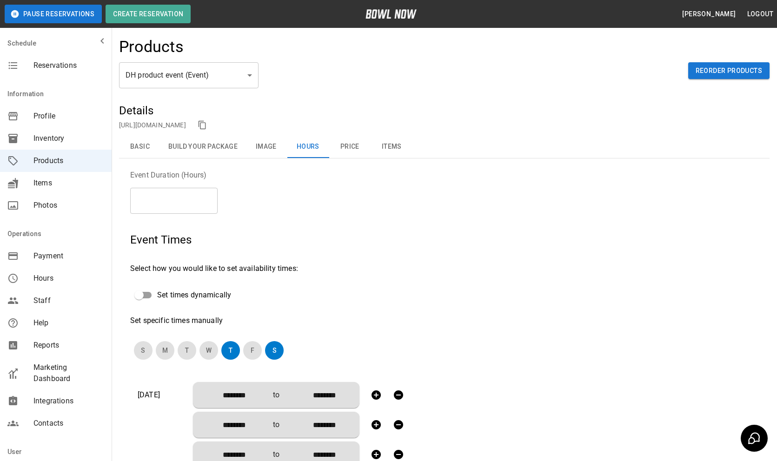
click at [351, 153] on button "Price" at bounding box center [350, 147] width 42 height 22
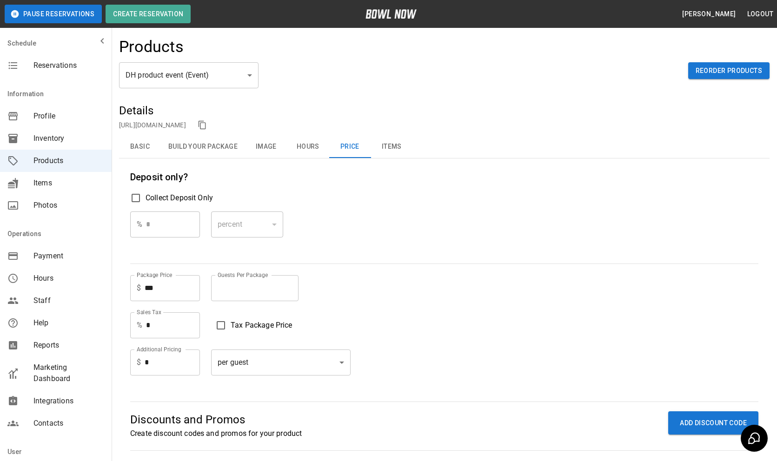
click at [194, 141] on button "Build Your Package" at bounding box center [203, 147] width 84 height 22
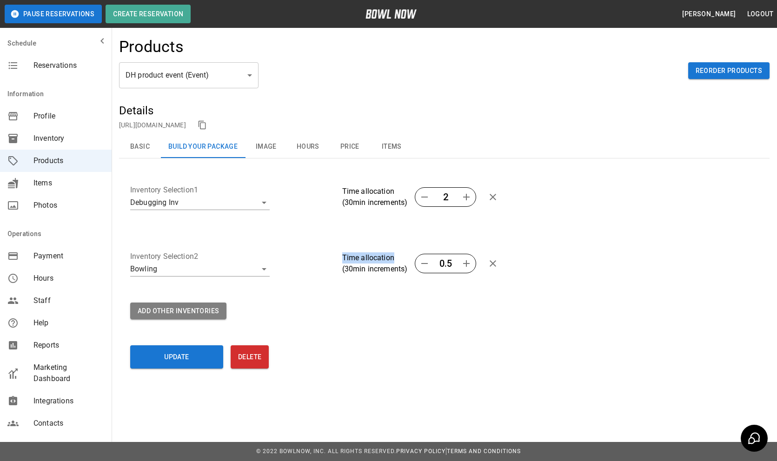
drag, startPoint x: 344, startPoint y: 258, endPoint x: 394, endPoint y: 257, distance: 50.7
click at [394, 257] on p "Time allocation (30min increments)" at bounding box center [375, 263] width 66 height 22
copy p "Time allocation"
click at [303, 149] on button "Hours" at bounding box center [308, 147] width 42 height 22
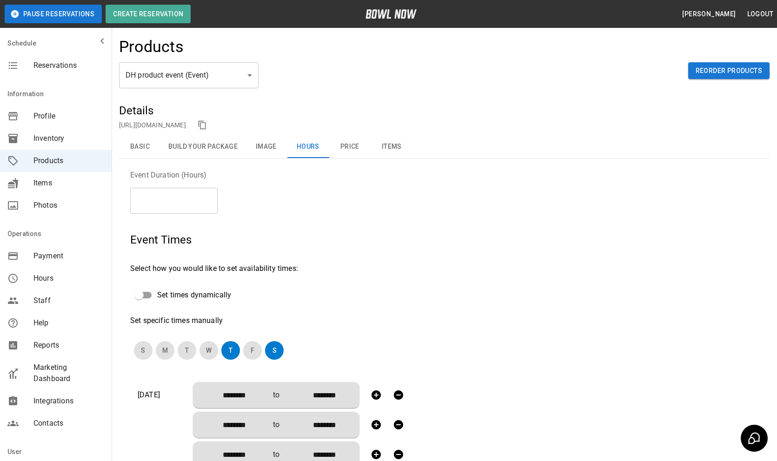
click at [215, 147] on button "Build Your Package" at bounding box center [203, 147] width 84 height 22
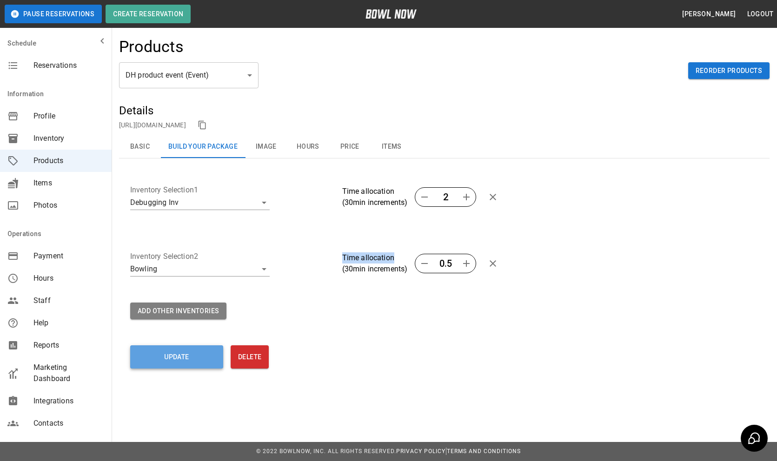
click at [162, 355] on button "Update" at bounding box center [176, 356] width 93 height 23
click at [469, 265] on icon "button" at bounding box center [466, 263] width 11 height 11
click at [470, 199] on icon "button" at bounding box center [466, 197] width 11 height 11
click at [234, 333] on div "**********" at bounding box center [444, 241] width 650 height 277
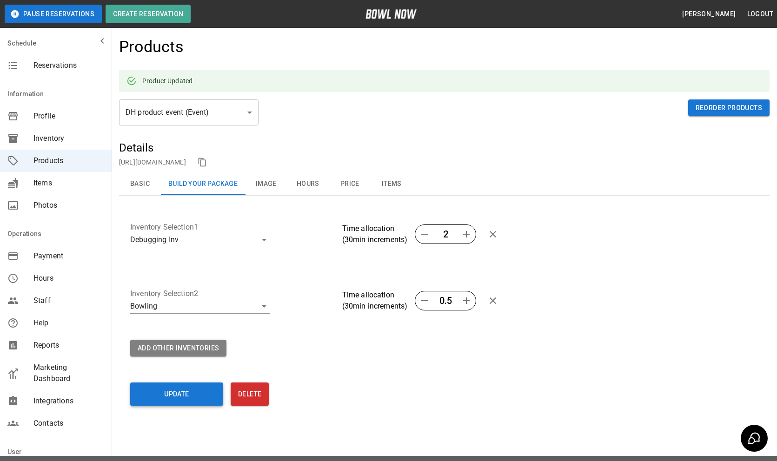
click at [180, 396] on button "Update" at bounding box center [176, 394] width 93 height 23
click at [466, 302] on icon "button" at bounding box center [466, 300] width 11 height 11
click at [469, 232] on icon "button" at bounding box center [466, 234] width 11 height 11
click at [201, 392] on button "Update" at bounding box center [176, 394] width 93 height 23
click at [595, 282] on div "Time allocation (30min increments) 1" at bounding box center [494, 297] width 318 height 30
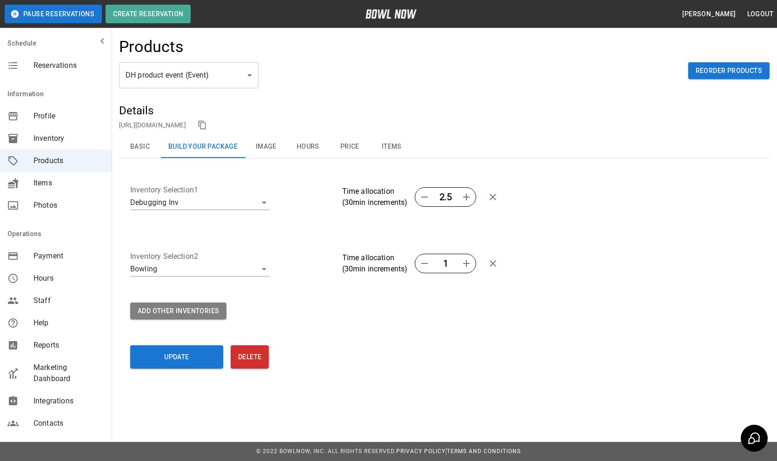
click at [46, 63] on span "Reservations" at bounding box center [68, 65] width 71 height 11
click at [62, 54] on div "Schedule" at bounding box center [56, 43] width 112 height 22
click at [62, 59] on div "Reservations" at bounding box center [56, 65] width 112 height 22
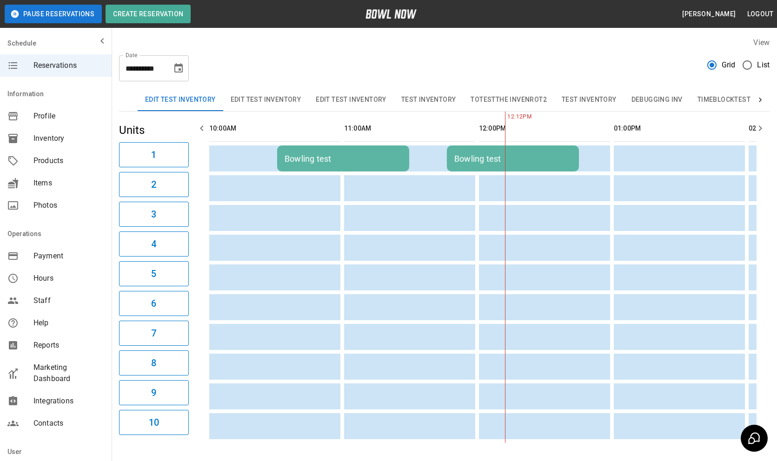
scroll to position [0, 270]
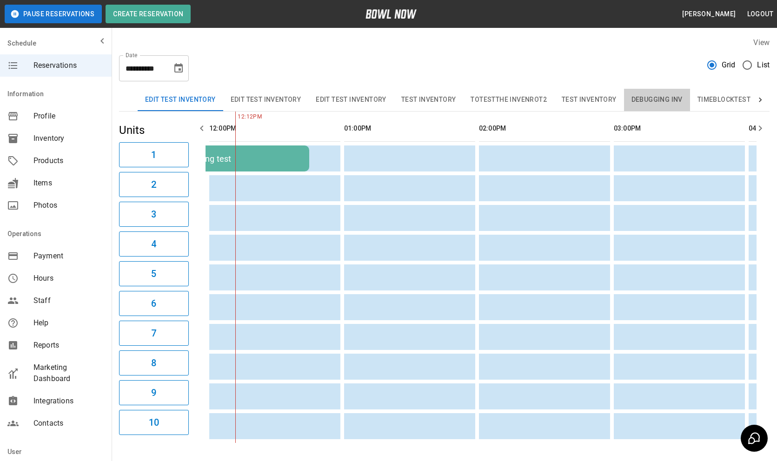
click at [654, 98] on button "Debugging Inv" at bounding box center [657, 100] width 66 height 22
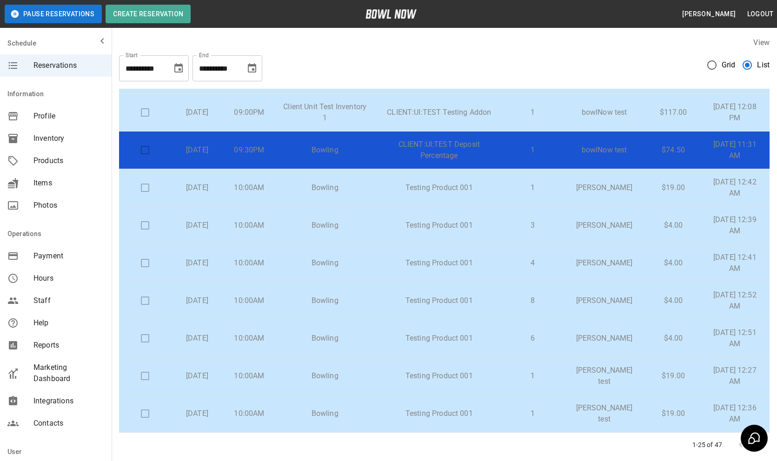
scroll to position [53, 0]
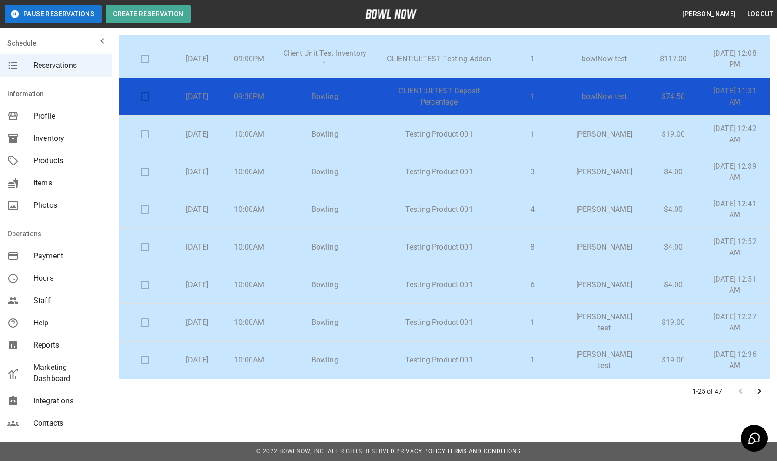
click at [760, 388] on icon "Go to next page" at bounding box center [758, 391] width 11 height 11
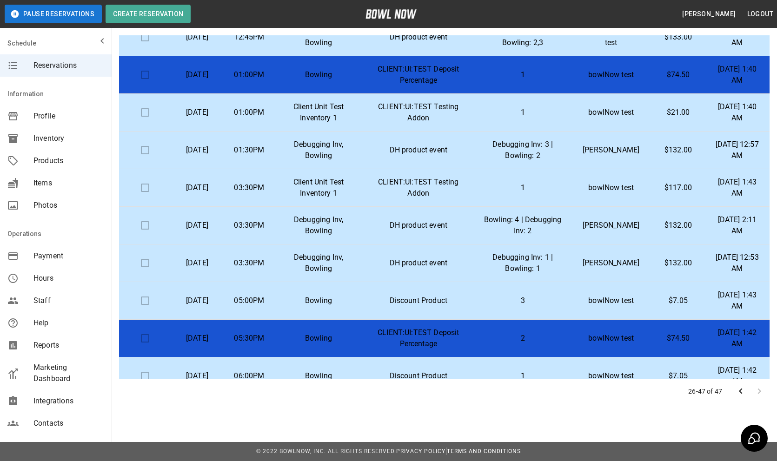
scroll to position [394, 0]
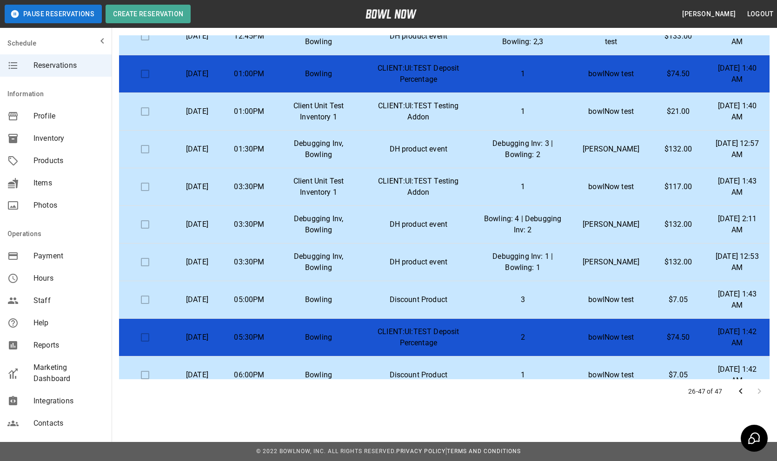
click at [519, 219] on p "Bowling: 4 | Debugging Inv: 2" at bounding box center [522, 224] width 81 height 22
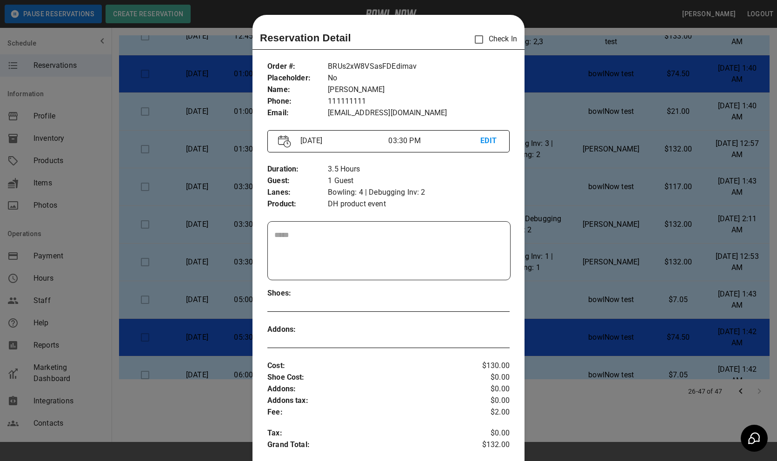
scroll to position [15, 0]
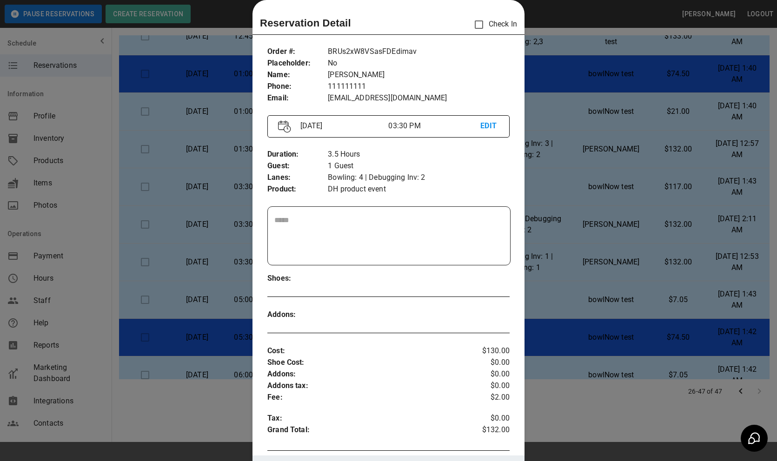
click at [578, 240] on div at bounding box center [388, 230] width 777 height 461
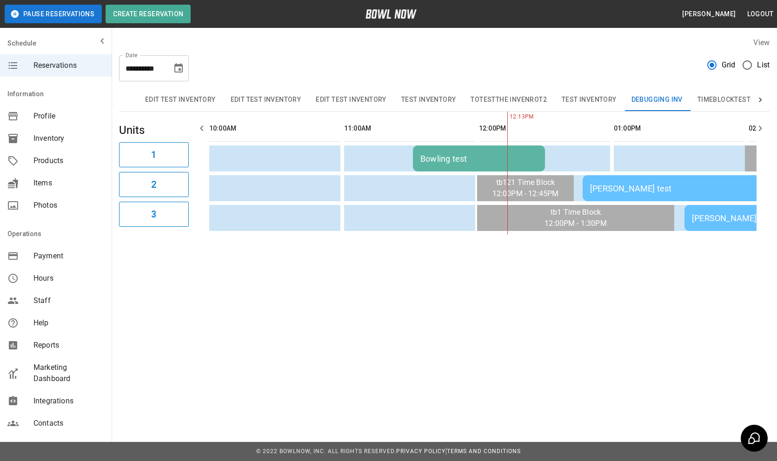
scroll to position [0, 270]
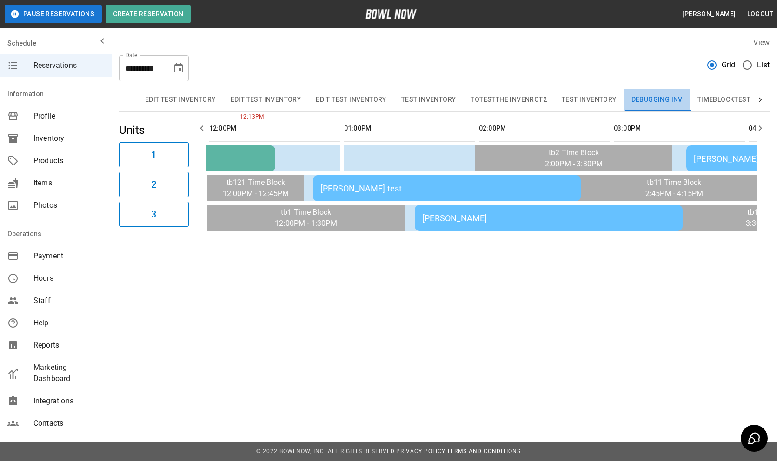
click at [655, 104] on button "Debugging Inv" at bounding box center [657, 100] width 66 height 22
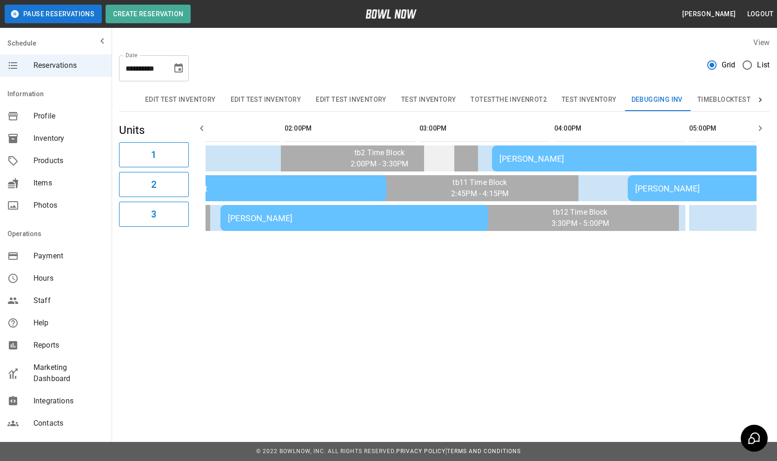
scroll to position [0, 482]
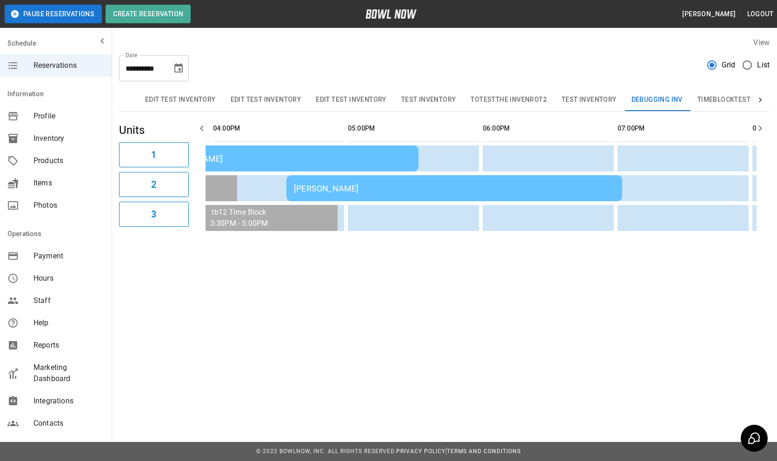
click at [543, 186] on div "[PERSON_NAME]" at bounding box center [454, 189] width 321 height 10
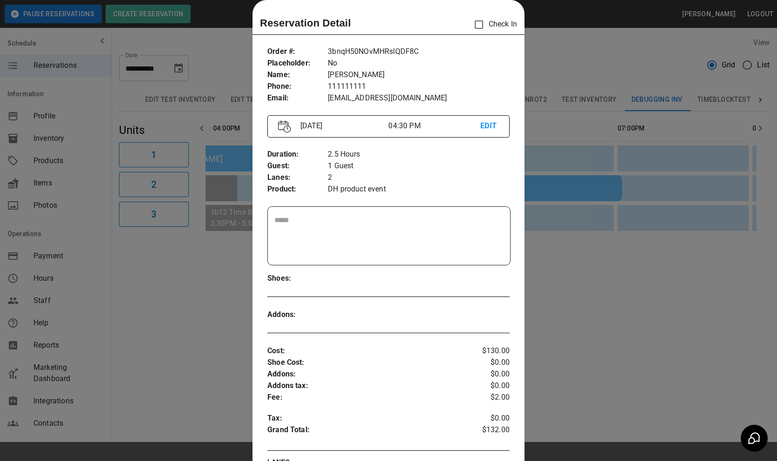
click at [590, 316] on div at bounding box center [388, 230] width 777 height 461
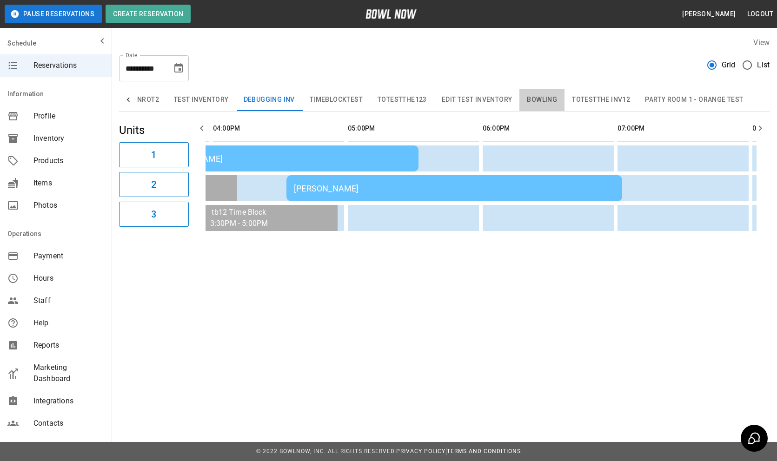
click at [545, 93] on button "Bowling" at bounding box center [541, 100] width 45 height 22
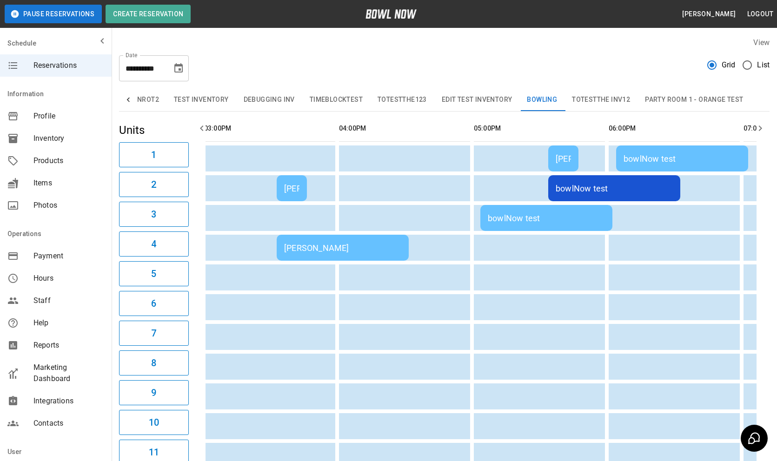
click at [566, 156] on div "[PERSON_NAME]" at bounding box center [562, 159] width 15 height 10
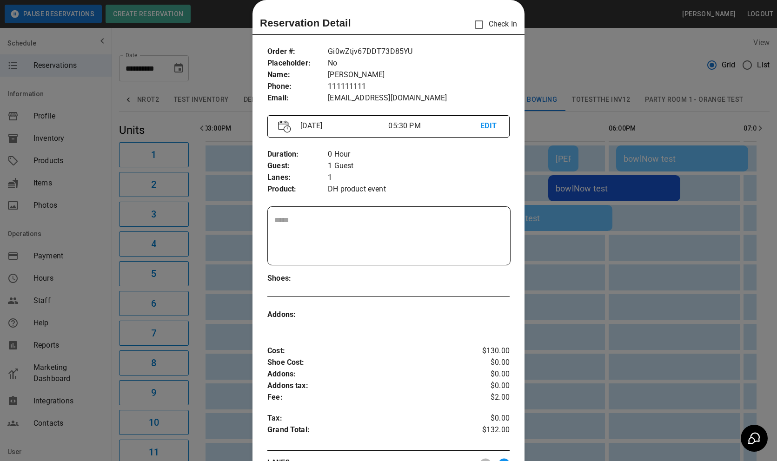
click at [582, 275] on div at bounding box center [388, 230] width 777 height 461
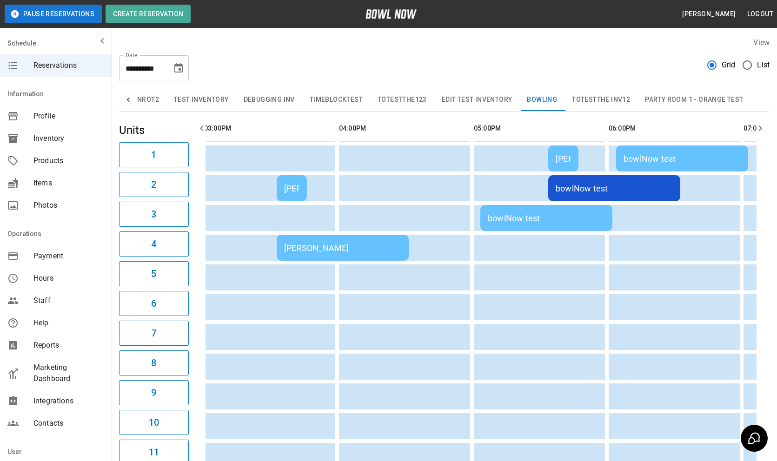
click at [576, 188] on div "bowlNow test" at bounding box center [613, 189] width 117 height 10
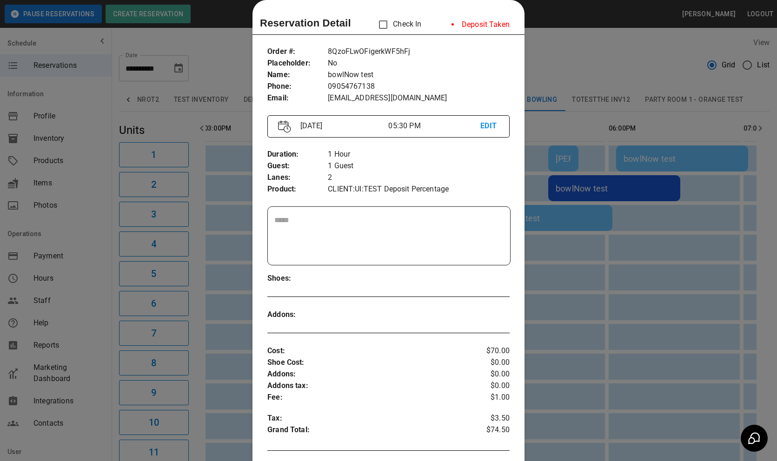
click at [577, 267] on div at bounding box center [388, 230] width 777 height 461
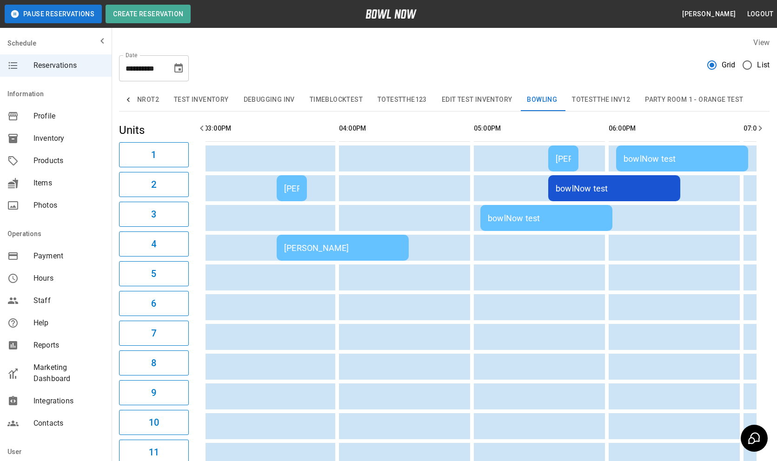
click at [556, 209] on td "bowlNow test" at bounding box center [546, 218] width 132 height 26
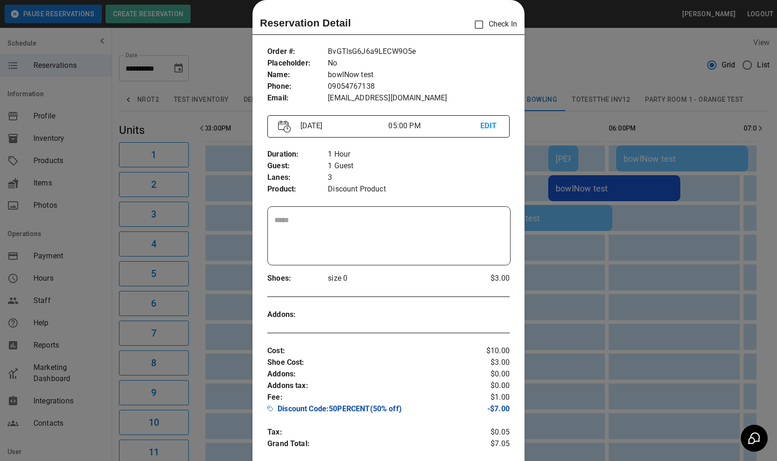
click at [556, 289] on div at bounding box center [388, 230] width 777 height 461
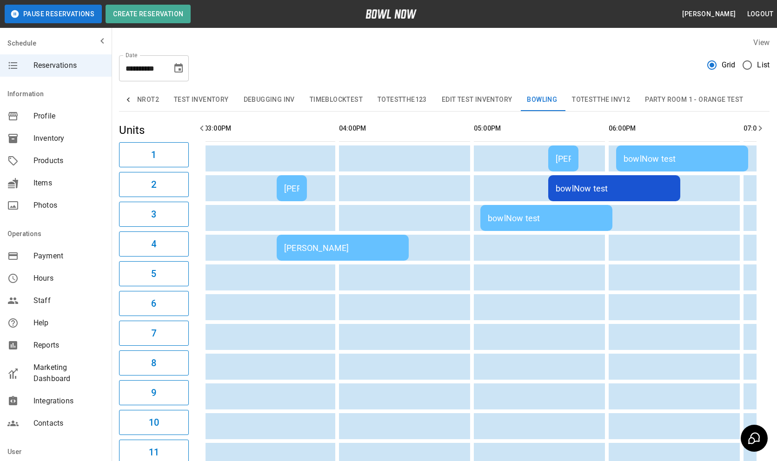
click at [624, 166] on td "bowlNow test" at bounding box center [682, 158] width 132 height 26
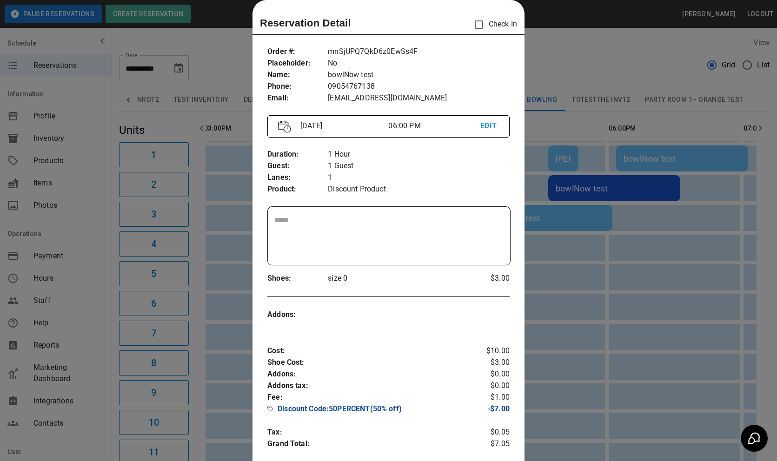
click at [642, 284] on div at bounding box center [388, 230] width 777 height 461
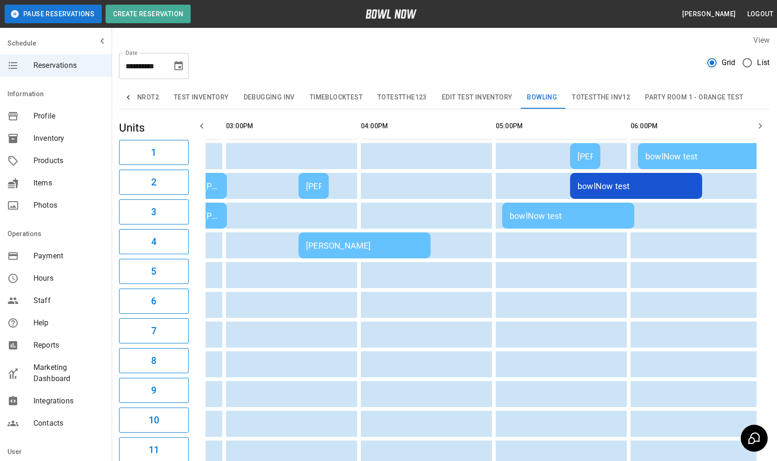
click at [336, 241] on div "[PERSON_NAME]" at bounding box center [364, 246] width 117 height 10
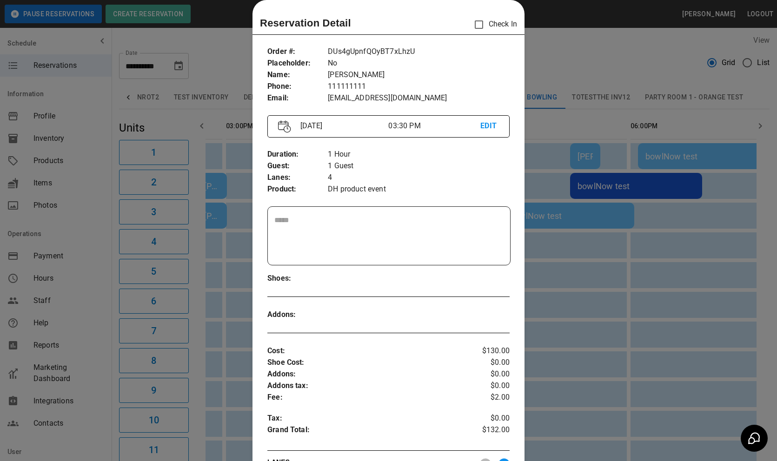
click at [613, 273] on div at bounding box center [388, 230] width 777 height 461
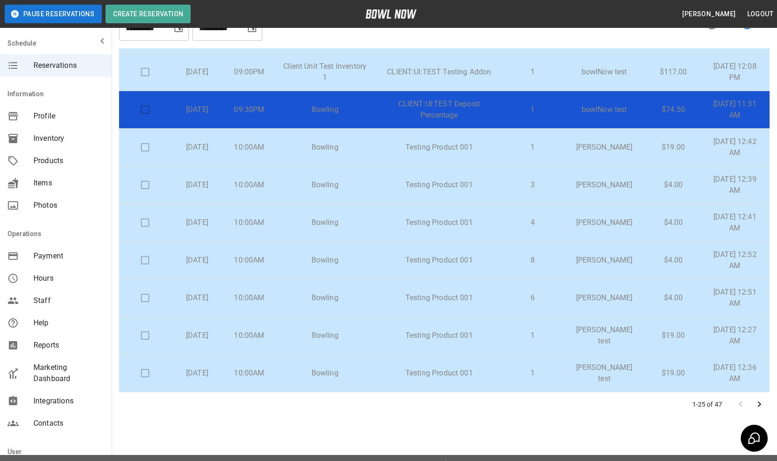
click at [759, 396] on button "Go to next page" at bounding box center [759, 404] width 19 height 19
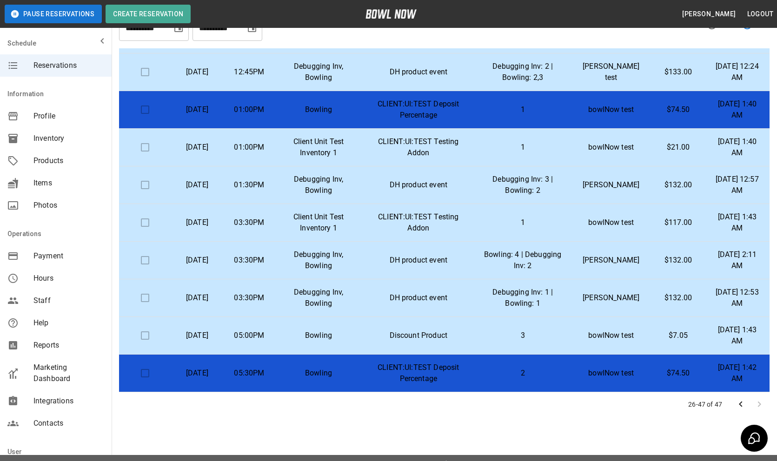
click at [529, 259] on p "Bowling: 4 | Debugging Inv: 2" at bounding box center [522, 260] width 81 height 22
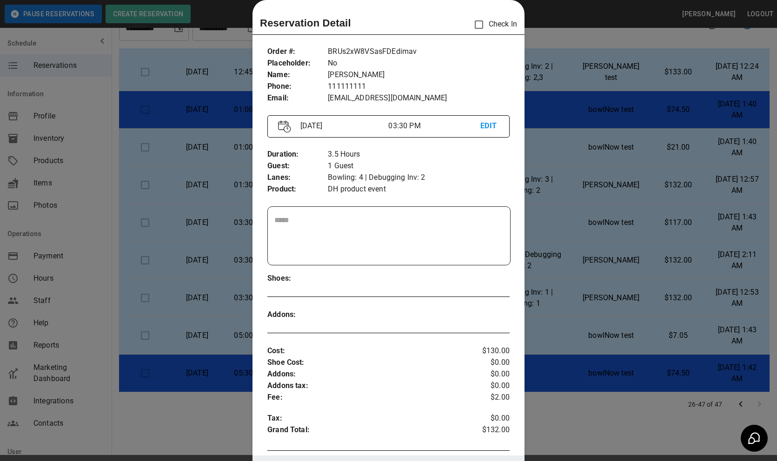
click at [529, 255] on div at bounding box center [388, 230] width 777 height 461
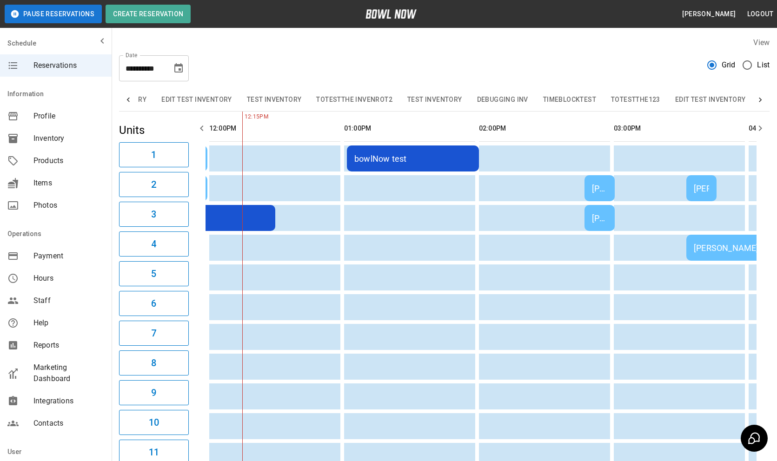
click at [516, 102] on button "Debugging Inv" at bounding box center [502, 100] width 66 height 22
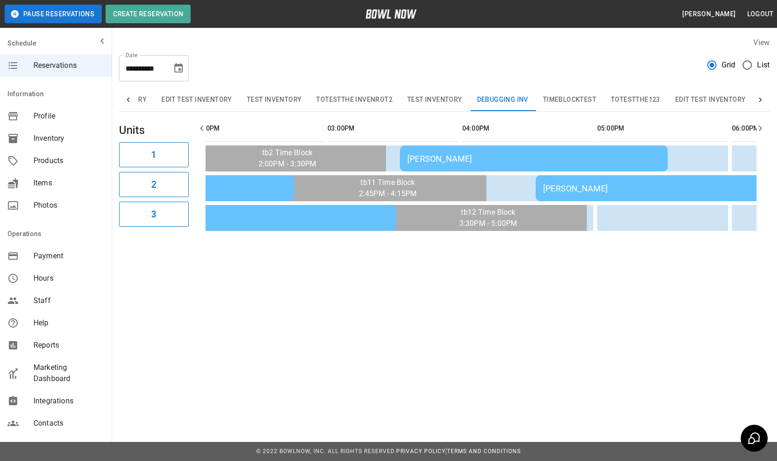
click at [548, 187] on div "[PERSON_NAME]" at bounding box center [703, 189] width 321 height 10
